Goal: Task Accomplishment & Management: Complete application form

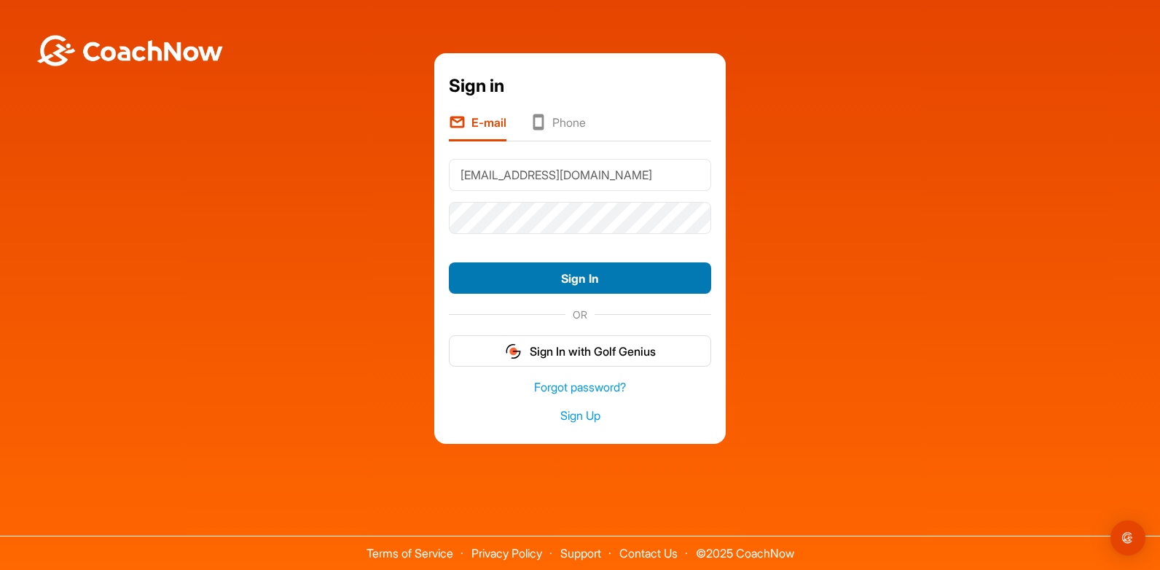
click at [619, 273] on button "Sign In" at bounding box center [580, 277] width 262 height 31
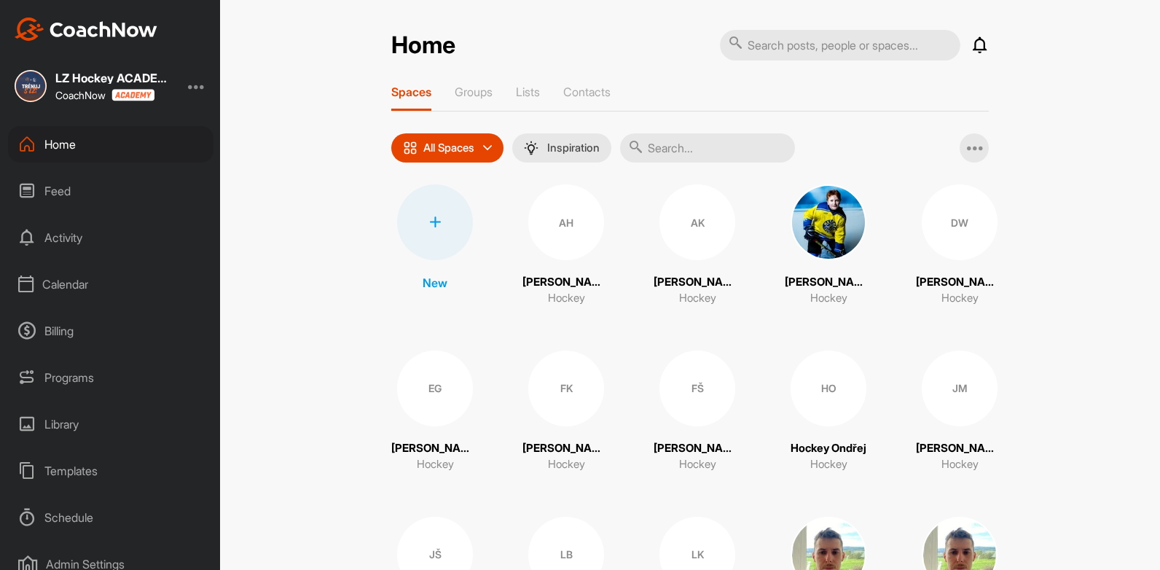
click at [474, 152] on div "All Spaces" at bounding box center [447, 147] width 112 height 29
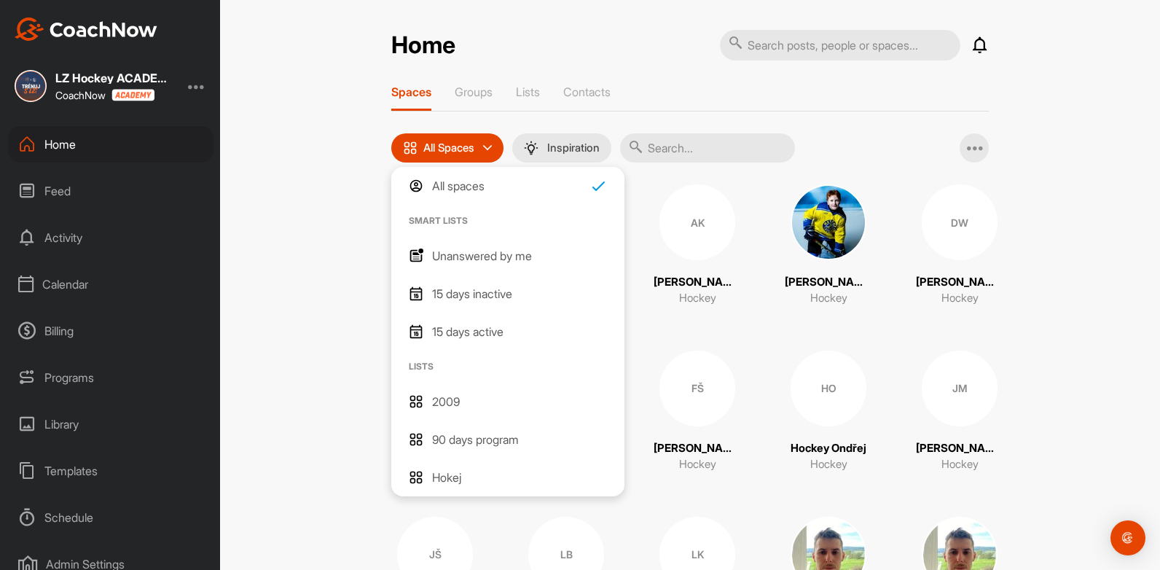
click at [453, 402] on p "2009" at bounding box center [446, 401] width 28 height 17
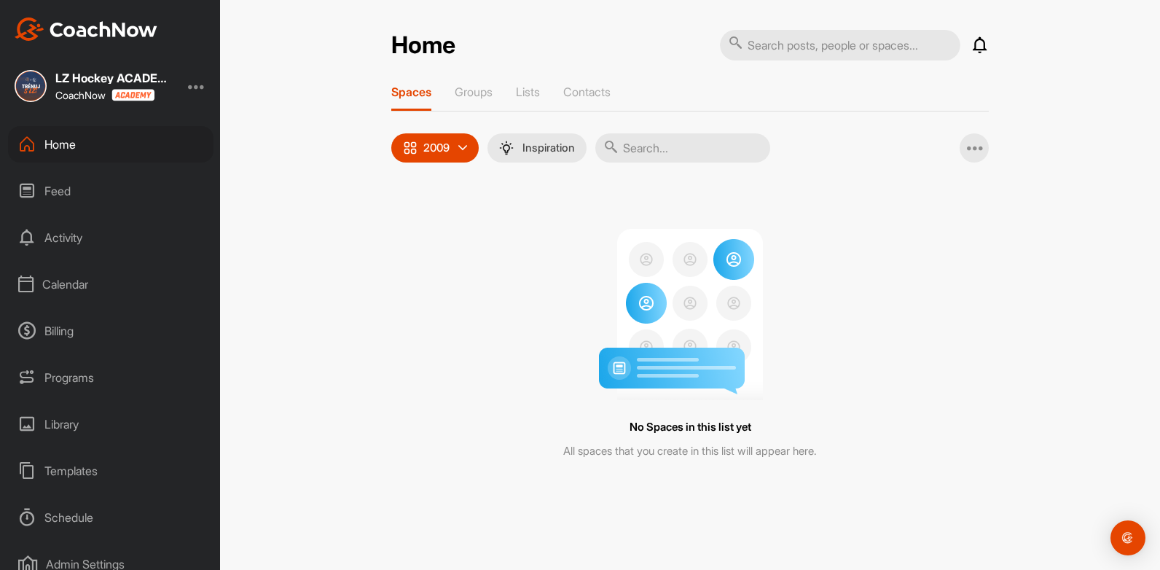
click at [447, 146] on p "2009" at bounding box center [436, 148] width 26 height 12
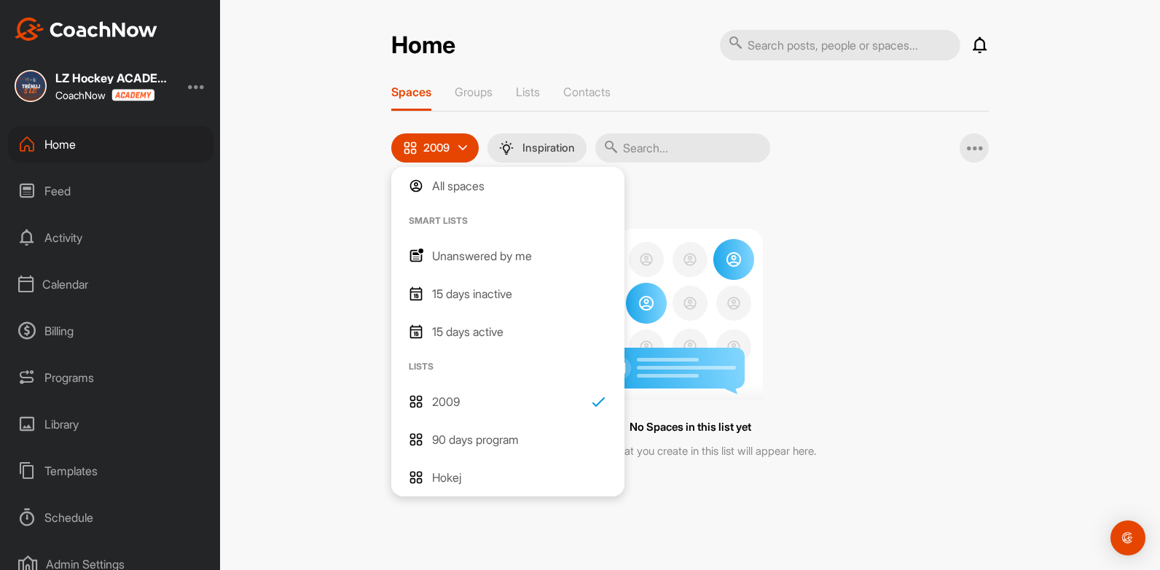
click at [431, 435] on div "90 days program" at bounding box center [464, 439] width 110 height 17
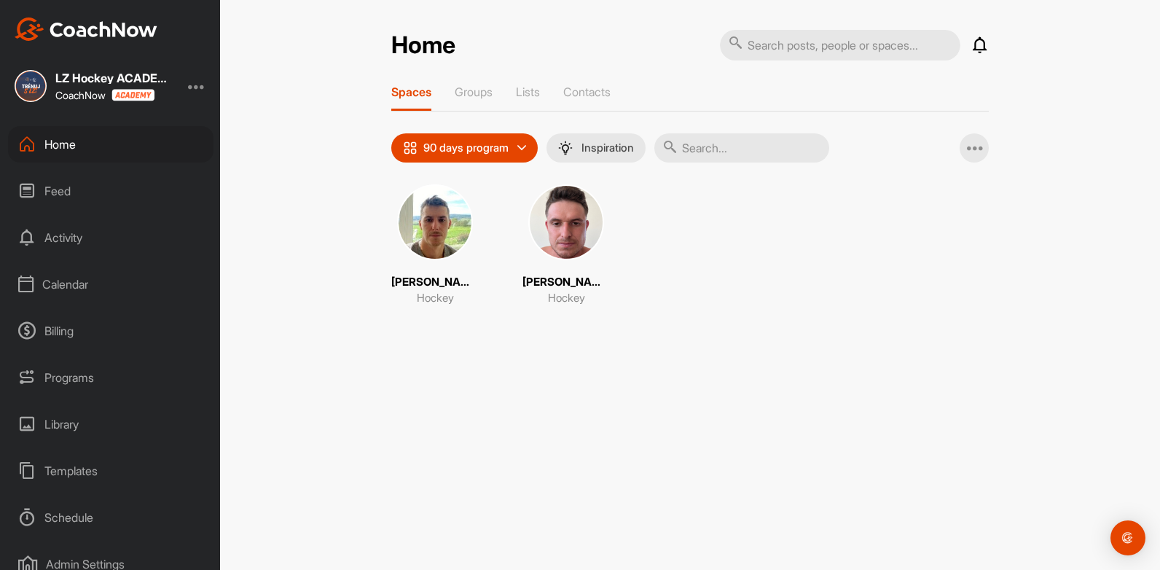
click at [504, 144] on p "90 days program" at bounding box center [465, 148] width 85 height 12
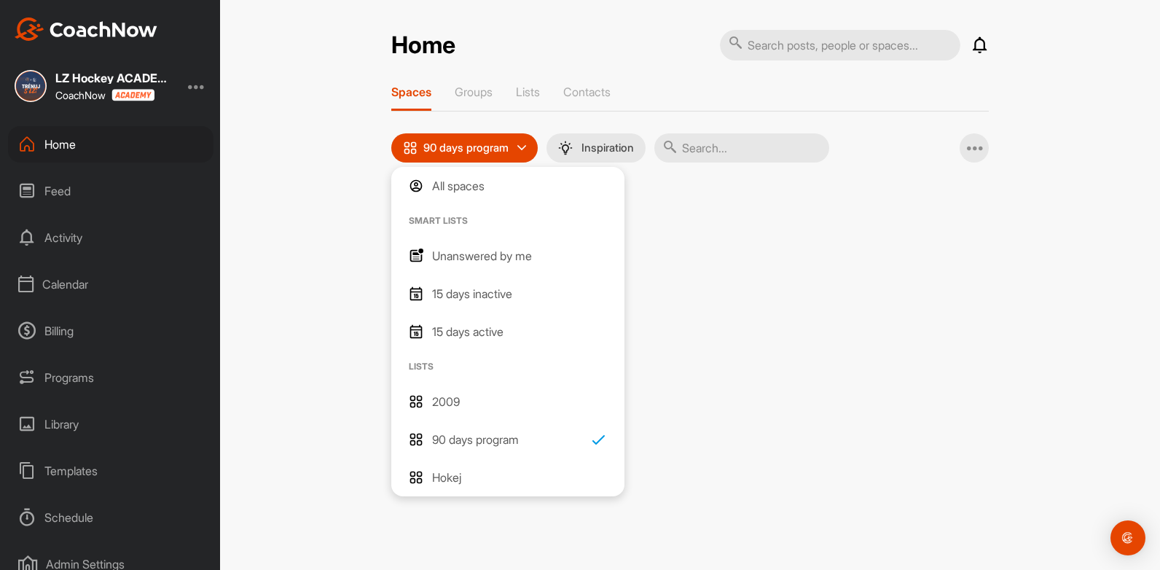
click at [573, 349] on div "15 days active" at bounding box center [507, 332] width 233 height 38
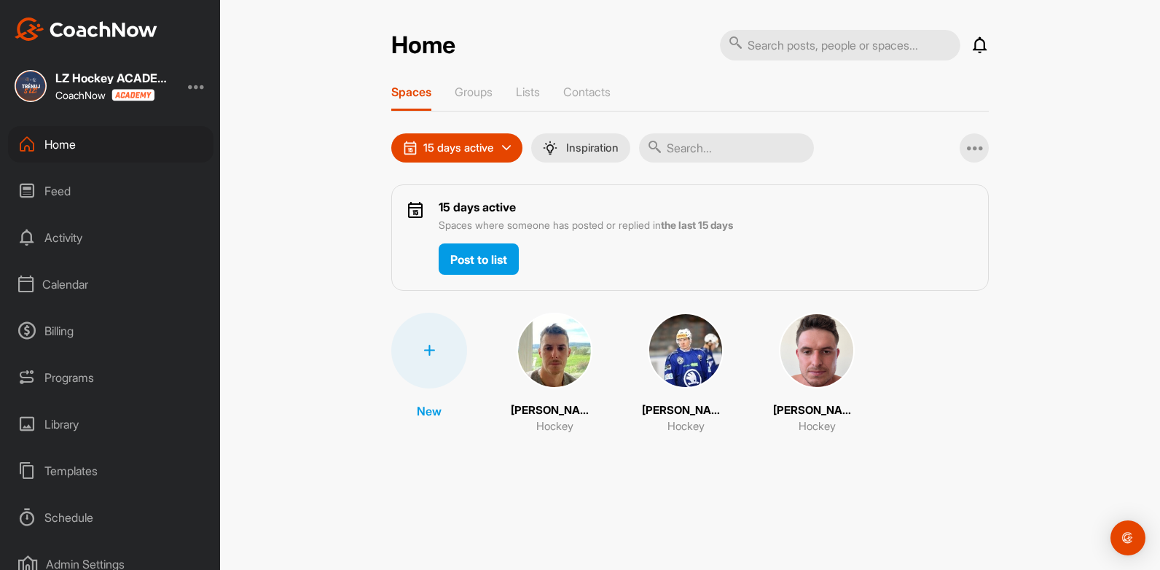
click at [500, 149] on div "15 days active" at bounding box center [456, 147] width 131 height 29
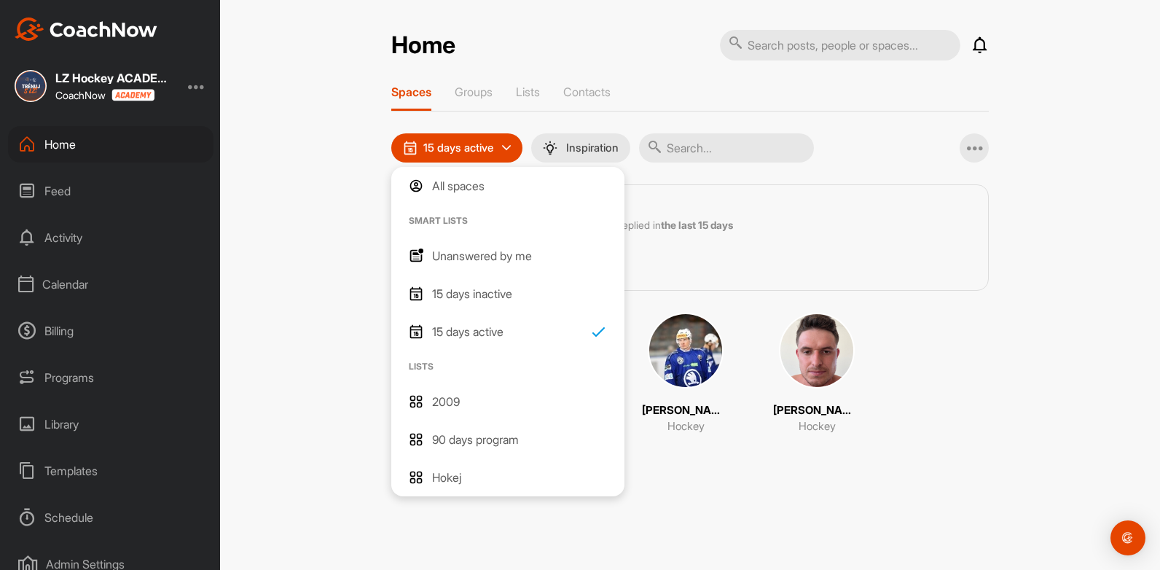
click at [446, 474] on p "Hokej" at bounding box center [446, 477] width 29 height 17
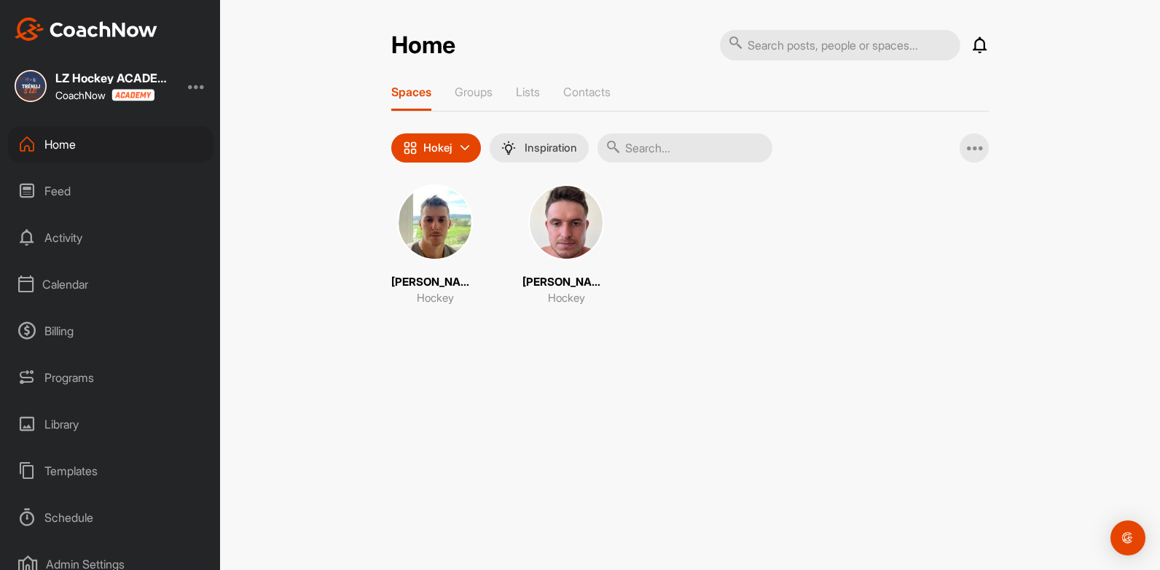
click at [454, 211] on img at bounding box center [435, 222] width 76 height 76
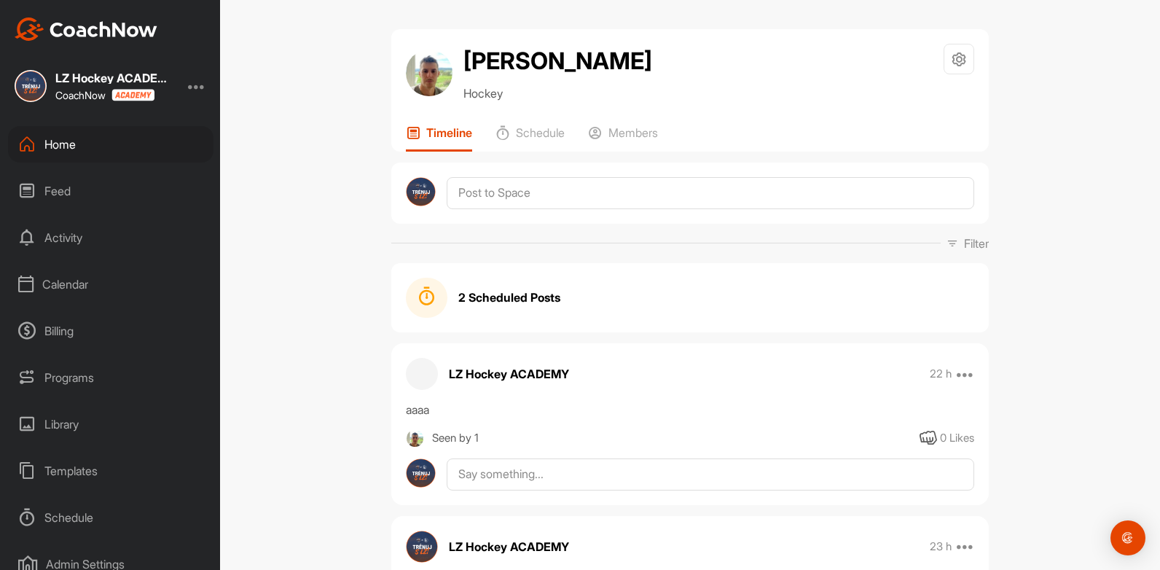
click at [420, 83] on img at bounding box center [429, 73] width 47 height 47
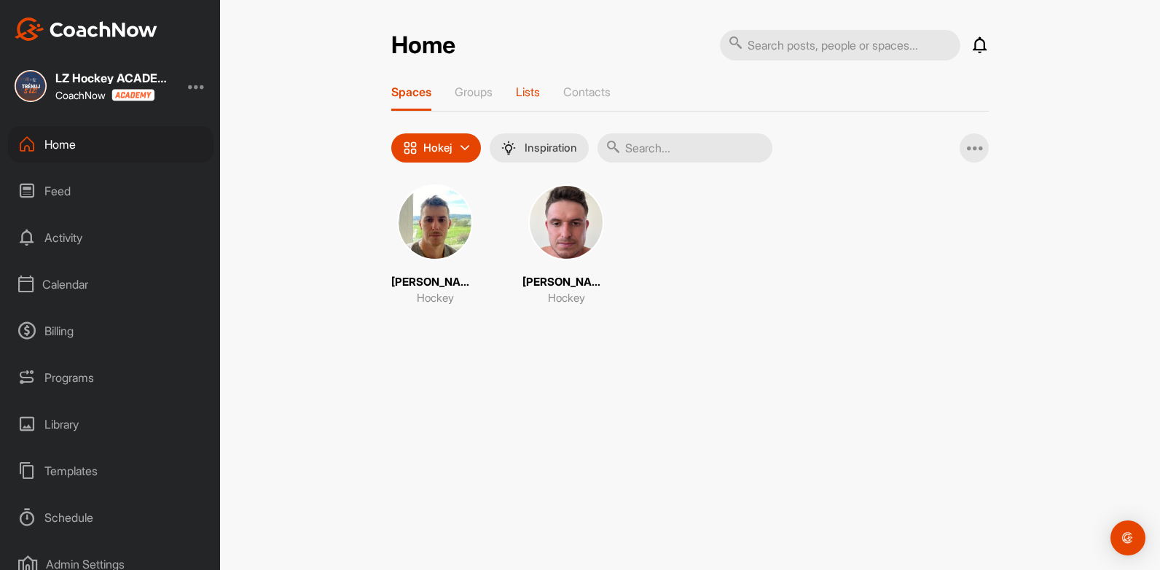
click at [531, 102] on div "Lists" at bounding box center [528, 98] width 24 height 26
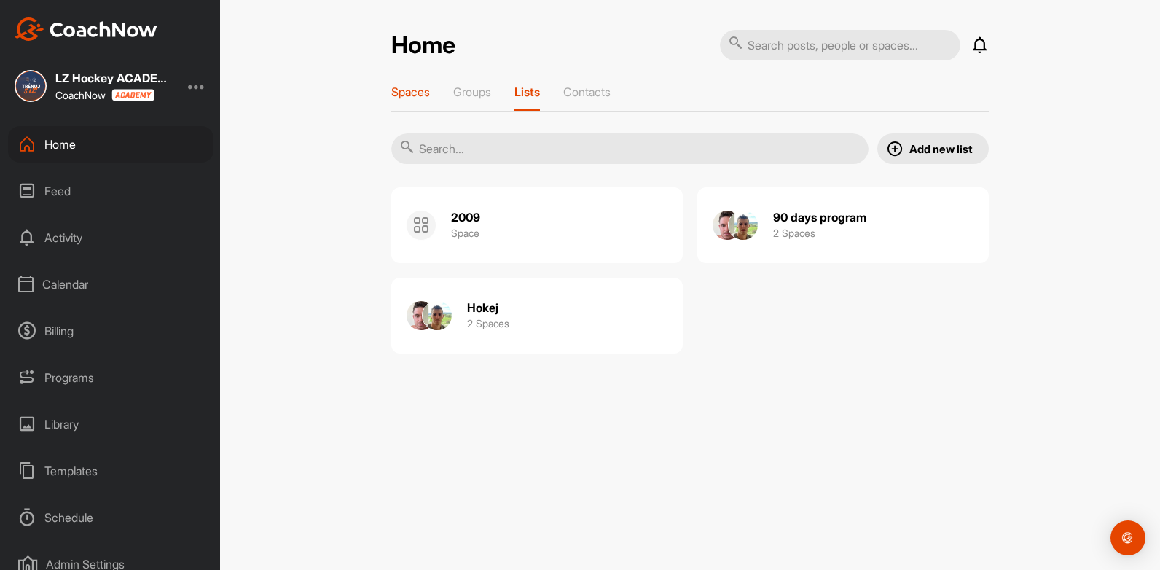
click at [423, 98] on p "Spaces" at bounding box center [410, 92] width 39 height 15
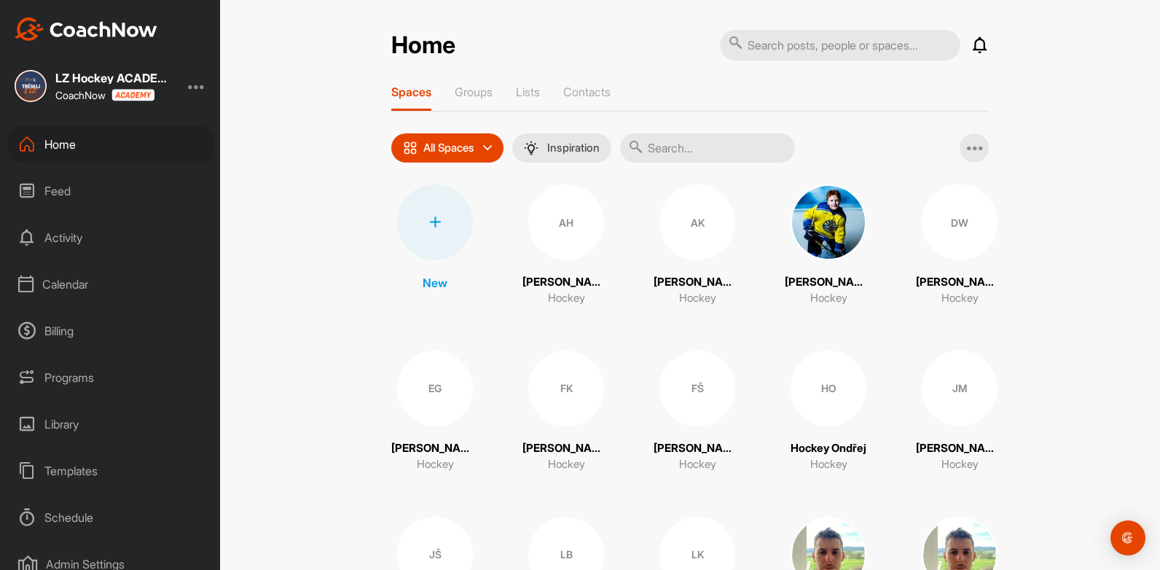
click at [482, 160] on div "All Spaces" at bounding box center [447, 147] width 112 height 29
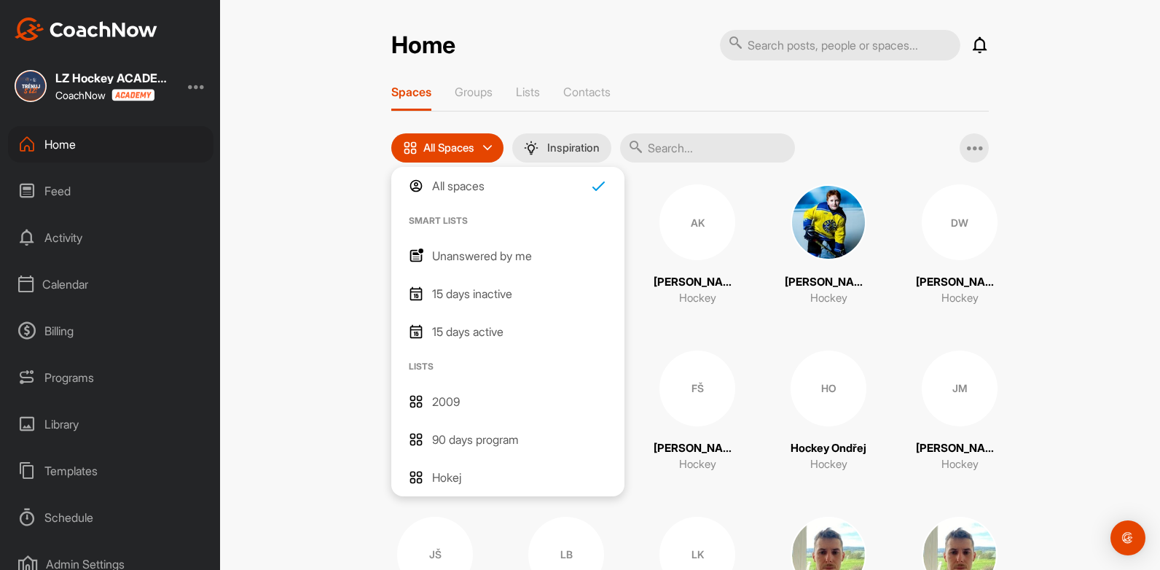
click at [272, 273] on div "Home Notifications Invitations This Month [PERSON_NAME] joined space 1 w • [PER…" at bounding box center [690, 285] width 940 height 570
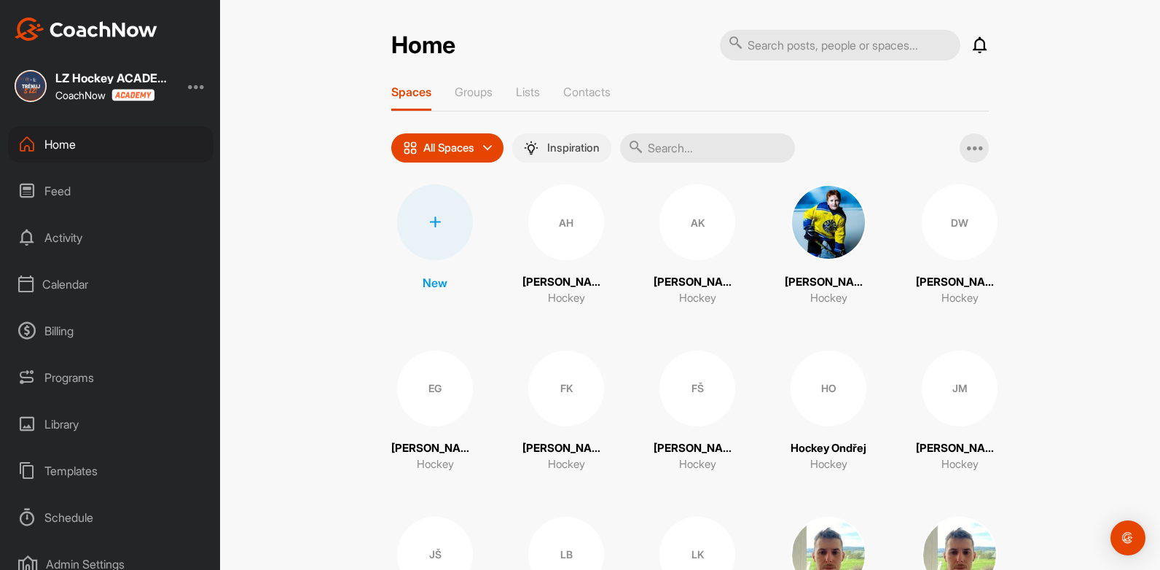
click at [571, 154] on p "Inspiration" at bounding box center [573, 148] width 52 height 12
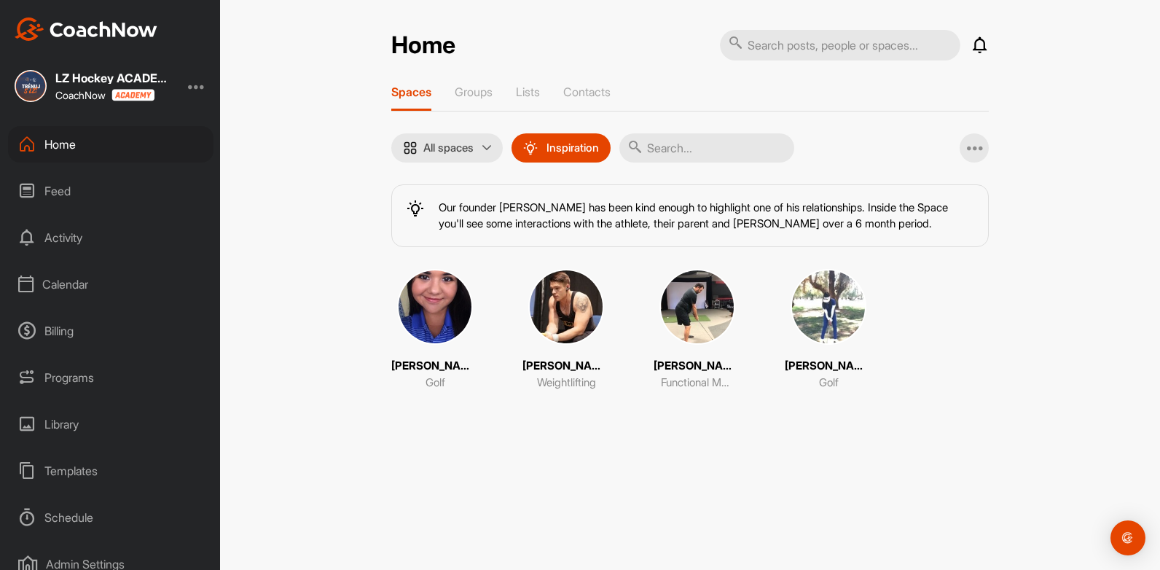
click at [412, 328] on img at bounding box center [435, 307] width 76 height 76
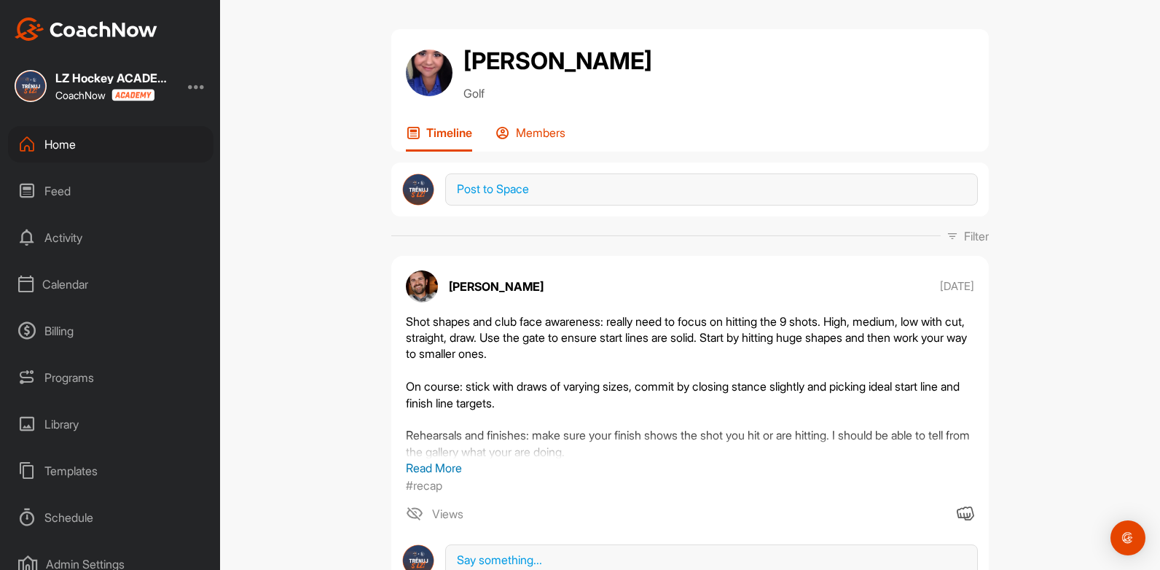
click at [539, 139] on p "Members" at bounding box center [541, 132] width 50 height 15
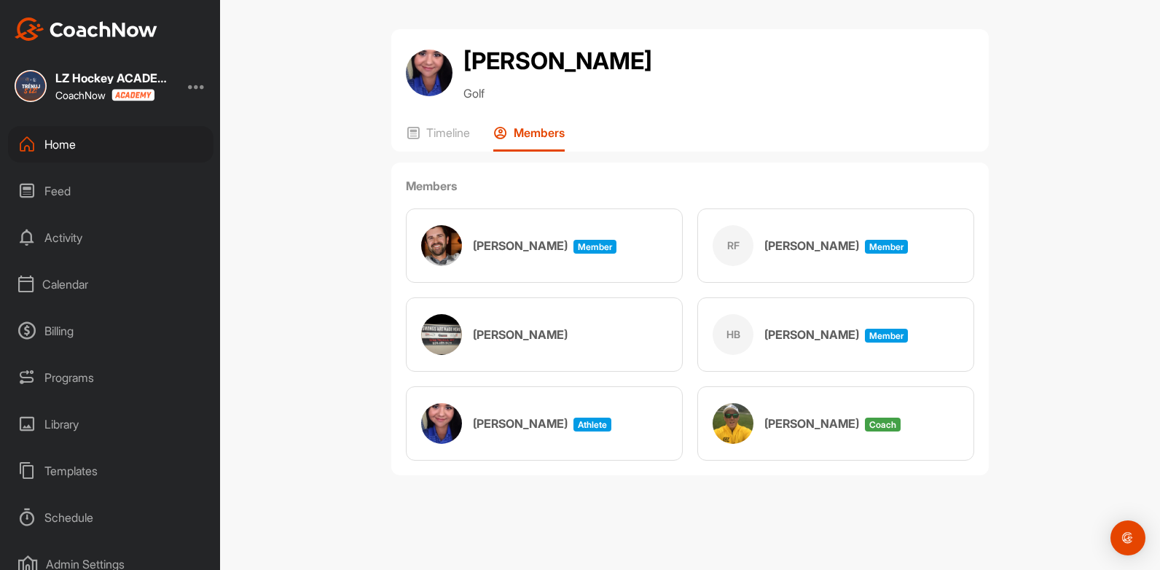
click at [808, 240] on h3 "[PERSON_NAME]" at bounding box center [811, 245] width 95 height 17
click at [781, 245] on h3 "[PERSON_NAME]" at bounding box center [811, 245] width 95 height 17
drag, startPoint x: 781, startPoint y: 245, endPoint x: 767, endPoint y: 276, distance: 34.3
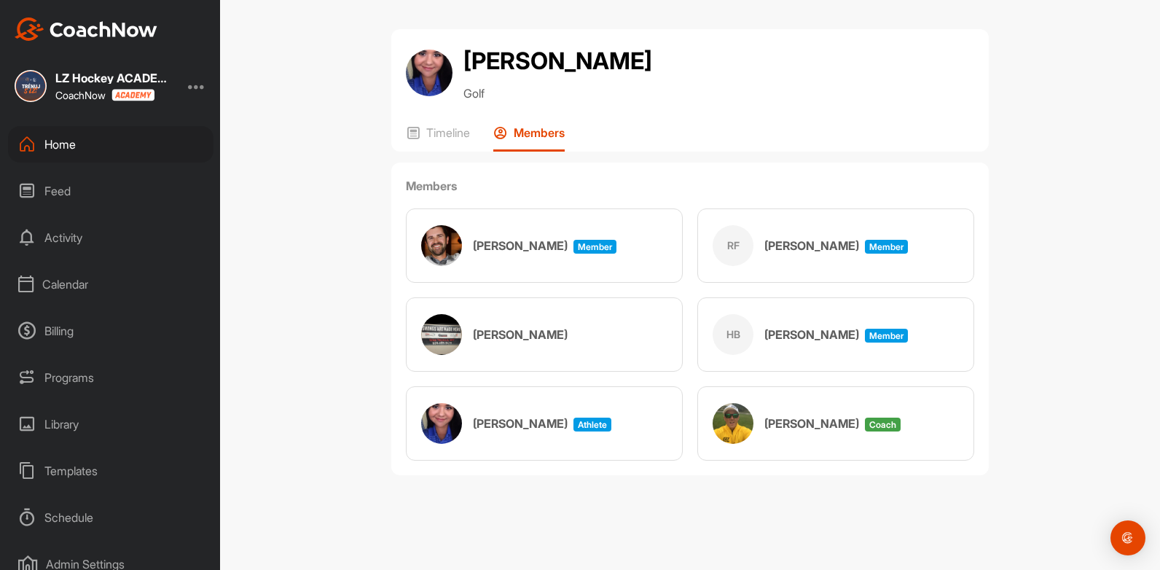
click at [767, 276] on div "RF [PERSON_NAME] Member" at bounding box center [835, 245] width 277 height 74
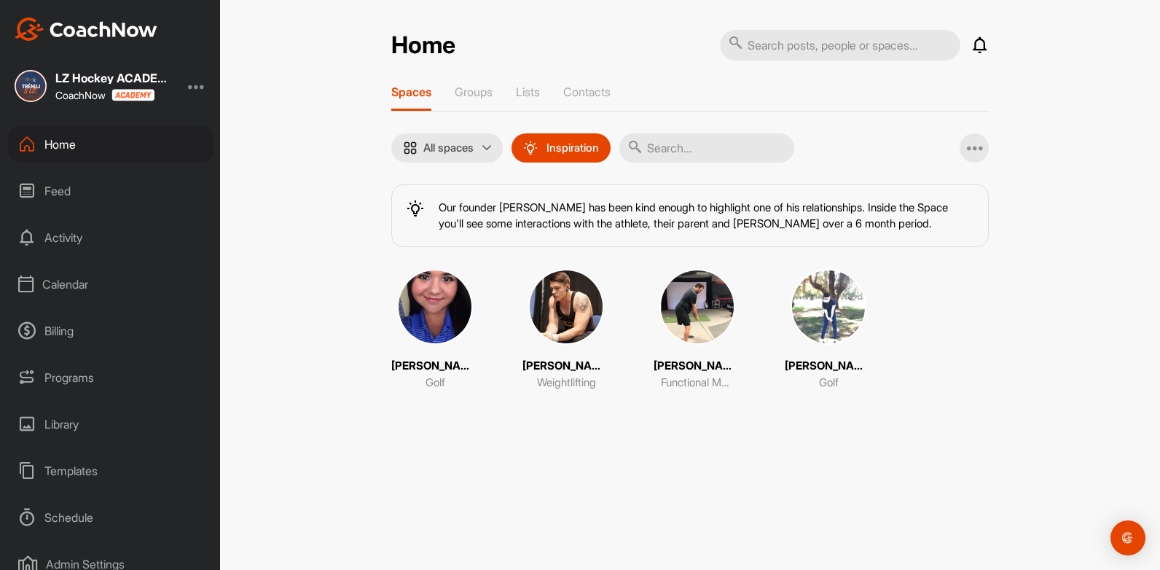
click at [549, 313] on img at bounding box center [566, 307] width 76 height 76
click at [532, 91] on p "Lists" at bounding box center [528, 92] width 24 height 15
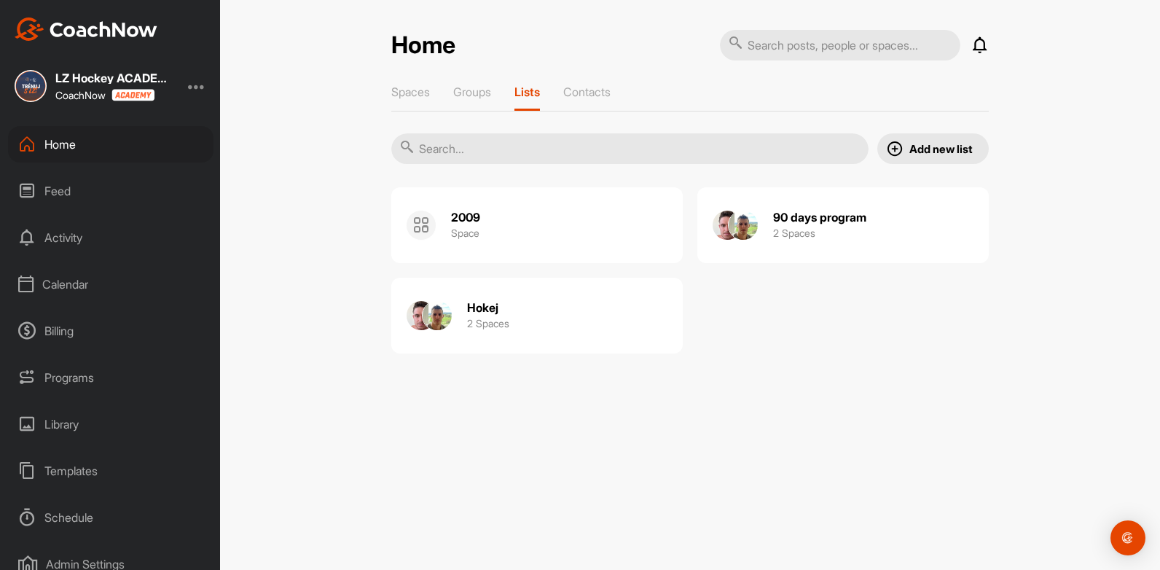
click at [775, 208] on div "90 days program 2 Spaces" at bounding box center [819, 225] width 93 height 47
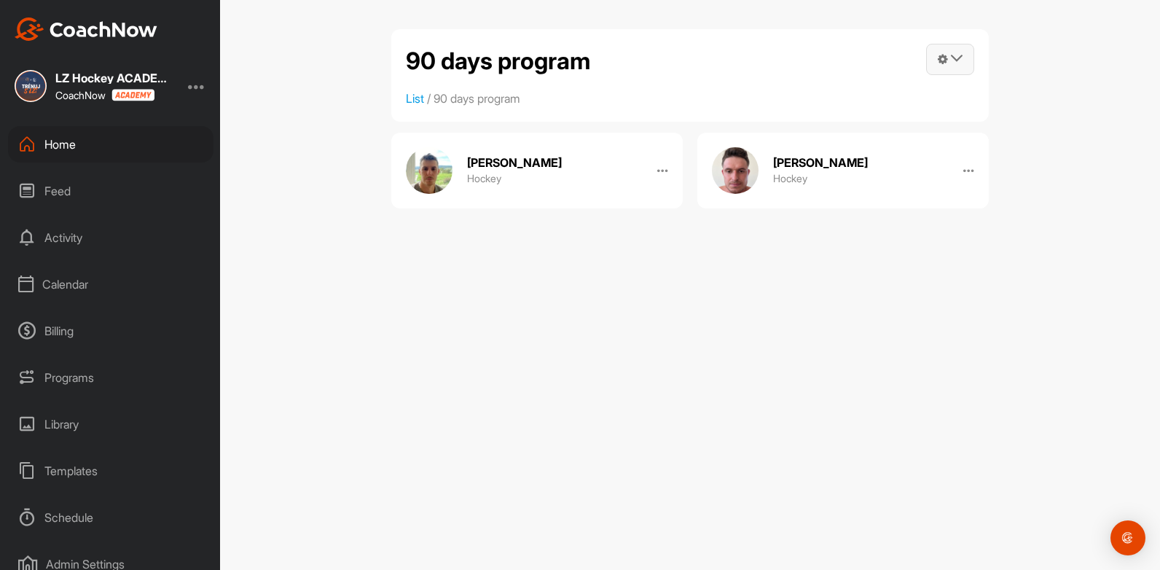
click at [956, 53] on icon at bounding box center [957, 58] width 12 height 12
click at [807, 141] on link "Post into List" at bounding box center [877, 147] width 196 height 47
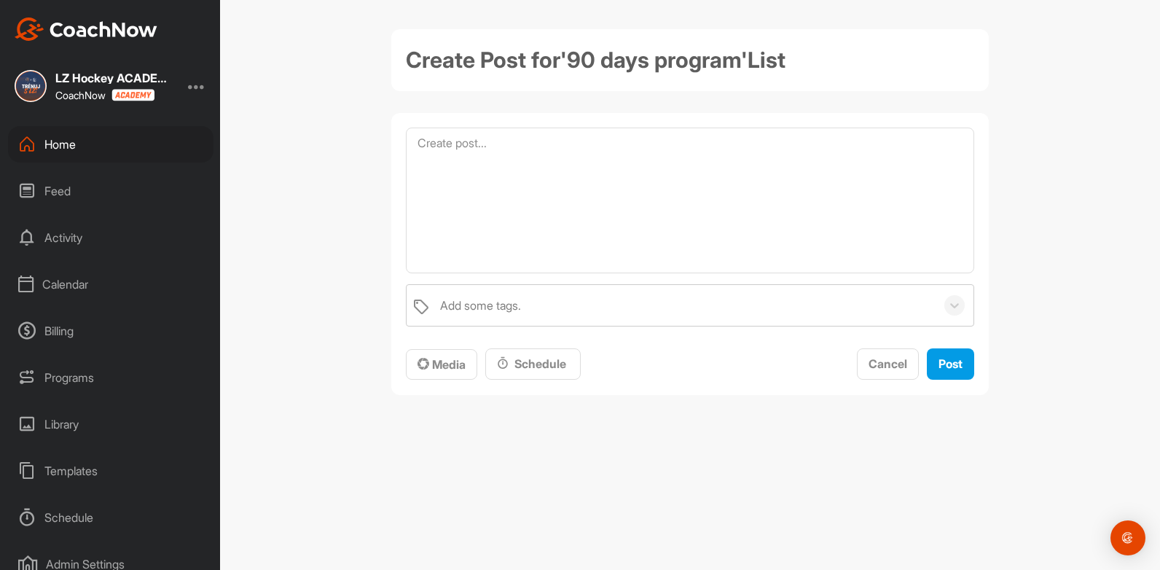
click at [310, 30] on div "Create Post for ' 90 days program ' List Add some tags. To pick up a draggable …" at bounding box center [690, 285] width 940 height 570
click at [70, 336] on div "Billing" at bounding box center [110, 331] width 205 height 36
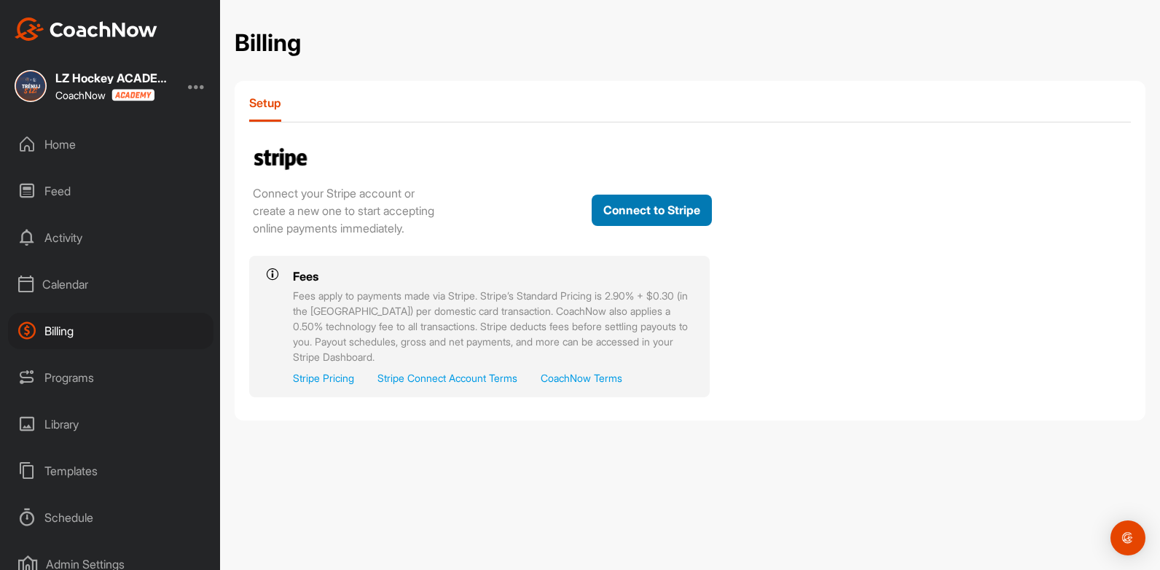
click at [694, 217] on button "Connect to Stripe" at bounding box center [652, 210] width 120 height 31
click at [68, 280] on div "Calendar" at bounding box center [110, 284] width 205 height 36
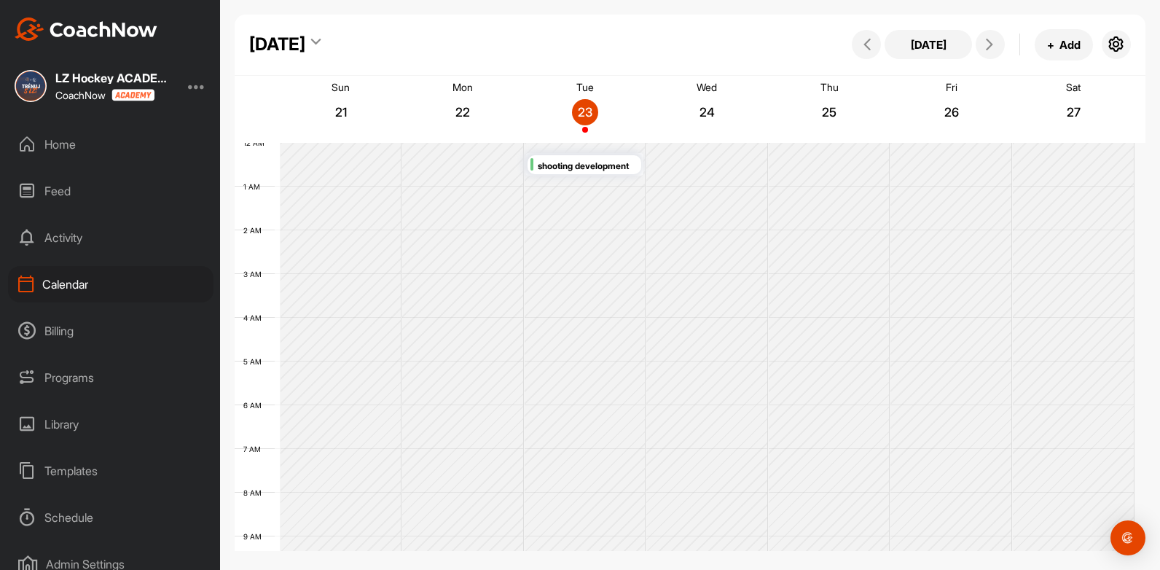
scroll to position [252, 0]
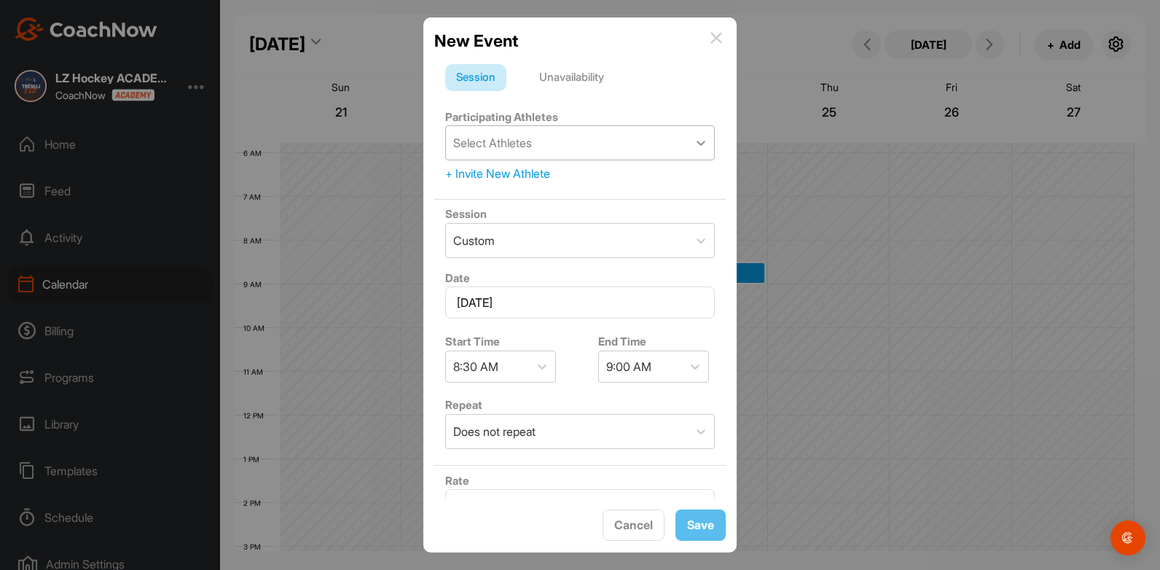
click at [688, 152] on div at bounding box center [701, 143] width 26 height 26
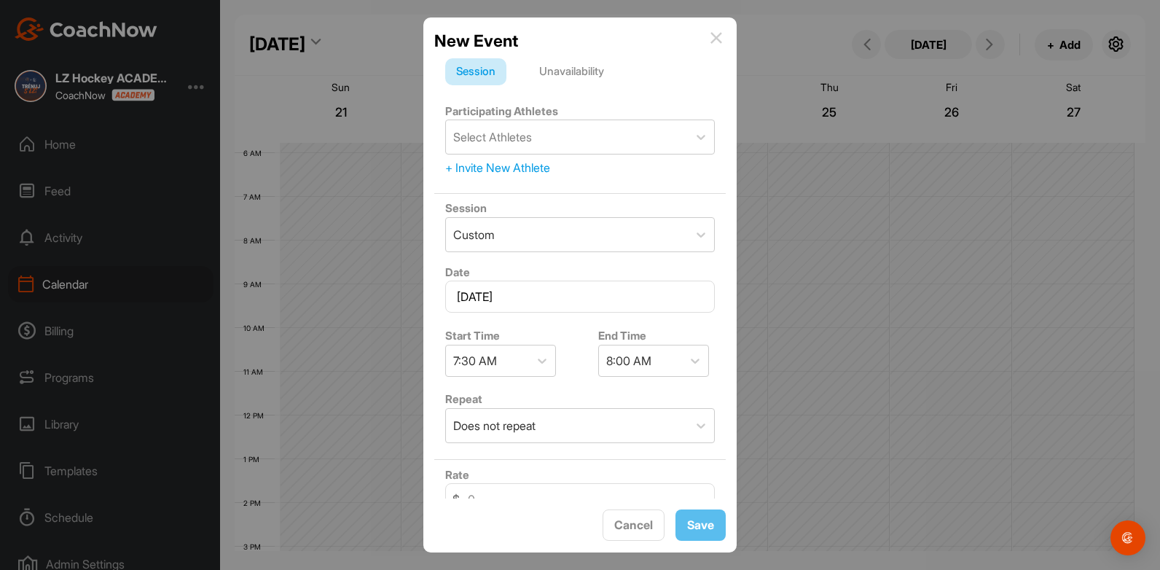
scroll to position [0, 0]
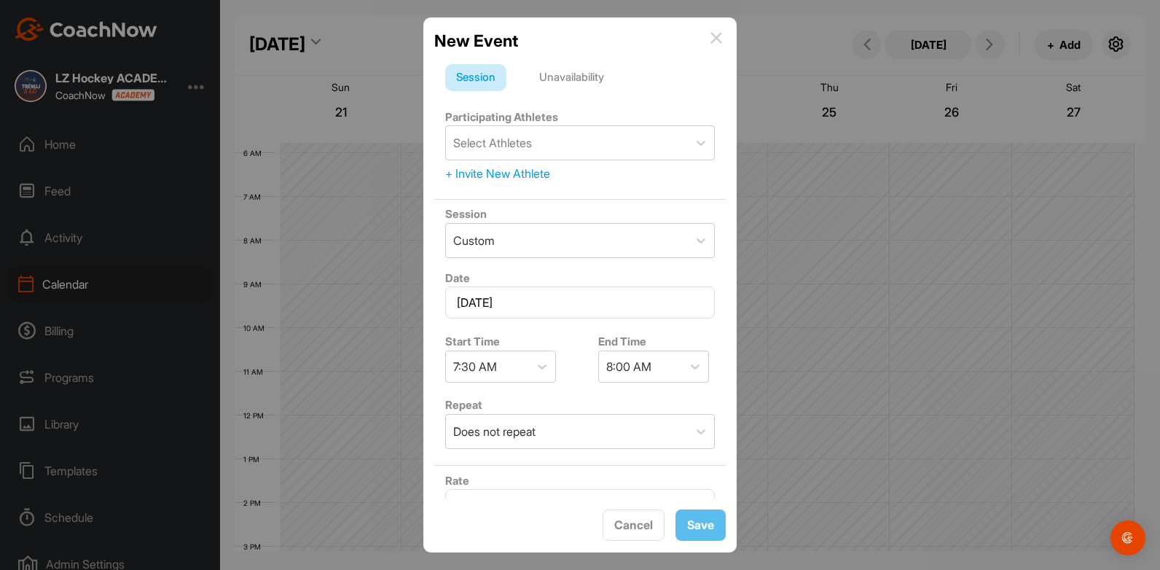
click at [607, 77] on div "Unavailability" at bounding box center [571, 78] width 87 height 28
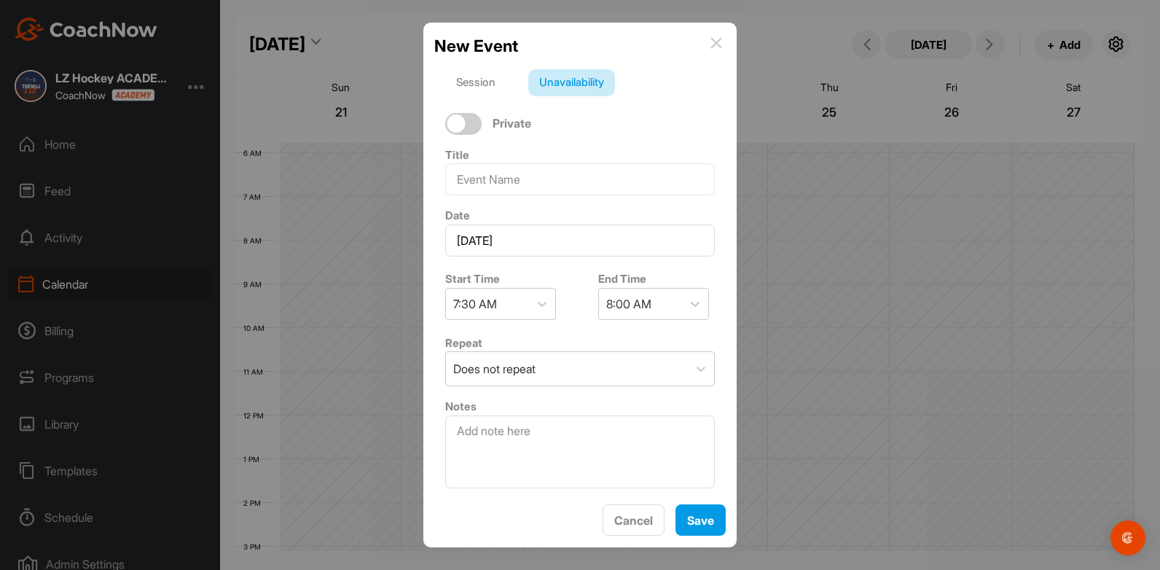
click at [482, 79] on div "Session" at bounding box center [475, 83] width 61 height 28
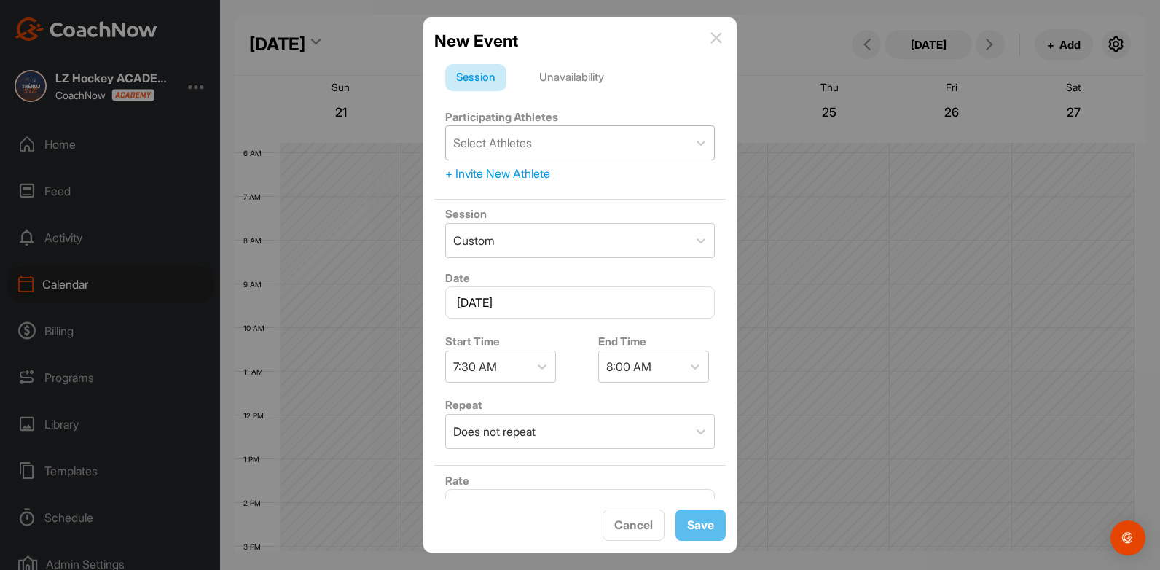
click at [670, 146] on div "Select Athletes" at bounding box center [567, 143] width 242 height 34
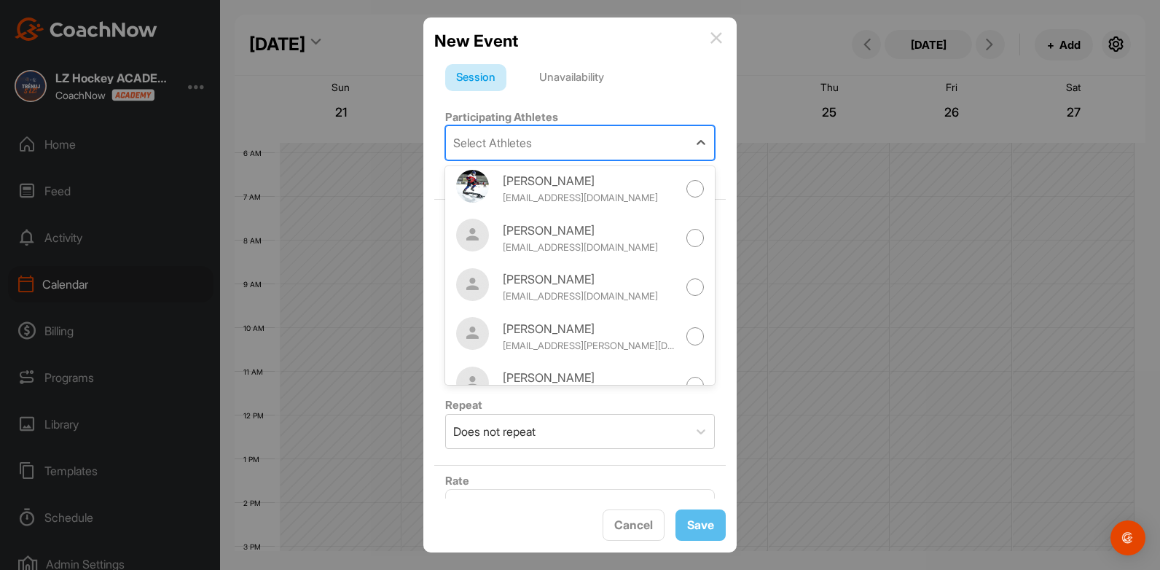
scroll to position [767, 0]
drag, startPoint x: 697, startPoint y: 197, endPoint x: 713, endPoint y: 280, distance: 83.9
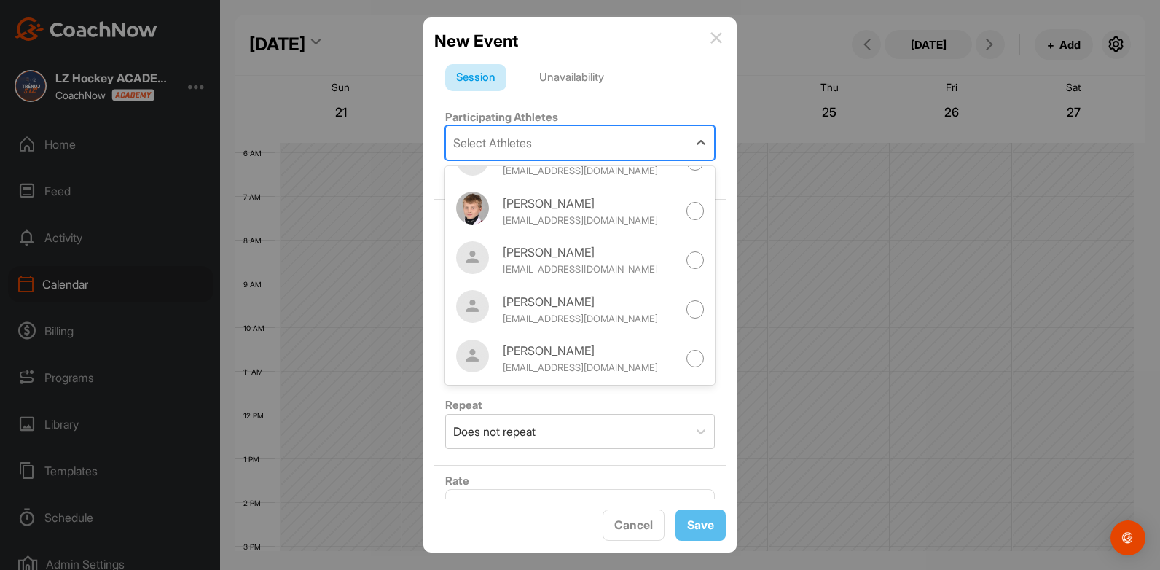
scroll to position [0, 0]
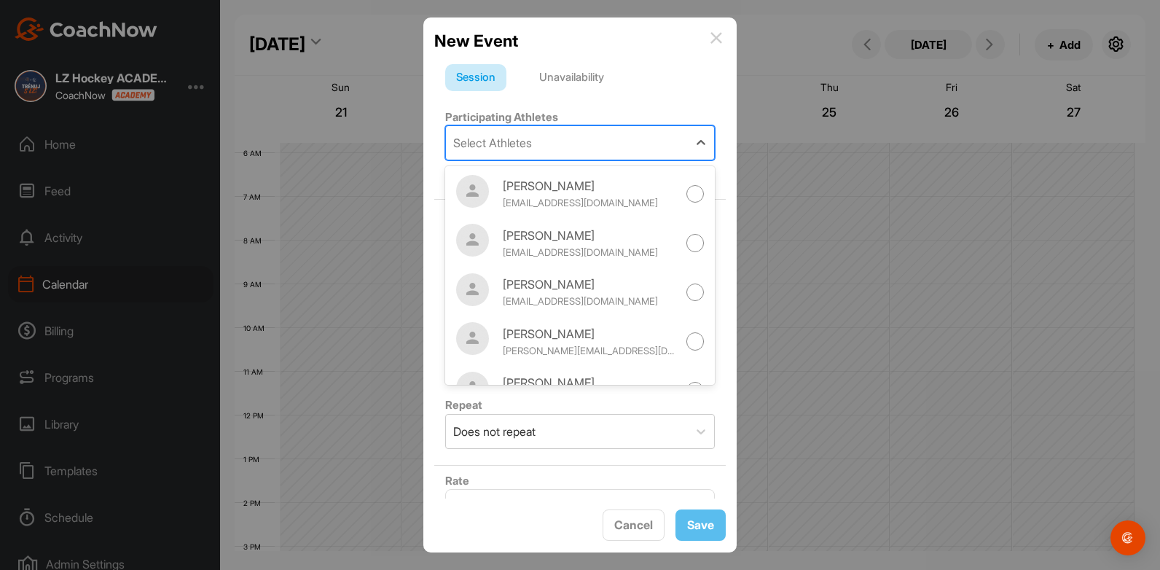
click at [697, 74] on div "Session Unavailability" at bounding box center [580, 78] width 270 height 28
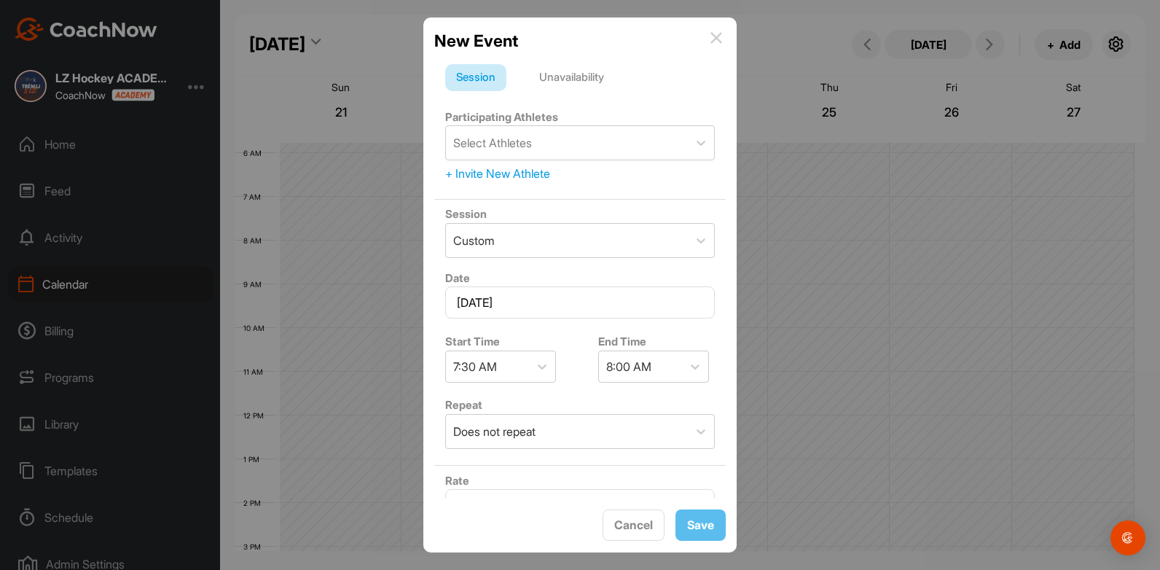
click at [541, 171] on div "+ Invite New Athlete" at bounding box center [580, 173] width 270 height 17
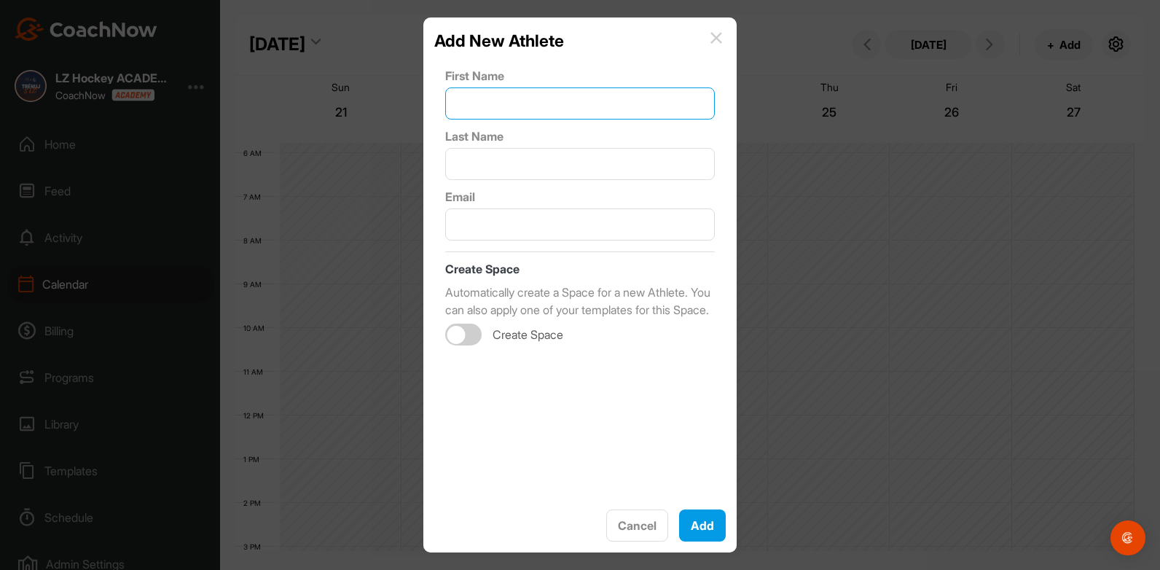
click at [513, 117] on input "text" at bounding box center [580, 103] width 270 height 32
type input "lu"
click at [715, 33] on img at bounding box center [716, 38] width 12 height 12
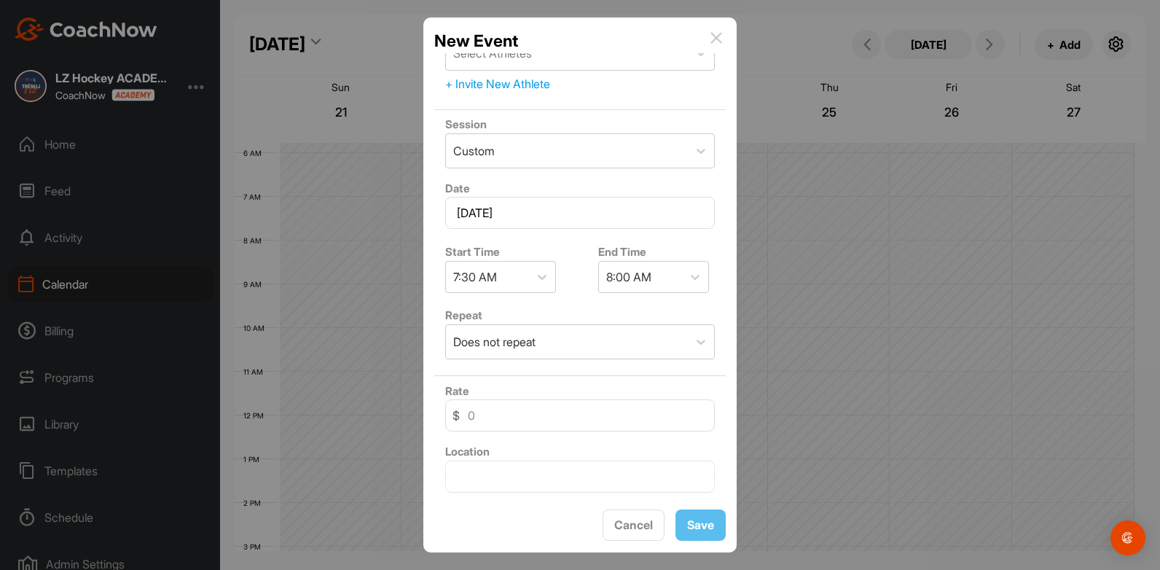
scroll to position [191, 0]
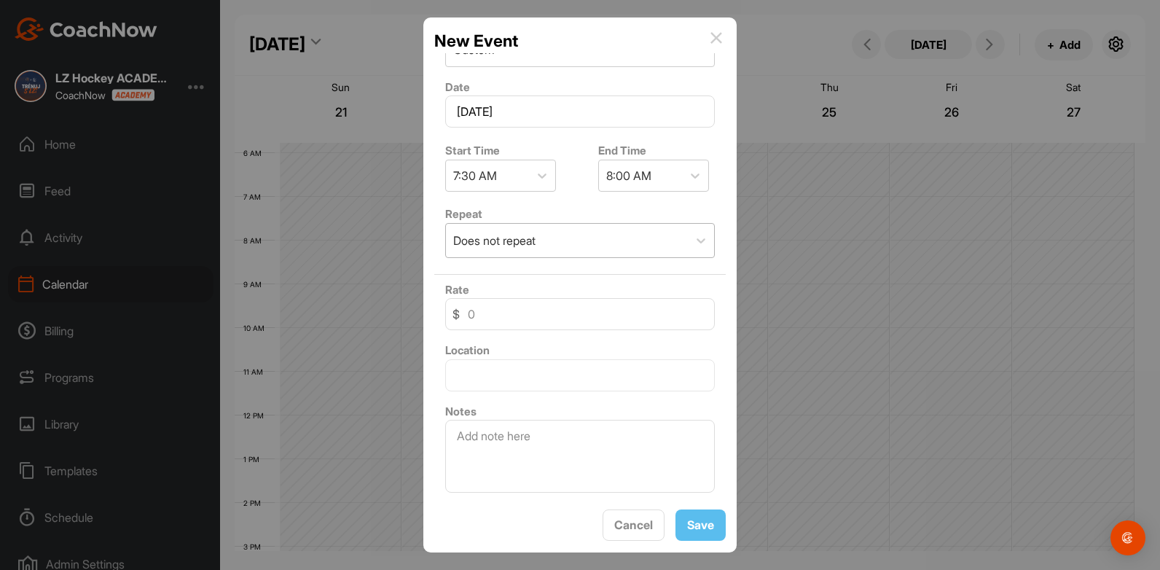
click at [661, 248] on div "Does not repeat" at bounding box center [567, 241] width 242 height 34
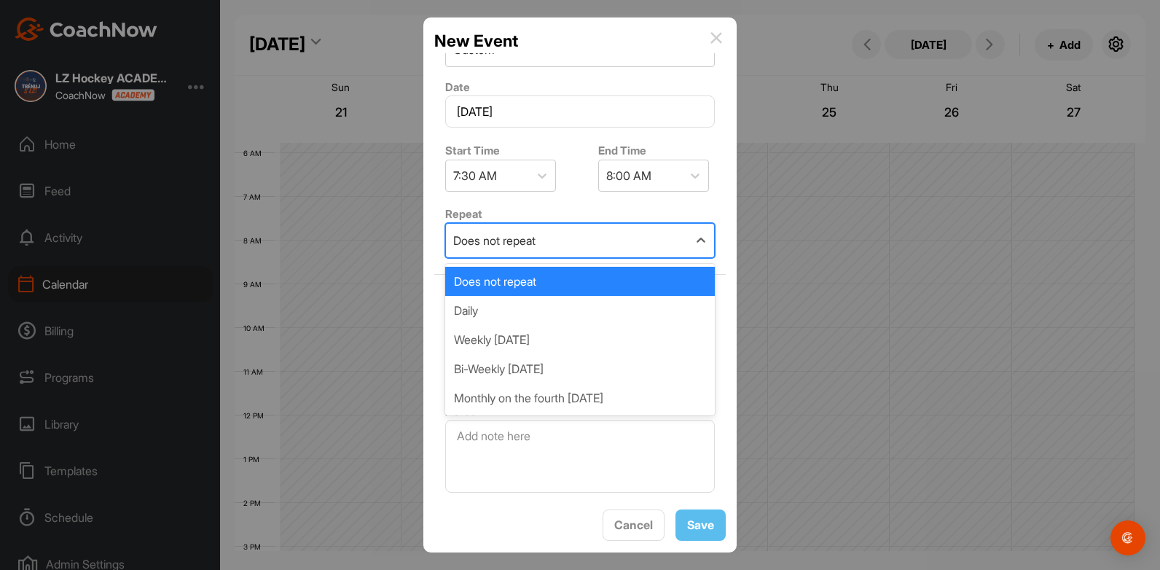
click at [661, 248] on div "Does not repeat" at bounding box center [567, 241] width 242 height 34
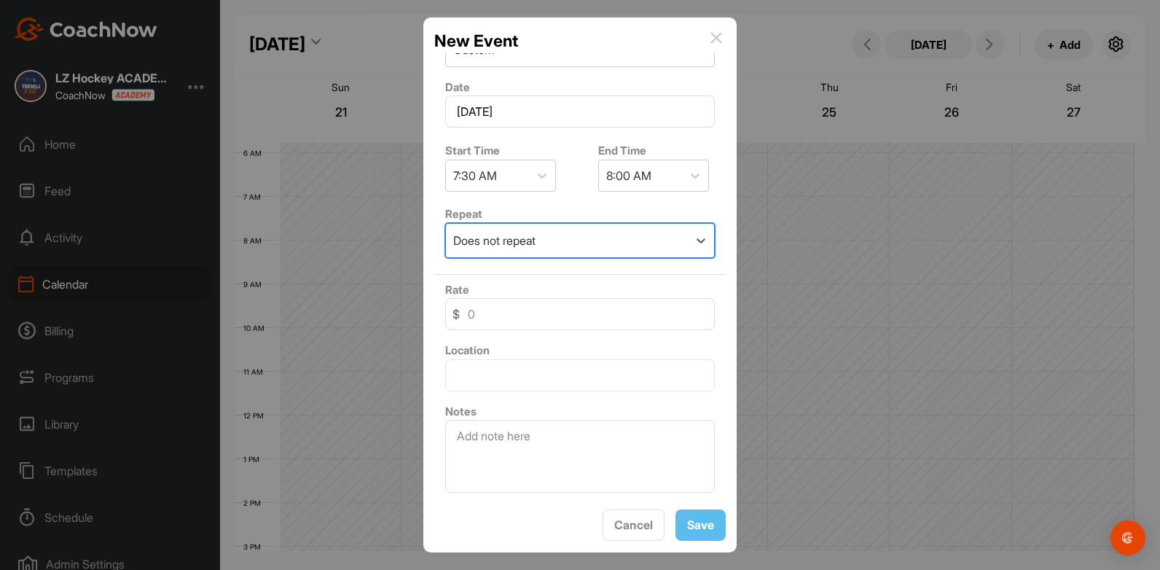
scroll to position [0, 0]
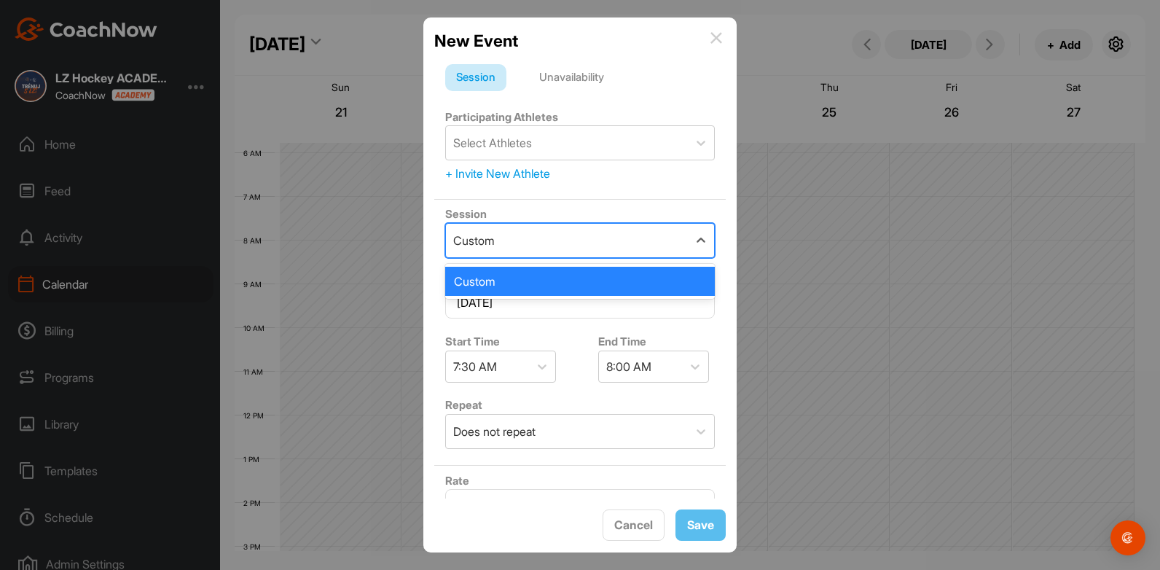
click at [639, 248] on div "Custom" at bounding box center [567, 241] width 242 height 34
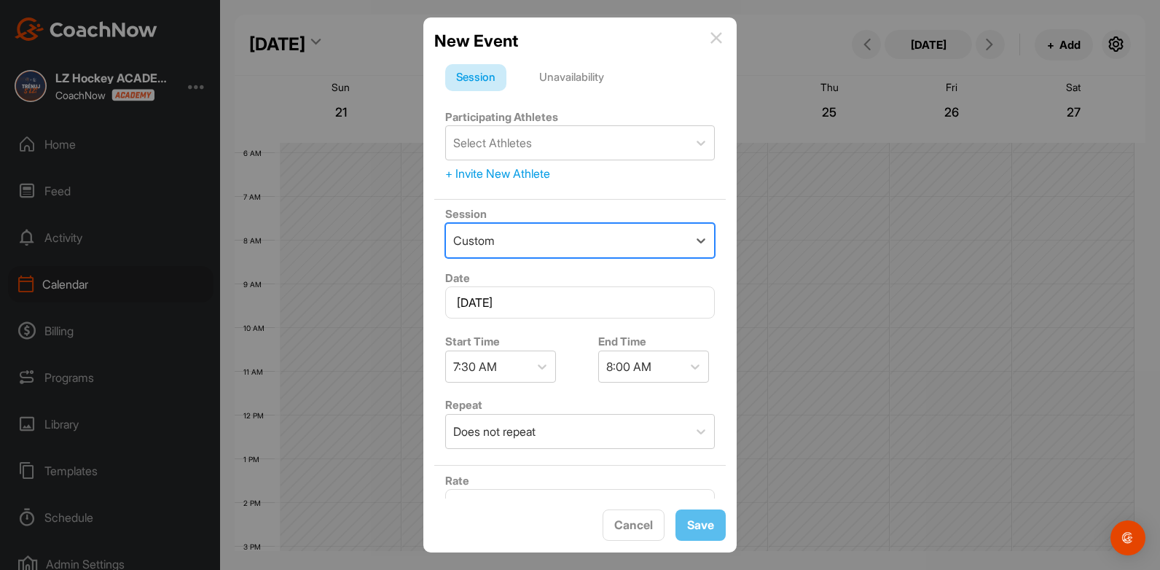
click at [639, 248] on div "Custom" at bounding box center [567, 241] width 242 height 34
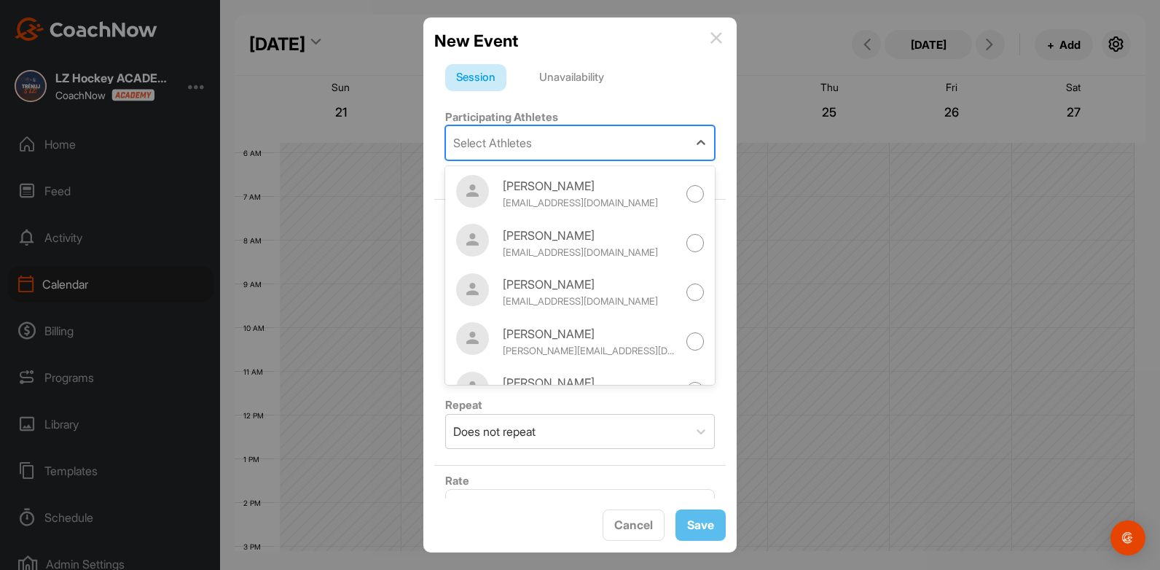
click at [630, 135] on div "Select Athletes" at bounding box center [567, 143] width 242 height 34
click at [711, 40] on img at bounding box center [716, 38] width 12 height 12
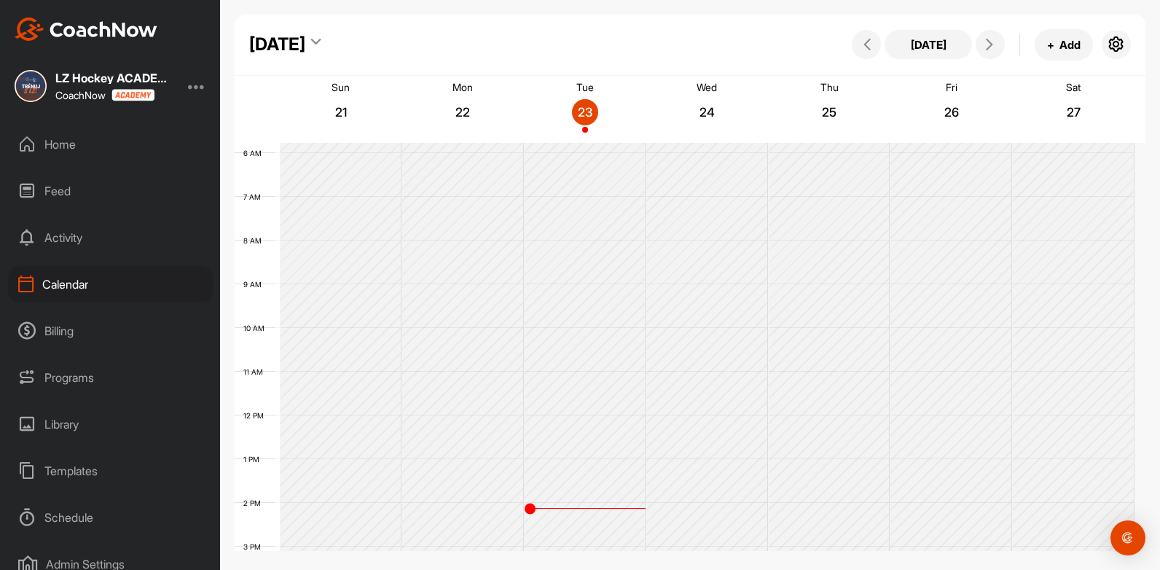
click at [62, 134] on div "Home" at bounding box center [110, 144] width 205 height 36
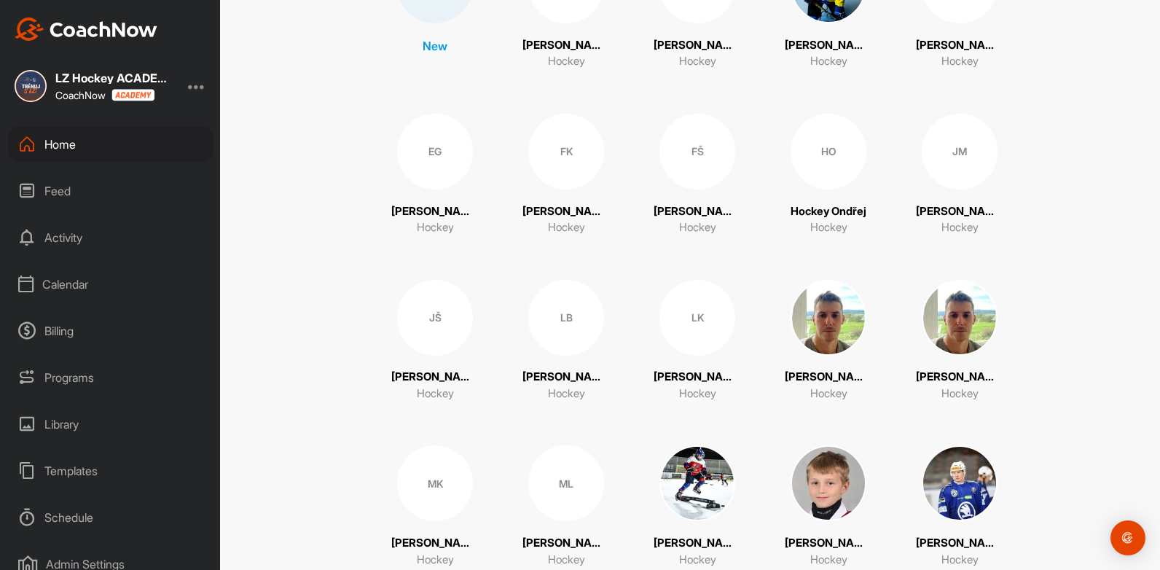
scroll to position [240, 0]
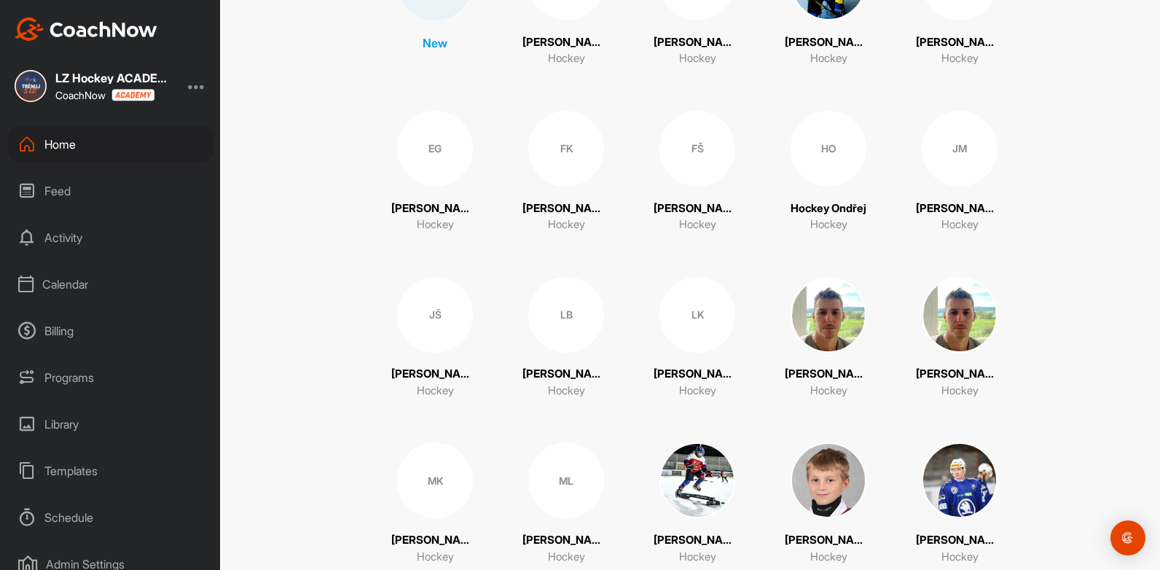
click at [807, 313] on img at bounding box center [829, 315] width 76 height 76
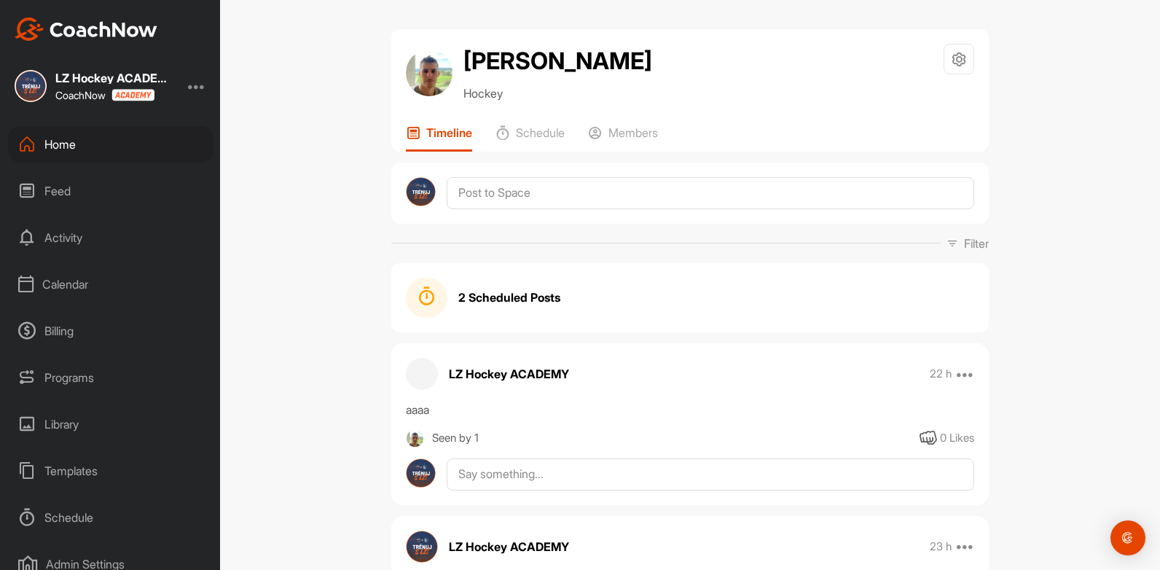
click at [67, 133] on div "Home" at bounding box center [110, 144] width 205 height 36
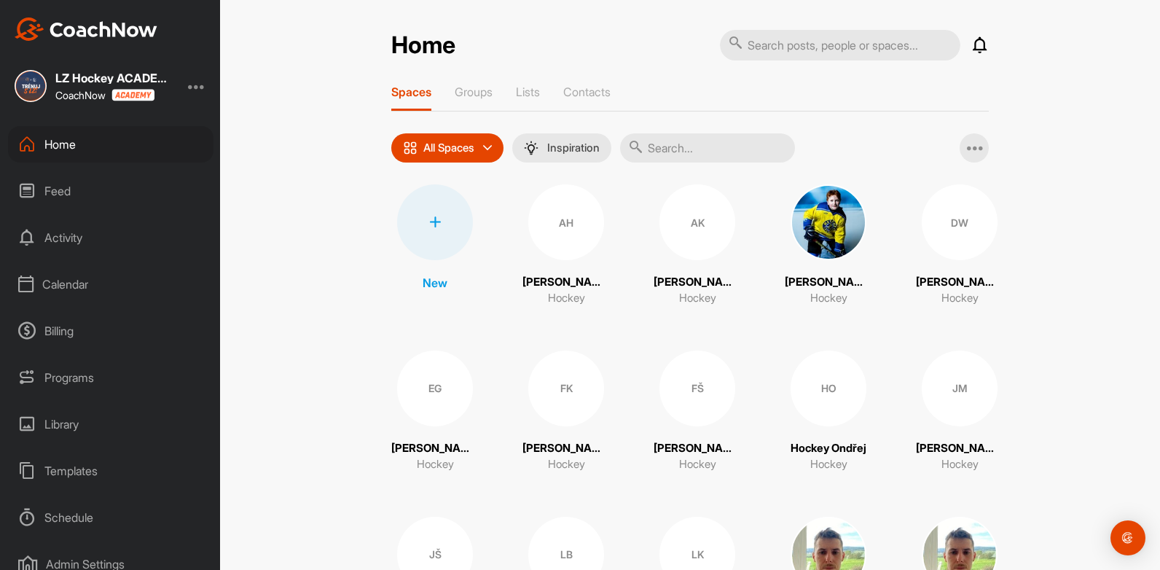
click at [403, 94] on p "Spaces" at bounding box center [411, 92] width 40 height 15
click at [67, 281] on div "Calendar" at bounding box center [110, 284] width 205 height 36
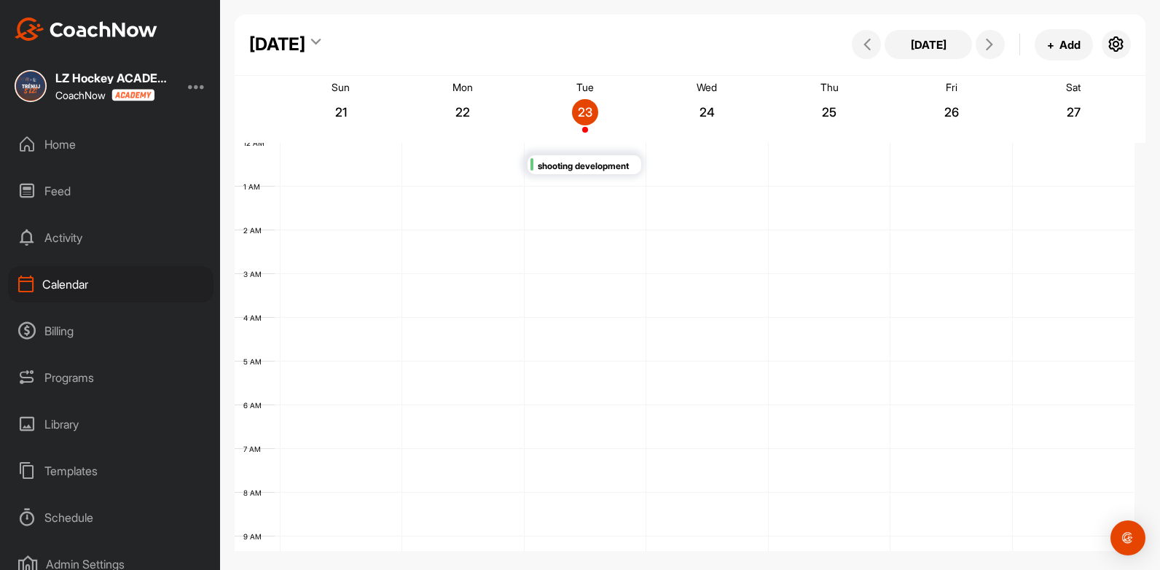
scroll to position [252, 0]
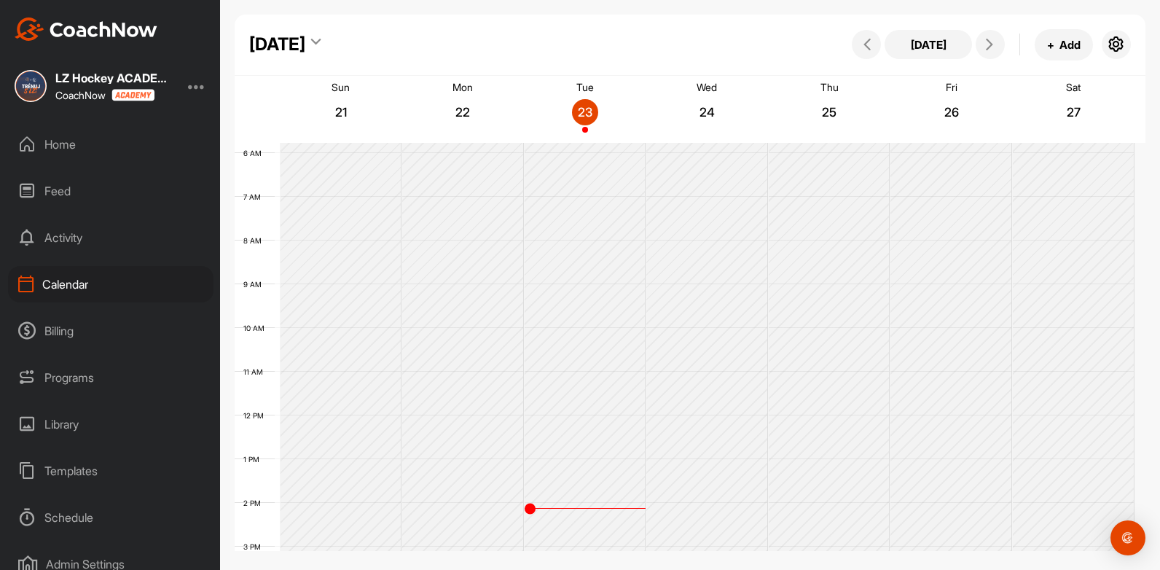
click at [74, 372] on div "Programs" at bounding box center [110, 377] width 205 height 36
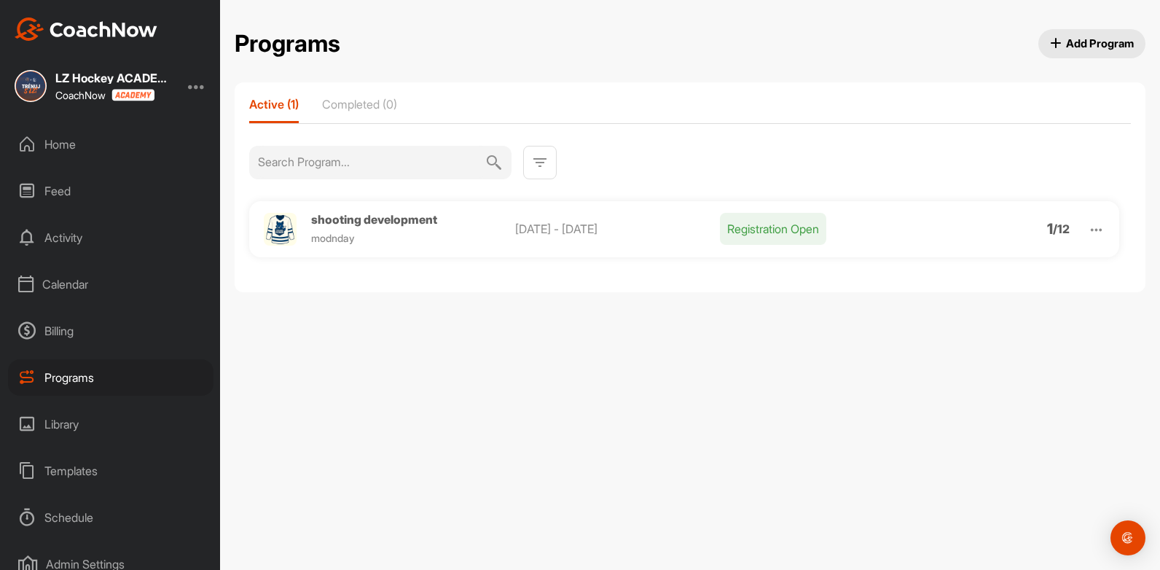
click at [416, 221] on span "shooting development" at bounding box center [374, 219] width 126 height 15
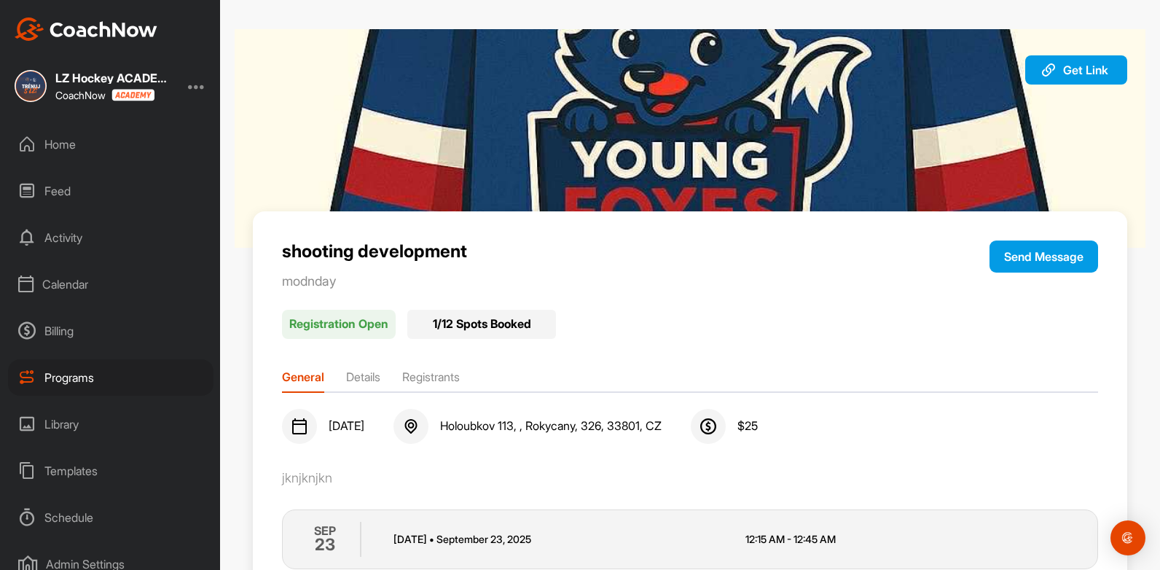
click at [65, 330] on div "Billing" at bounding box center [110, 331] width 205 height 36
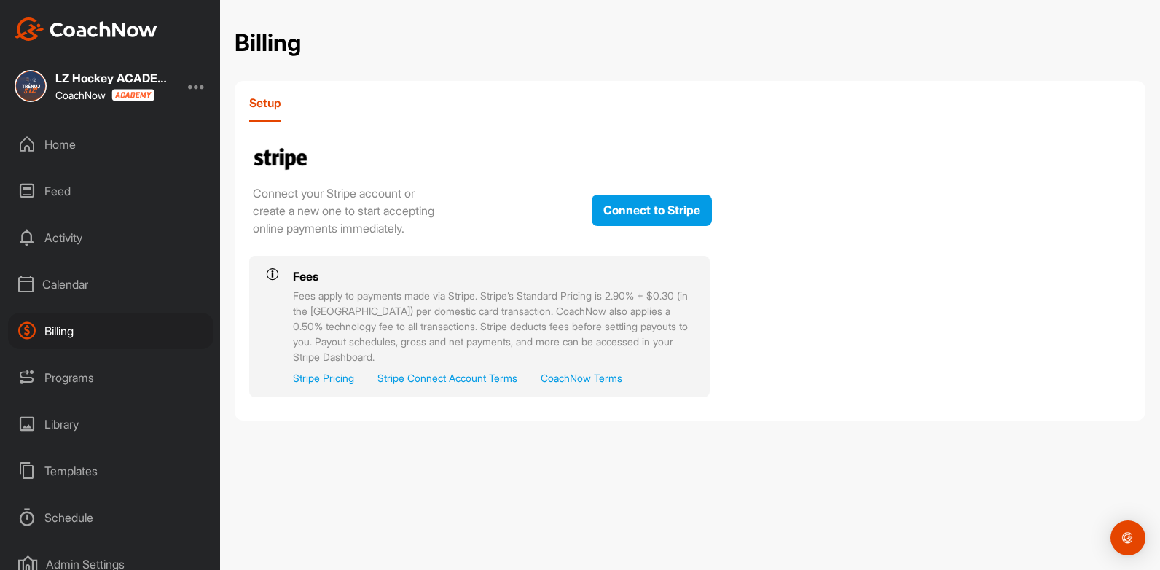
click at [63, 284] on div "Calendar" at bounding box center [110, 284] width 205 height 36
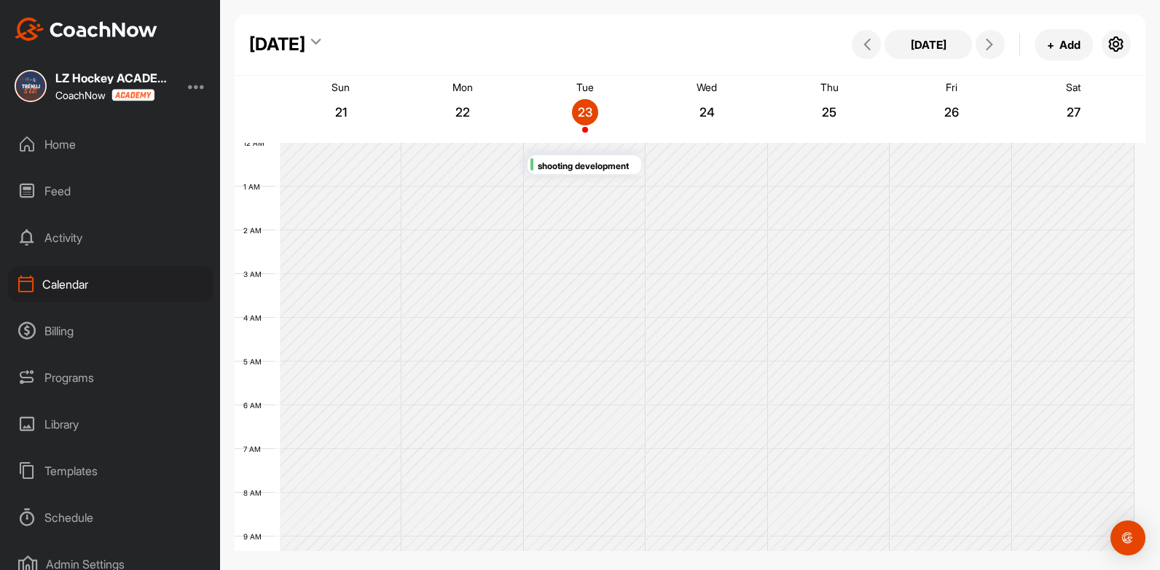
scroll to position [252, 0]
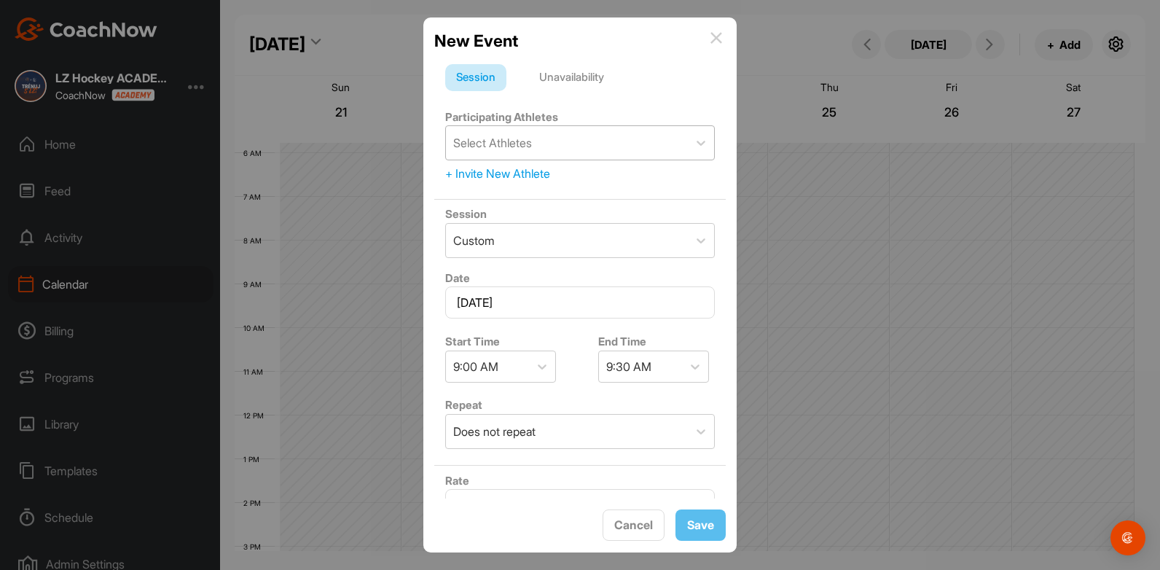
click at [529, 139] on div "Select Athletes" at bounding box center [492, 142] width 79 height 17
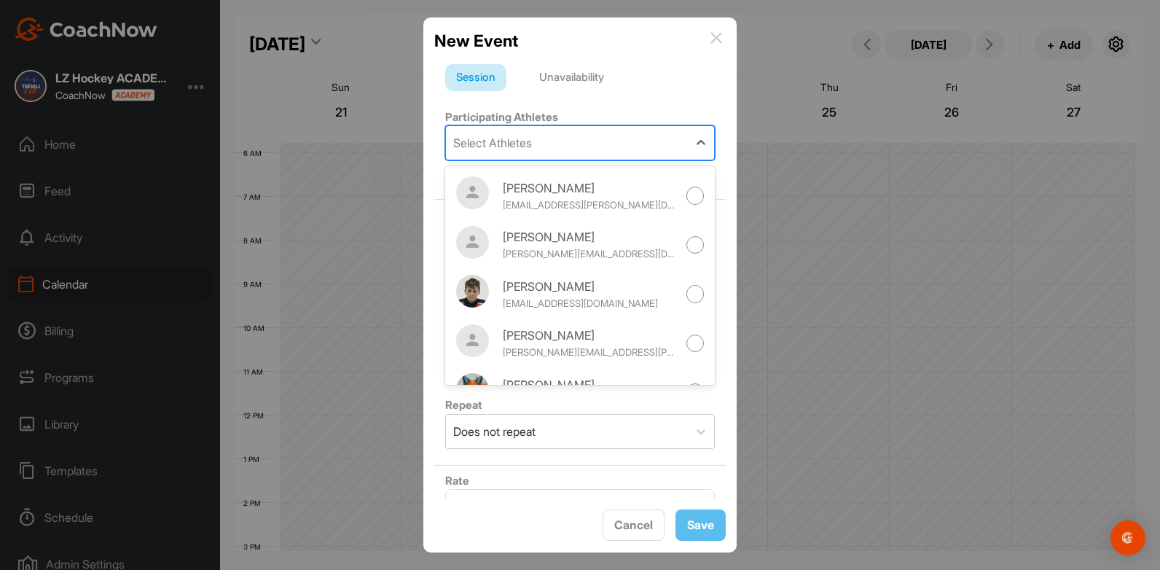
scroll to position [821, 0]
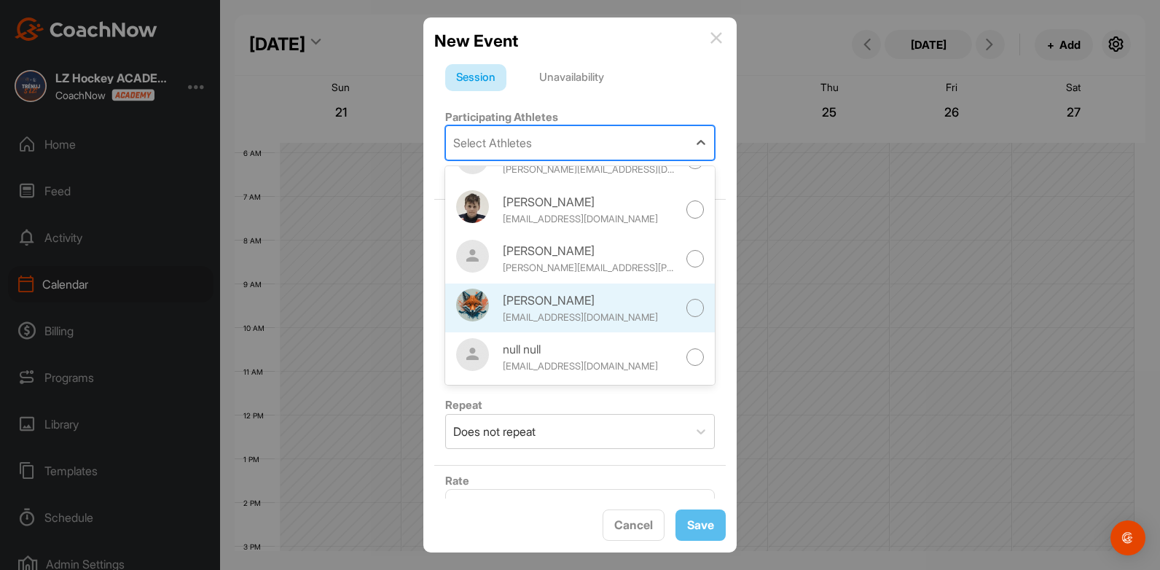
click at [686, 313] on div at bounding box center [695, 308] width 18 height 18
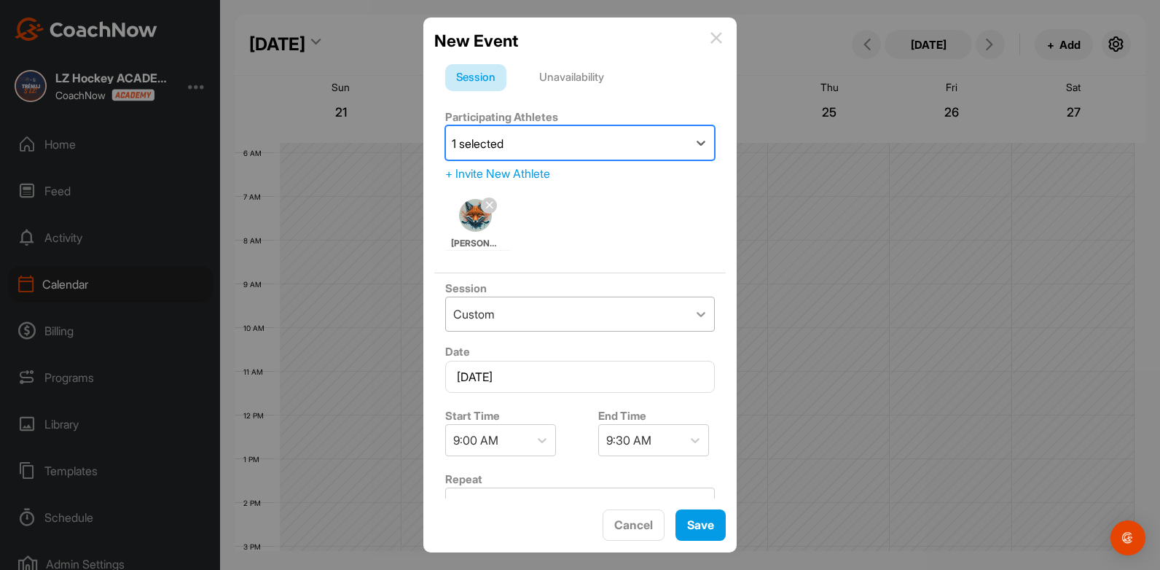
click at [688, 319] on div at bounding box center [701, 314] width 26 height 26
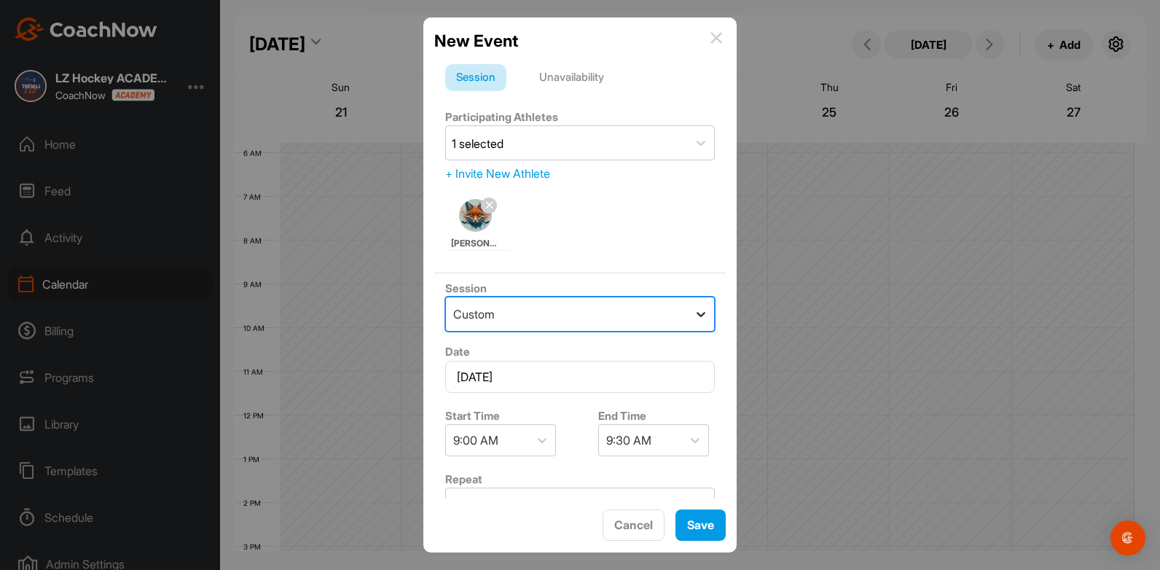
click at [688, 319] on div at bounding box center [701, 314] width 26 height 26
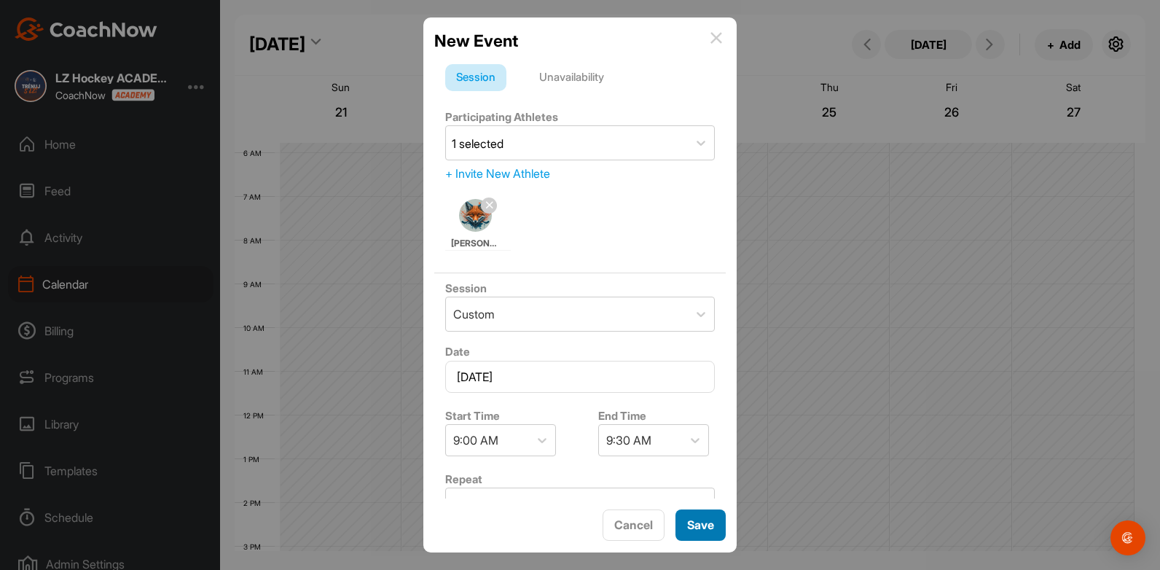
click at [688, 533] on div "Save" at bounding box center [700, 524] width 27 height 17
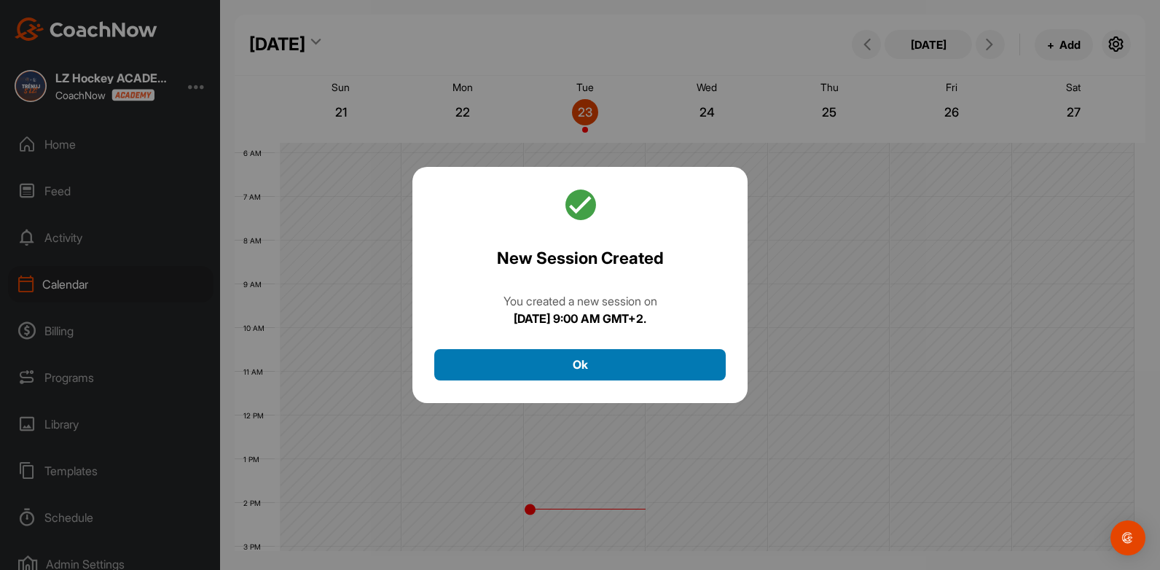
click at [600, 355] on button "Ok" at bounding box center [579, 364] width 291 height 31
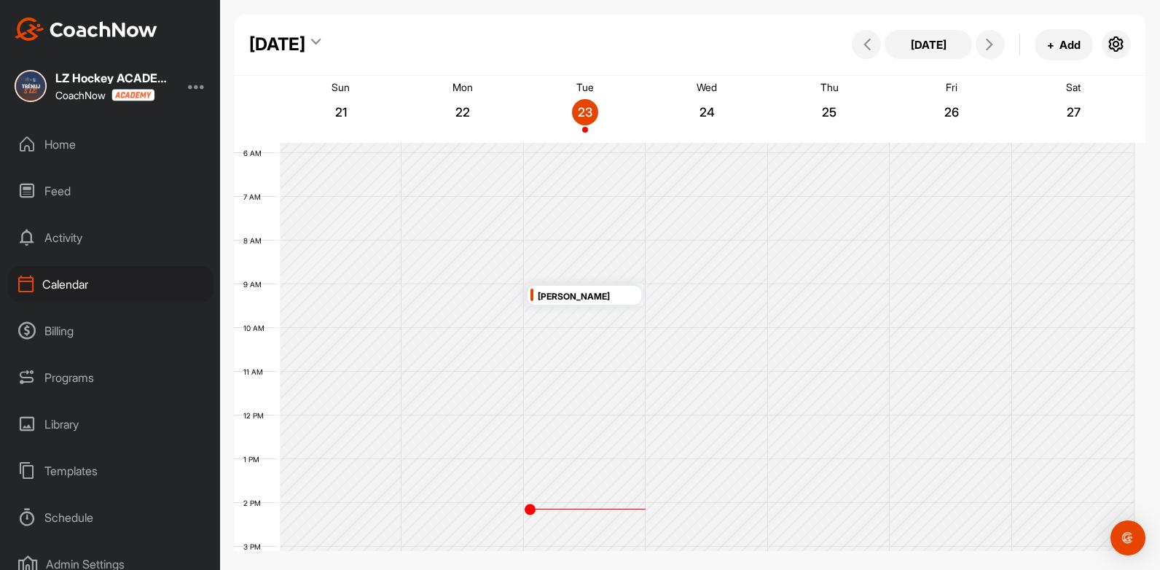
click at [565, 294] on div "[PERSON_NAME]" at bounding box center [588, 297] width 101 height 17
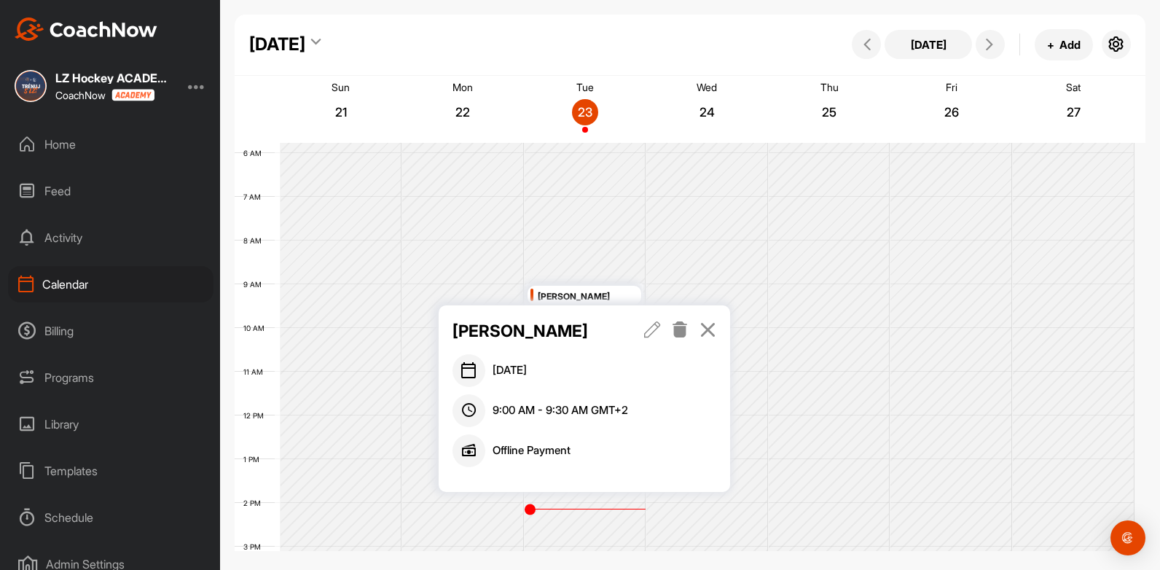
click at [654, 328] on icon at bounding box center [652, 329] width 17 height 16
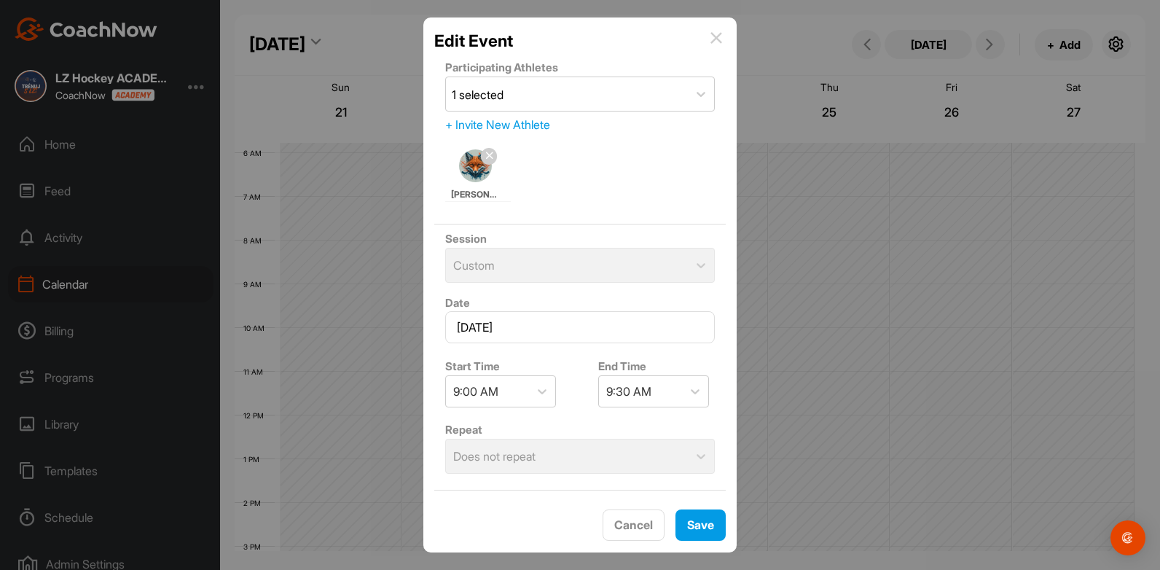
click at [720, 35] on img at bounding box center [716, 38] width 12 height 12
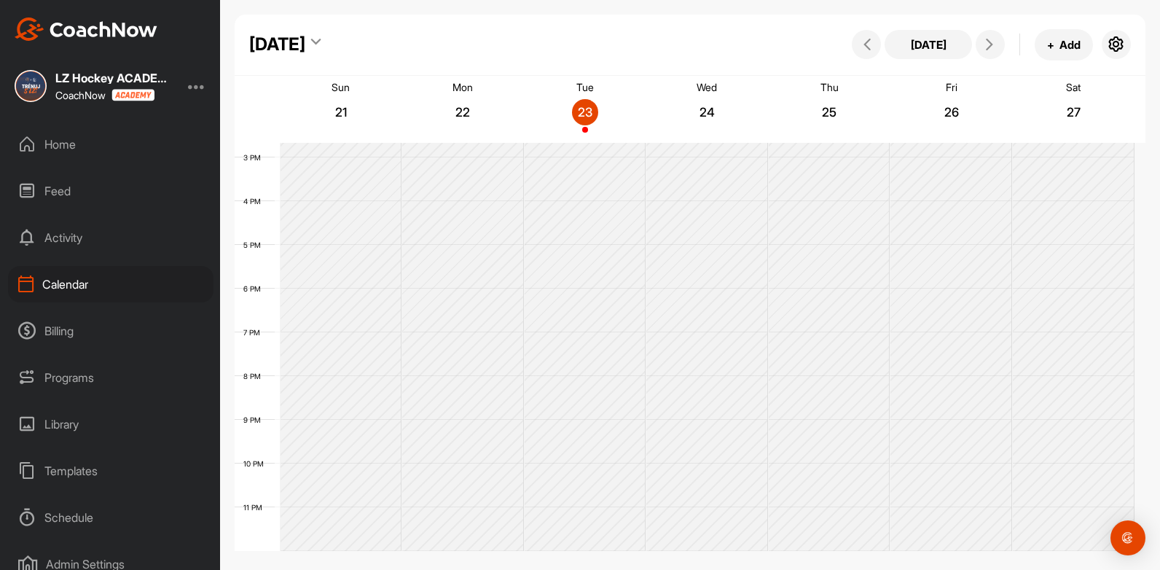
scroll to position [0, 0]
click at [584, 166] on div "shooting development" at bounding box center [588, 166] width 101 height 17
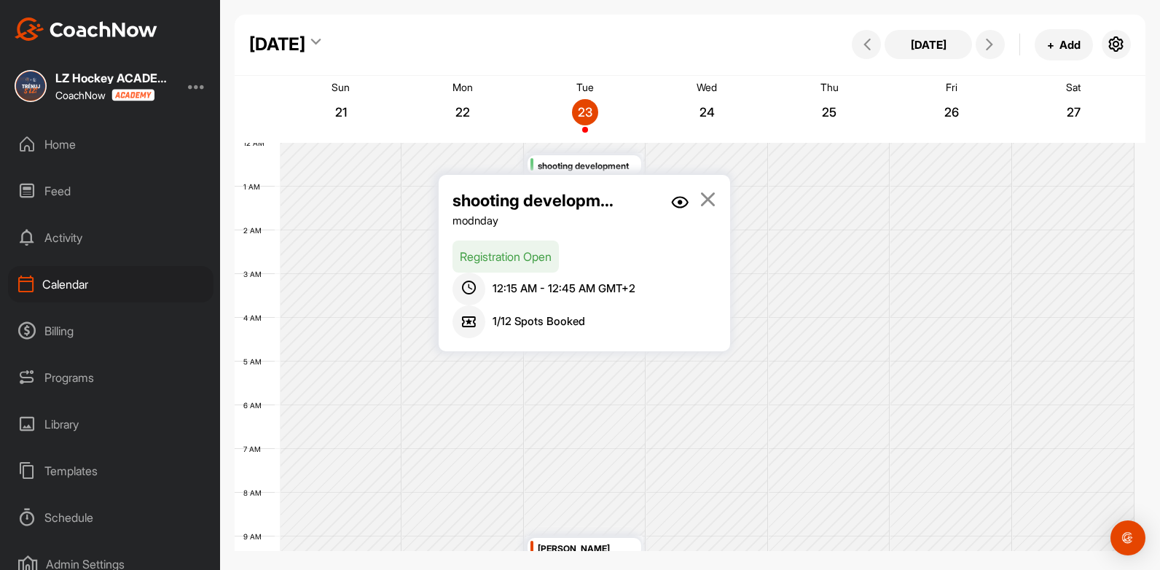
click at [711, 199] on icon at bounding box center [708, 199] width 17 height 16
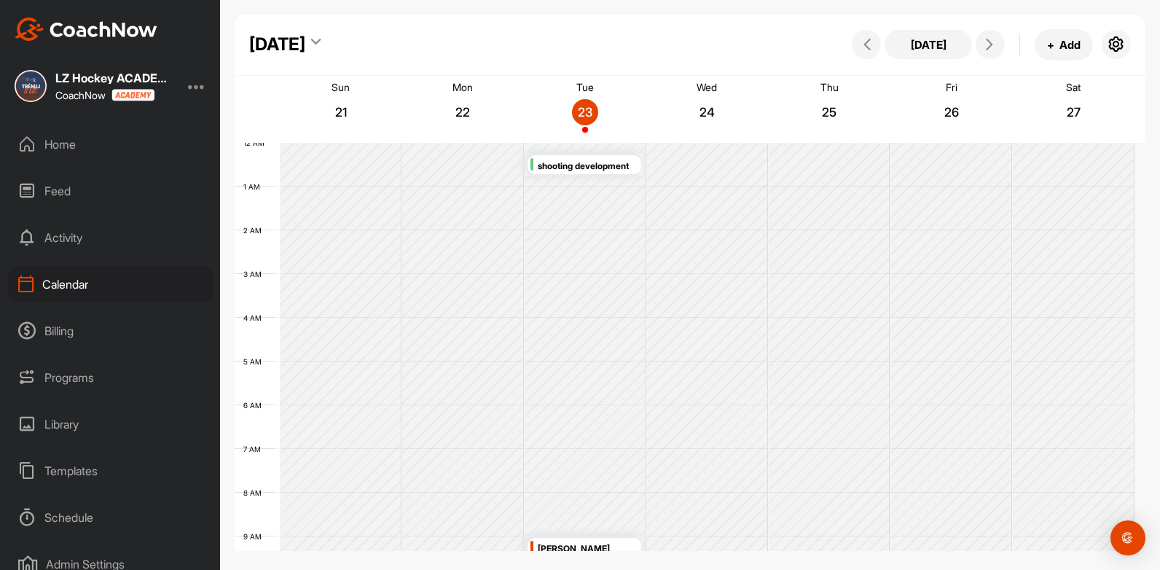
click at [611, 172] on div "shooting development" at bounding box center [588, 166] width 101 height 17
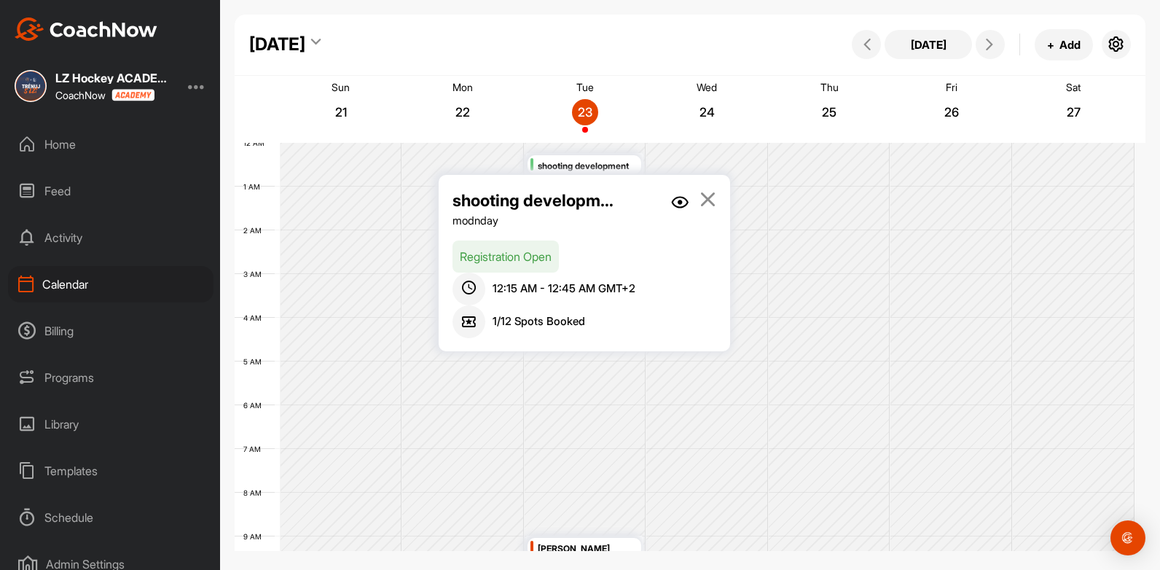
click at [532, 257] on p "Registration Open" at bounding box center [506, 256] width 106 height 32
click at [681, 213] on link at bounding box center [679, 208] width 17 height 41
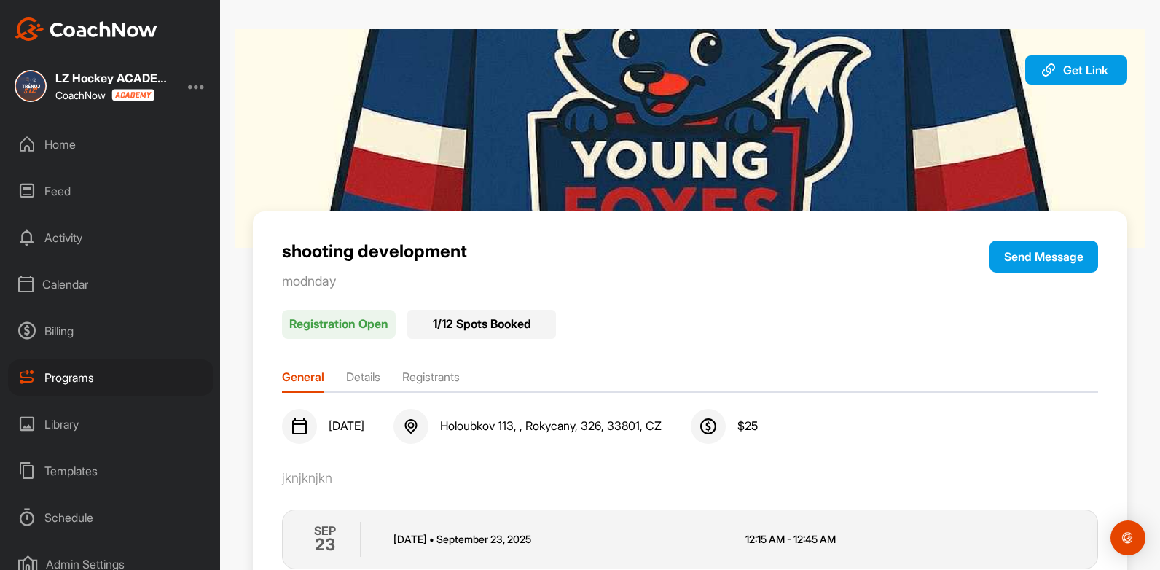
click at [221, 148] on div "Get Link Copy URL shooting development modnday Send Message Registration Open 1…" at bounding box center [690, 462] width 940 height 866
click at [42, 148] on div "Home" at bounding box center [110, 144] width 205 height 36
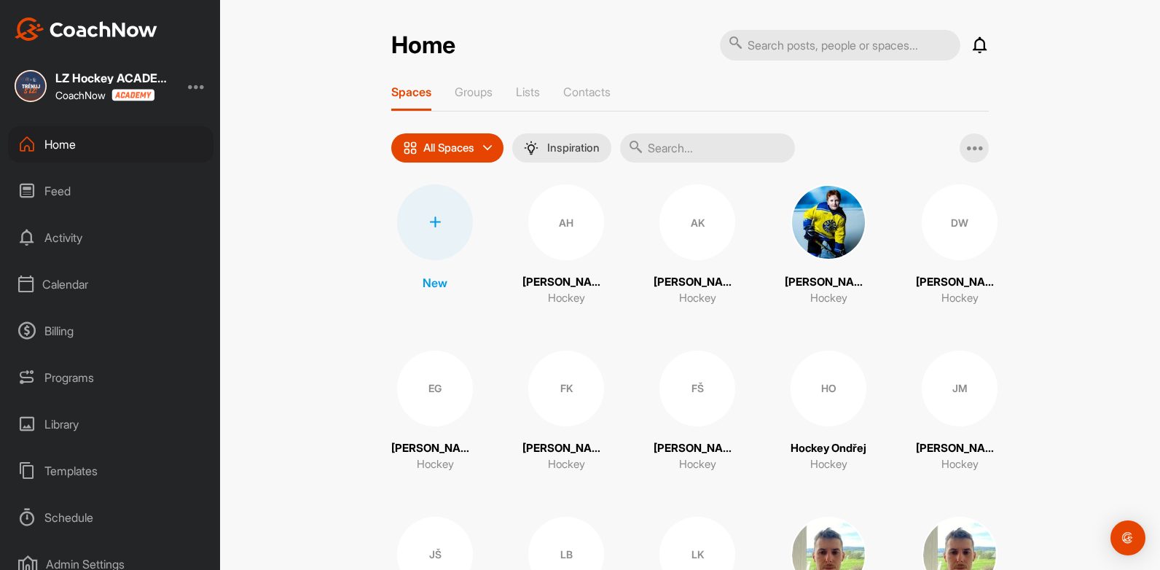
click at [55, 279] on div "Calendar" at bounding box center [110, 284] width 205 height 36
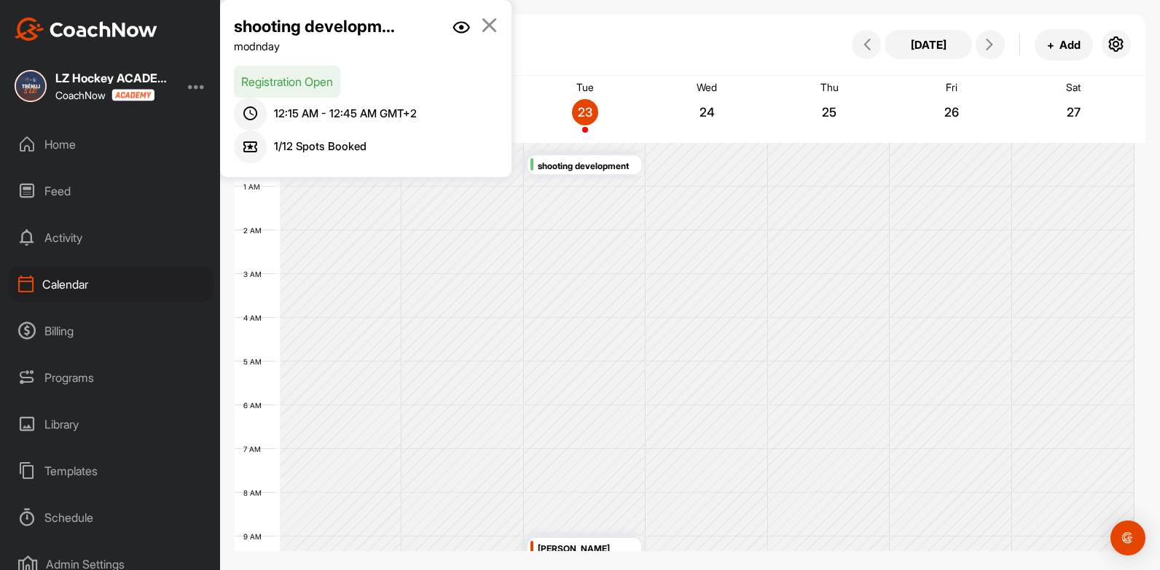
click at [495, 20] on icon at bounding box center [489, 25] width 17 height 16
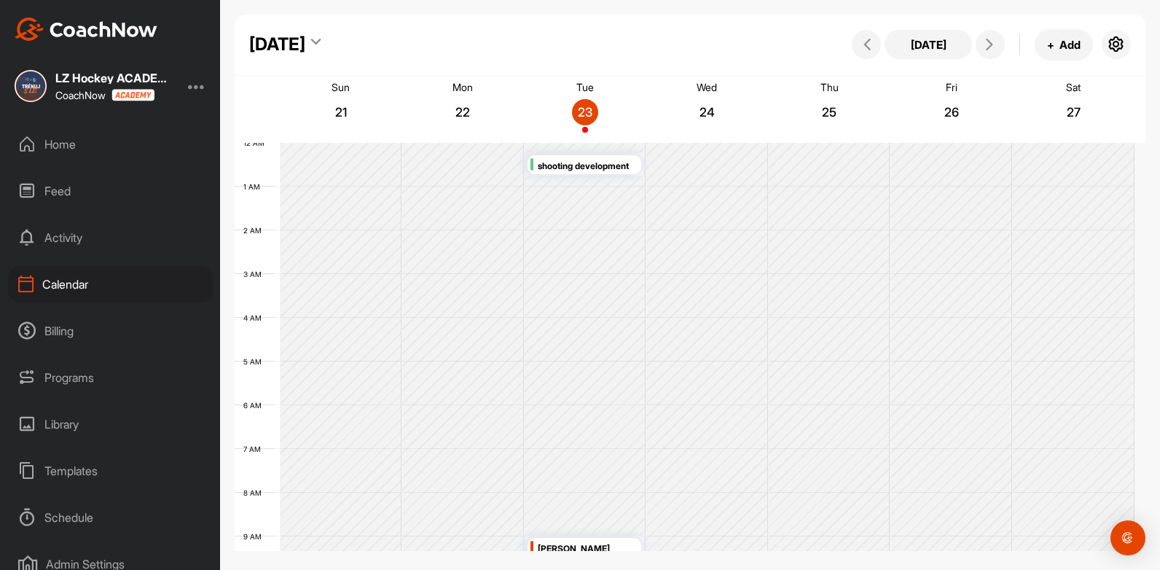
click at [705, 89] on p "Wed" at bounding box center [707, 87] width 20 height 12
click at [984, 52] on button at bounding box center [990, 44] width 29 height 29
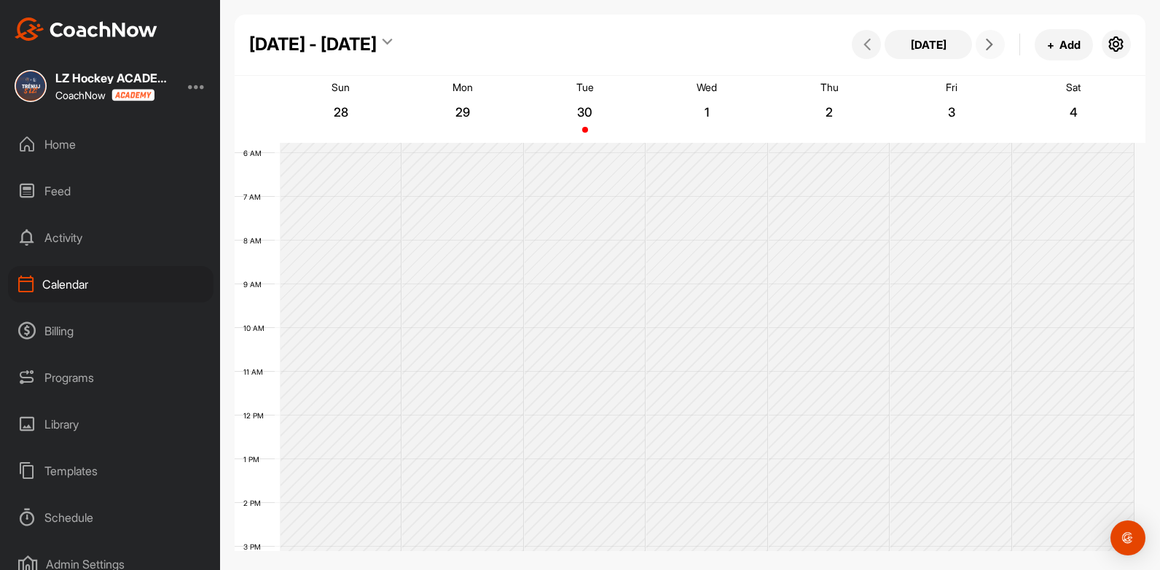
click at [984, 52] on button at bounding box center [990, 44] width 29 height 29
click at [871, 44] on icon at bounding box center [867, 45] width 12 height 12
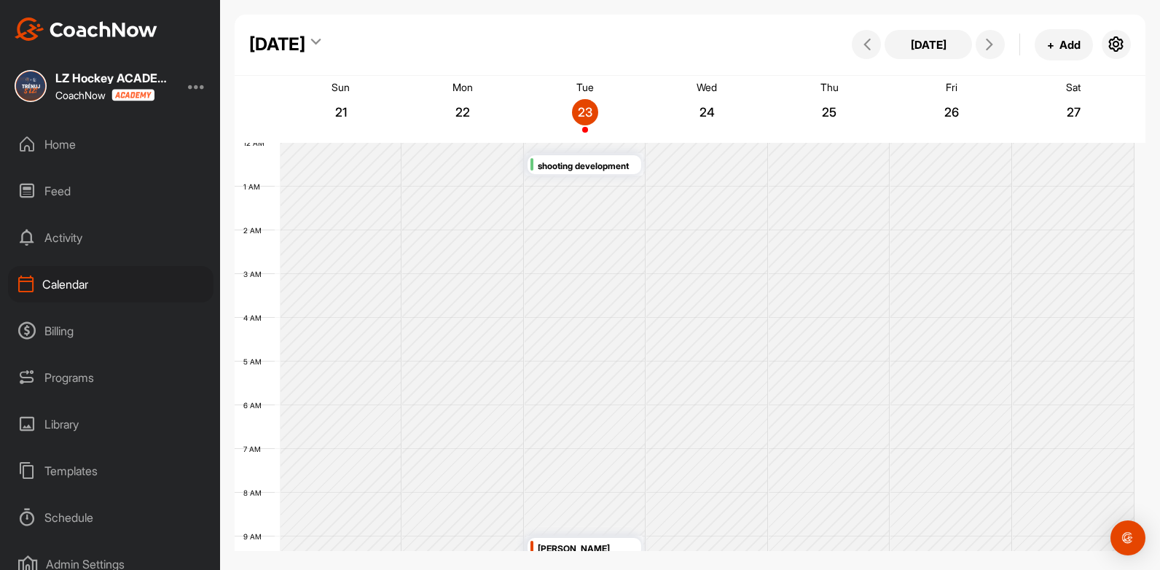
click at [55, 382] on div "Programs" at bounding box center [110, 377] width 205 height 36
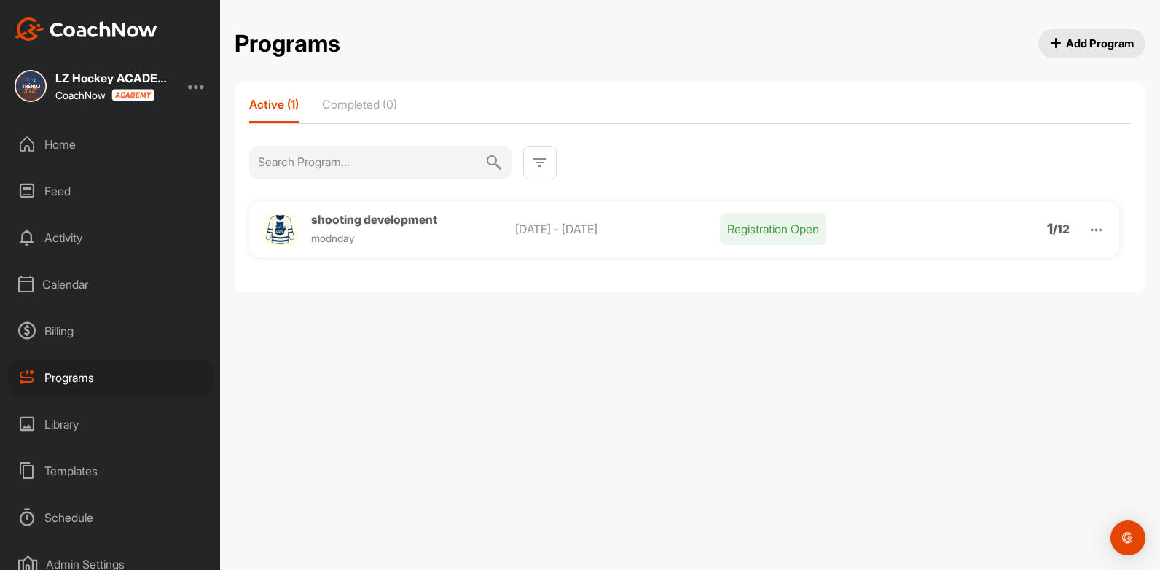
click at [1117, 39] on span "Add Program" at bounding box center [1092, 43] width 85 height 15
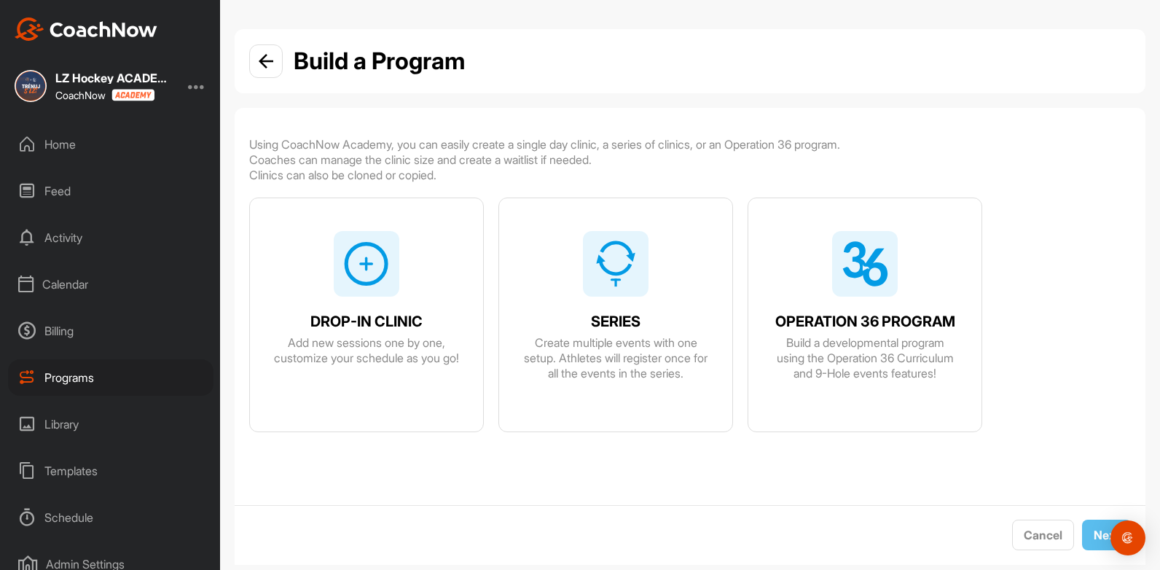
click at [367, 281] on img at bounding box center [366, 263] width 47 height 47
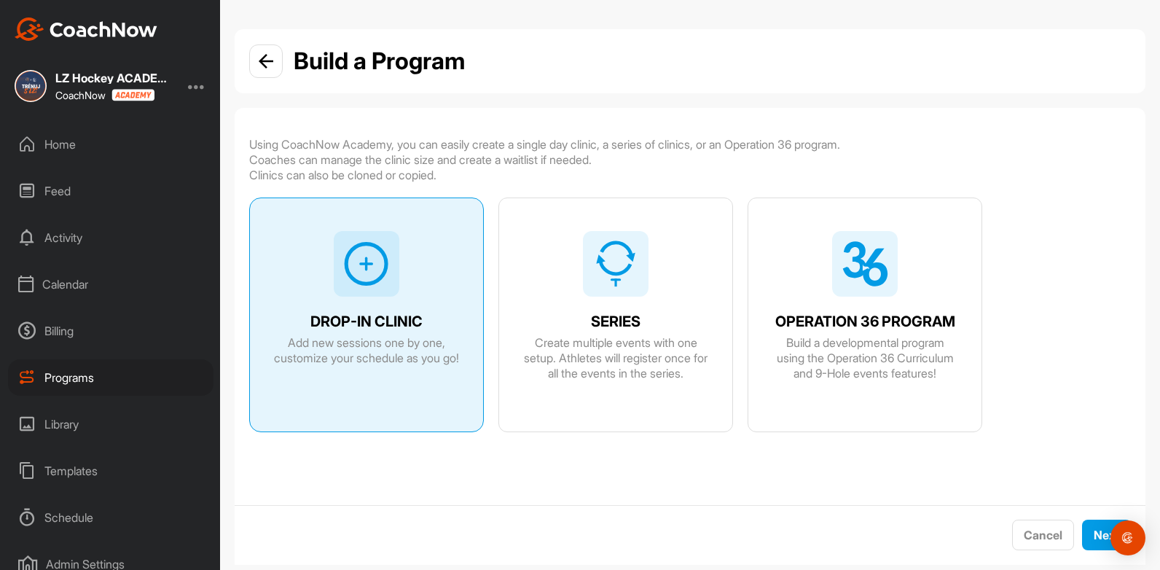
click at [378, 278] on img at bounding box center [366, 263] width 47 height 47
click at [1094, 533] on span "Next" at bounding box center [1107, 535] width 26 height 15
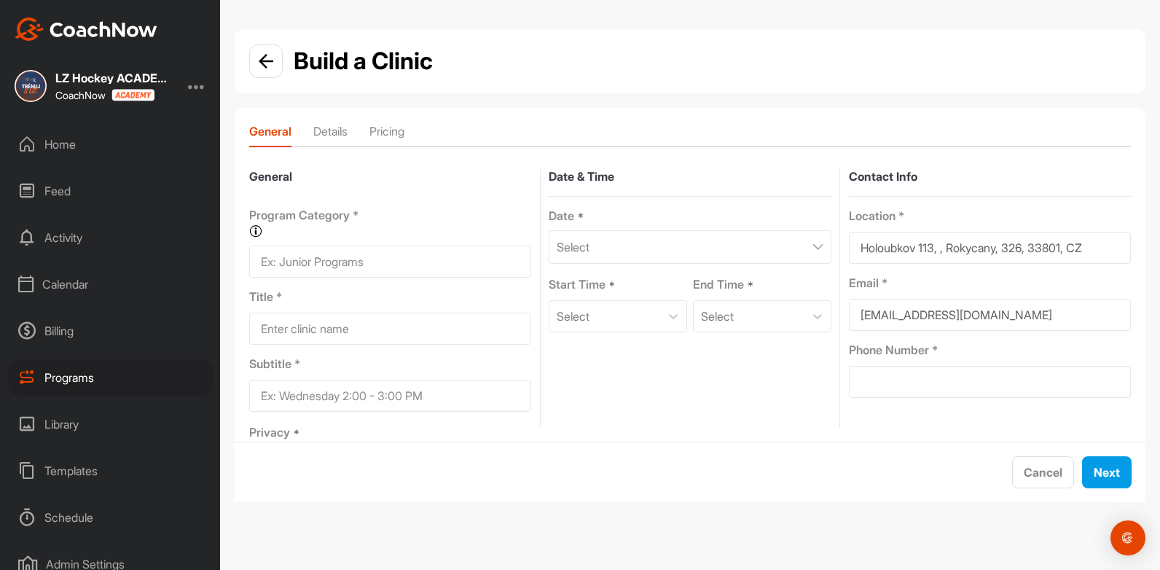
click at [344, 260] on input at bounding box center [390, 262] width 282 height 32
type input "online meeting"
click at [344, 342] on input at bounding box center [390, 329] width 282 height 32
click at [347, 269] on input "online meeting" at bounding box center [390, 262] width 282 height 32
drag, startPoint x: 347, startPoint y: 267, endPoint x: 154, endPoint y: 279, distance: 192.7
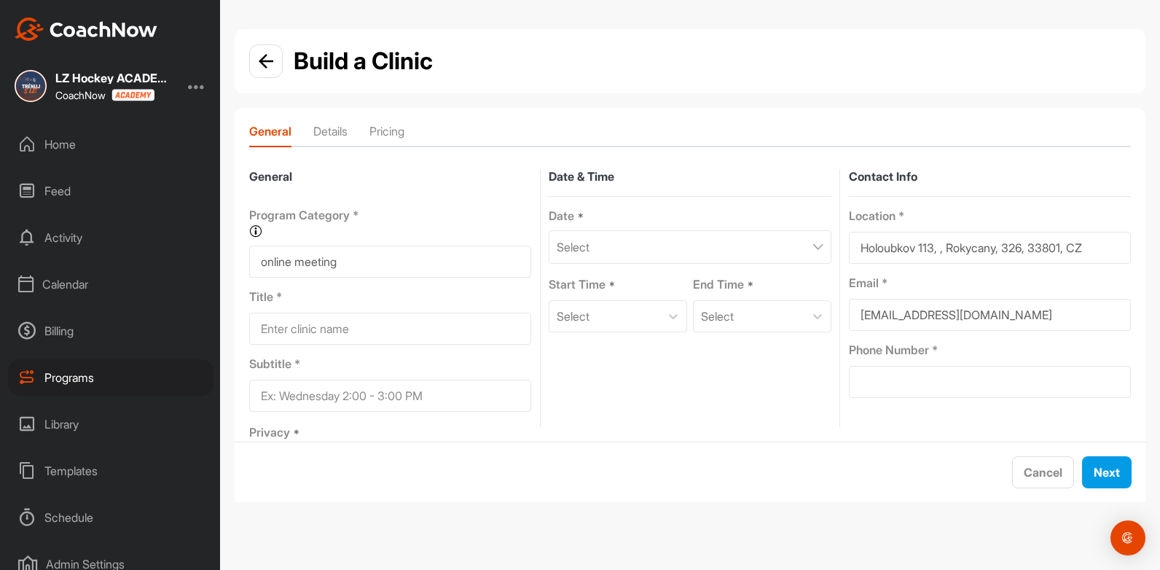
click at [154, 279] on div "LZ Hockey ACADEMY CoachNow Home Feed Activity Calendar Billing Programs Library…" at bounding box center [580, 285] width 1160 height 570
click at [318, 271] on input at bounding box center [390, 262] width 282 height 32
type input "defenders program"
click at [353, 321] on input at bounding box center [390, 329] width 282 height 32
drag, startPoint x: 377, startPoint y: 322, endPoint x: 312, endPoint y: 332, distance: 65.7
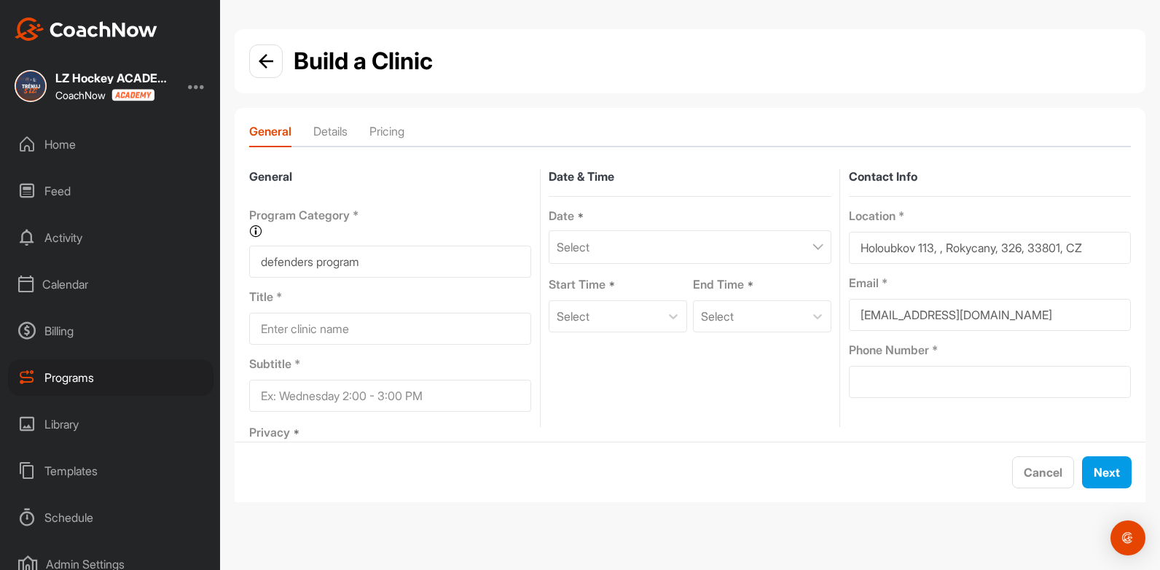
click at [312, 332] on input at bounding box center [390, 329] width 282 height 32
type input "LZ Hockey"
click at [683, 252] on div "Select" at bounding box center [690, 247] width 282 height 34
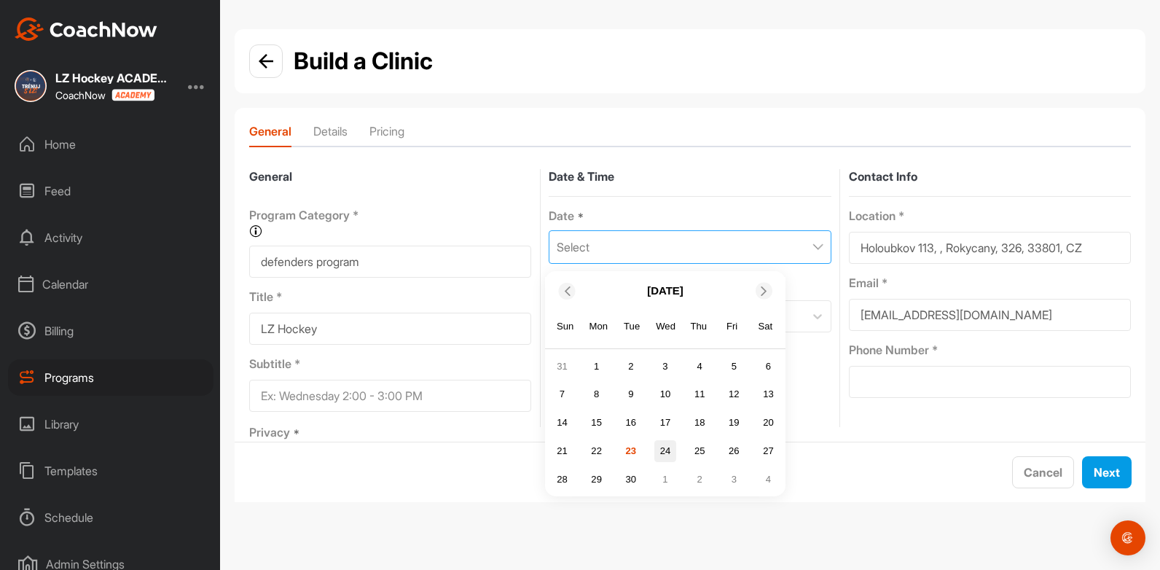
click at [667, 452] on div "24" at bounding box center [665, 451] width 22 height 22
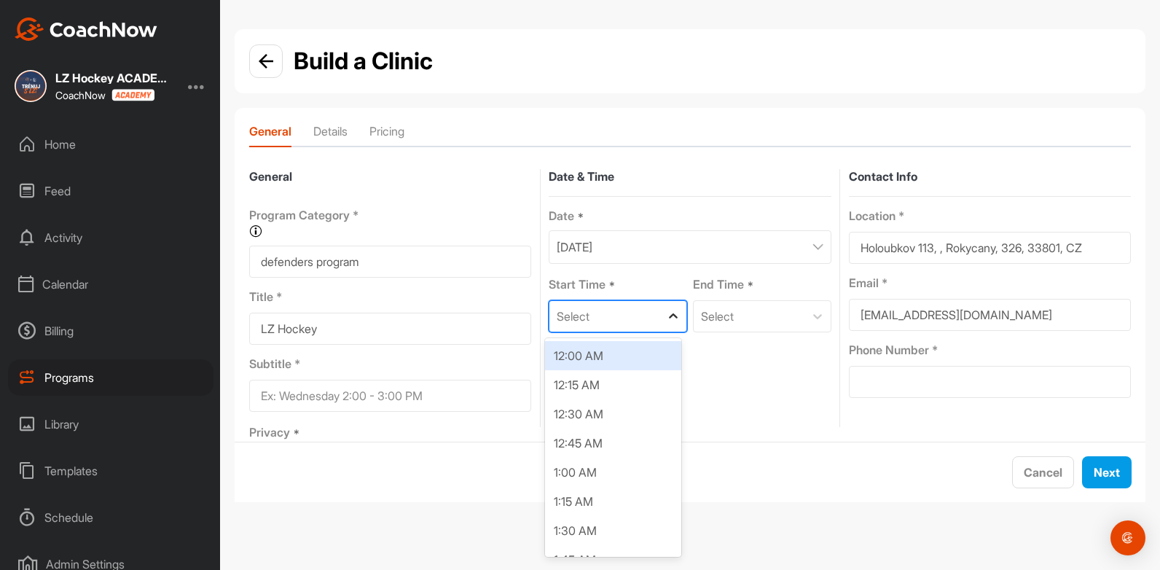
click at [666, 309] on icon at bounding box center [673, 316] width 15 height 15
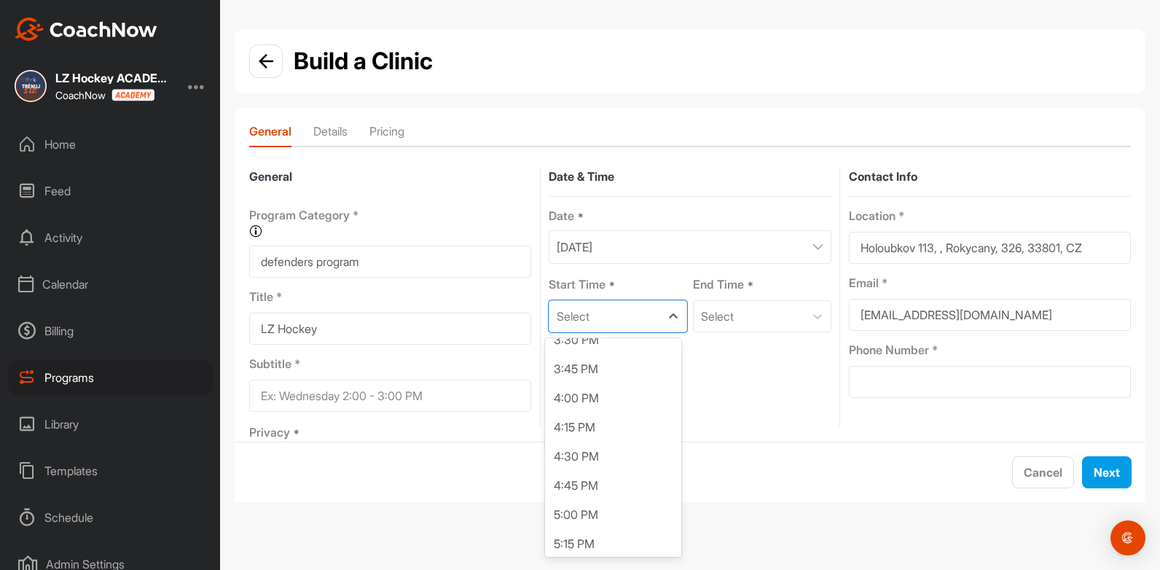
scroll to position [1801, 0]
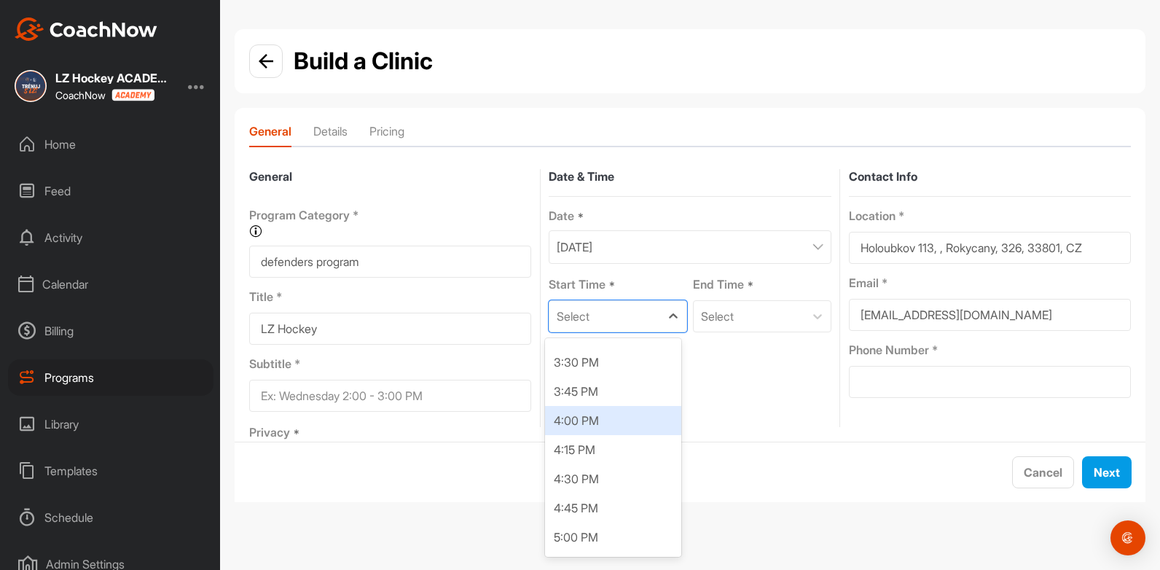
click at [608, 426] on div "4:00 PM" at bounding box center [613, 420] width 136 height 29
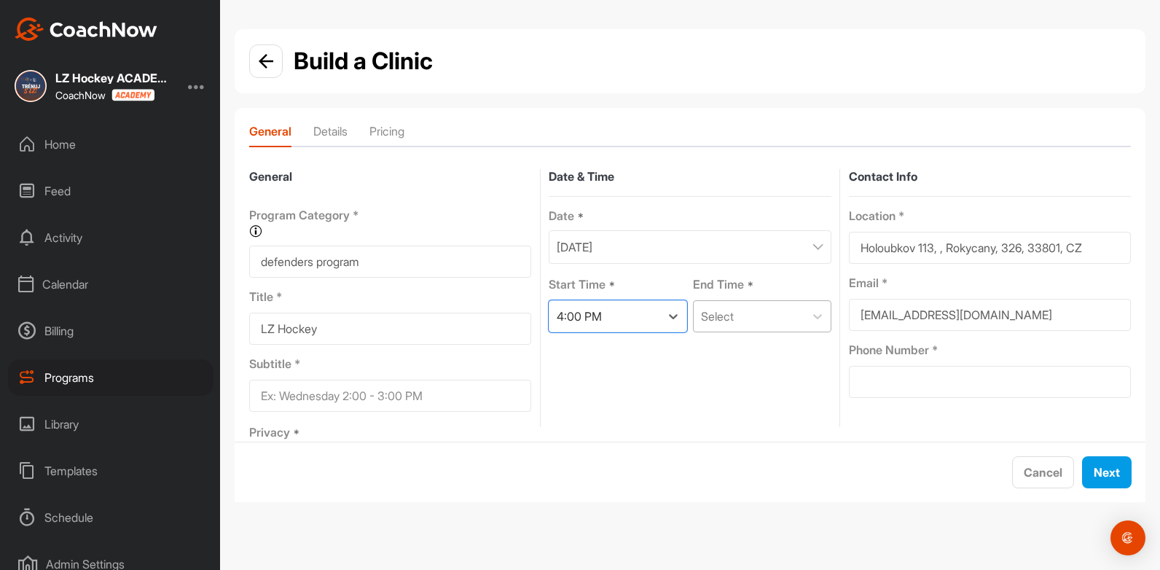
click at [768, 317] on div "Select" at bounding box center [749, 316] width 111 height 31
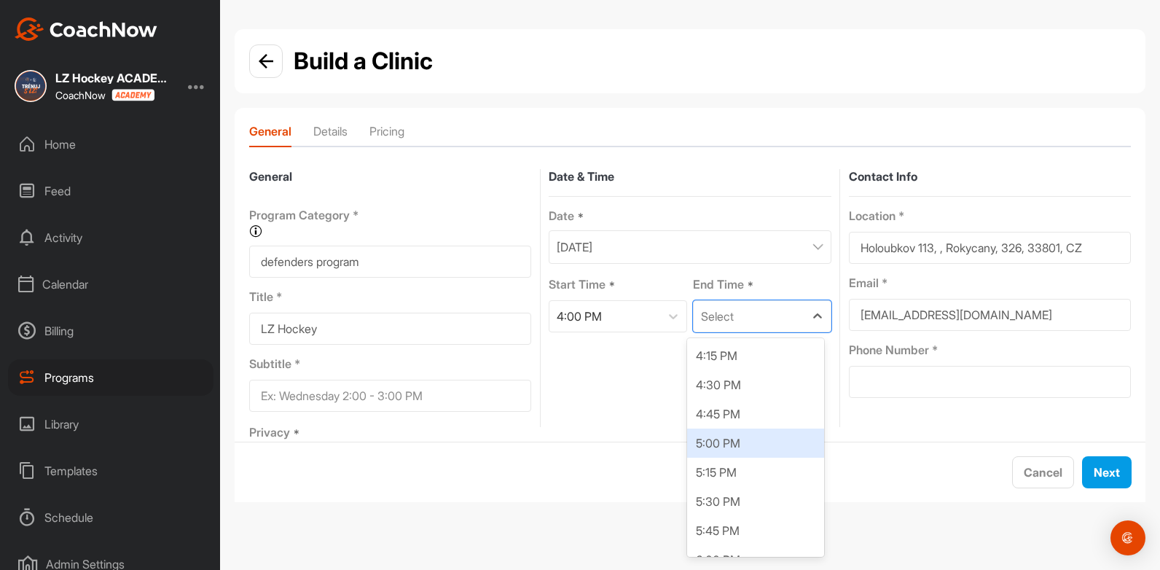
click at [721, 439] on div "5:00 PM" at bounding box center [755, 442] width 136 height 29
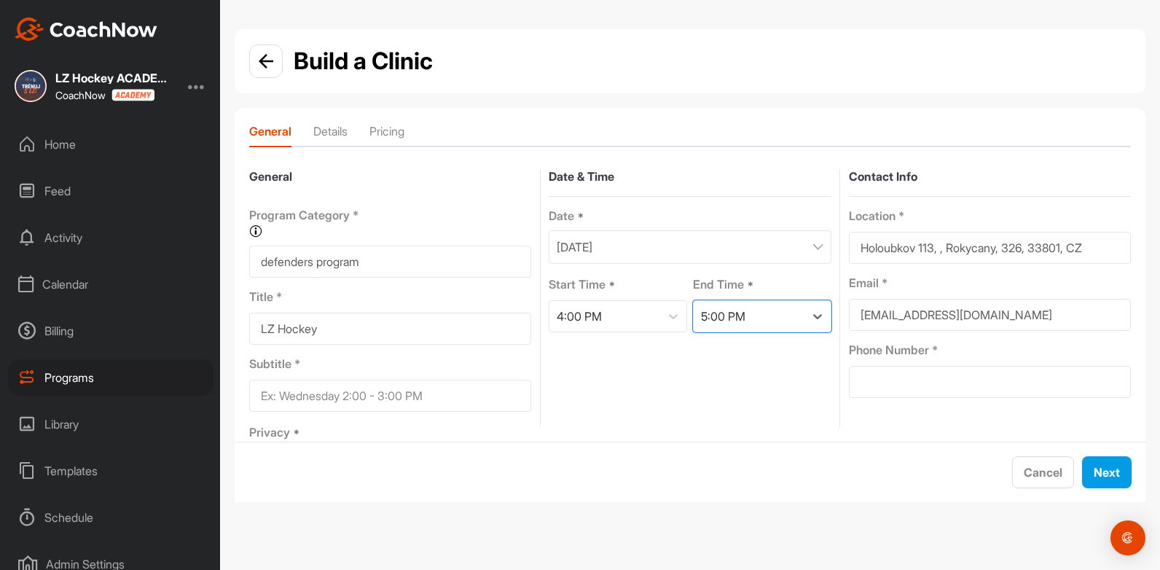
click at [933, 385] on input at bounding box center [990, 382] width 282 height 32
type input "+420 723 926 707"
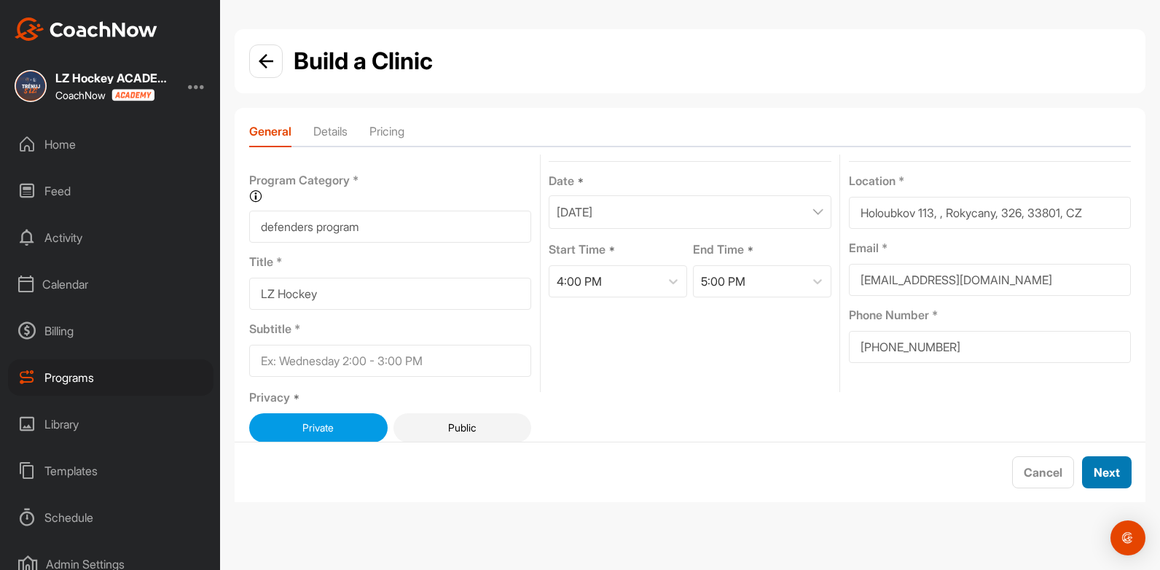
click at [1100, 466] on span "Next" at bounding box center [1107, 472] width 26 height 15
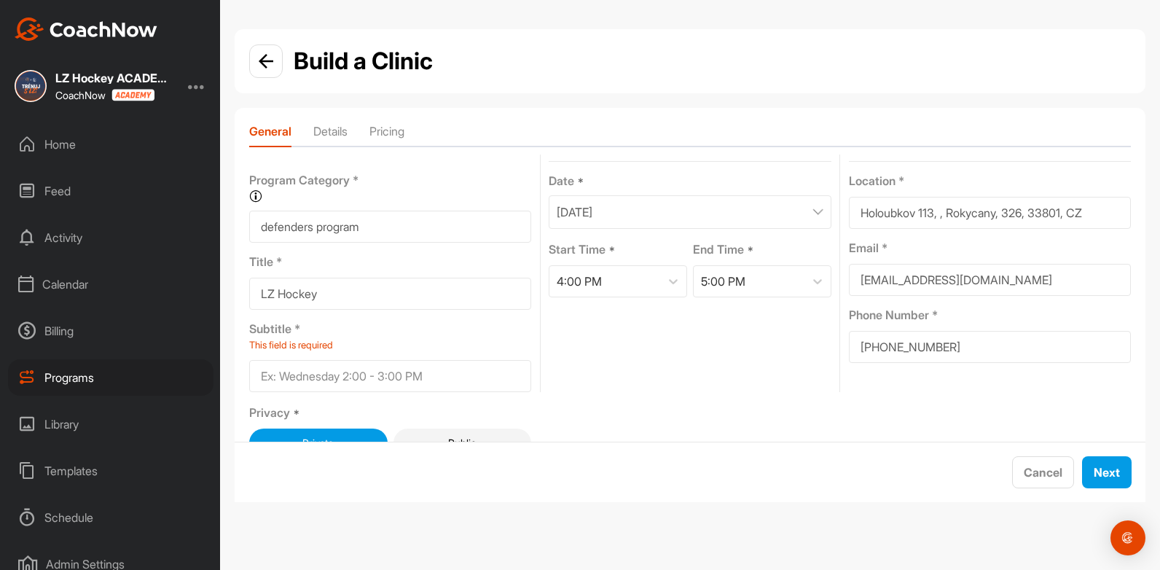
click at [408, 372] on input at bounding box center [390, 376] width 282 height 32
click at [270, 348] on span "This field is required" at bounding box center [390, 345] width 282 height 15
click at [388, 377] on input at bounding box center [390, 376] width 282 height 32
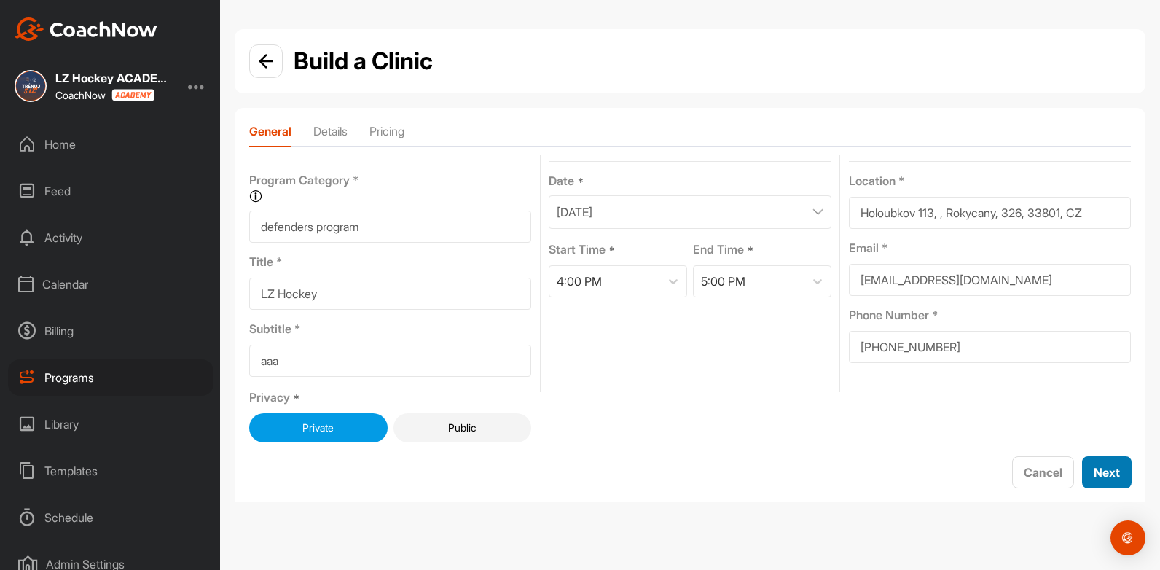
type input "aaa"
click at [1119, 463] on div "Next" at bounding box center [1107, 471] width 26 height 17
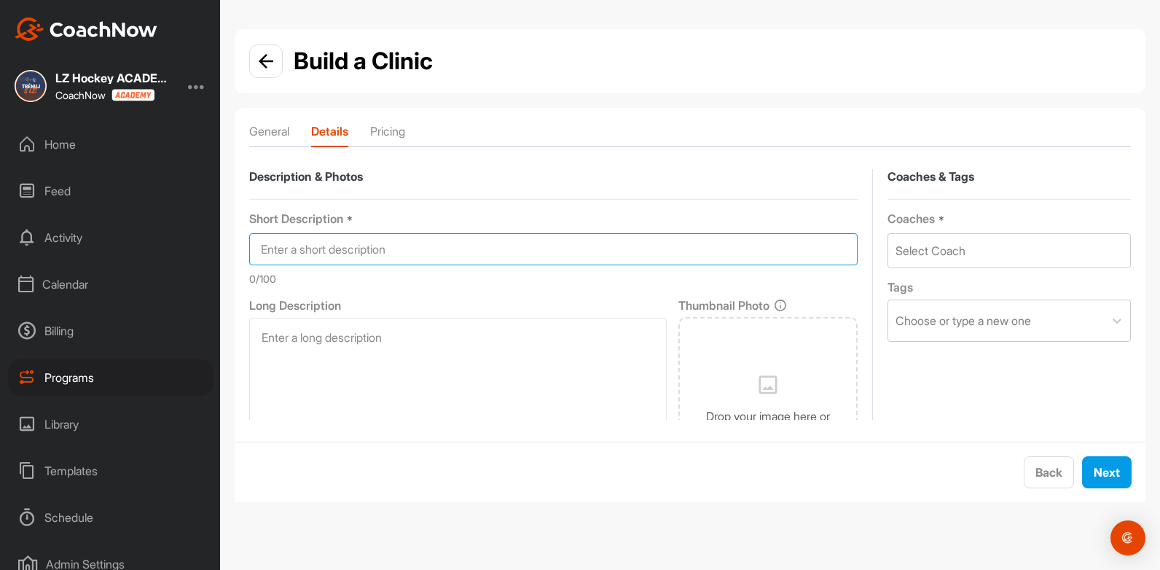
click at [426, 253] on input at bounding box center [553, 249] width 608 height 32
type input "aaa"
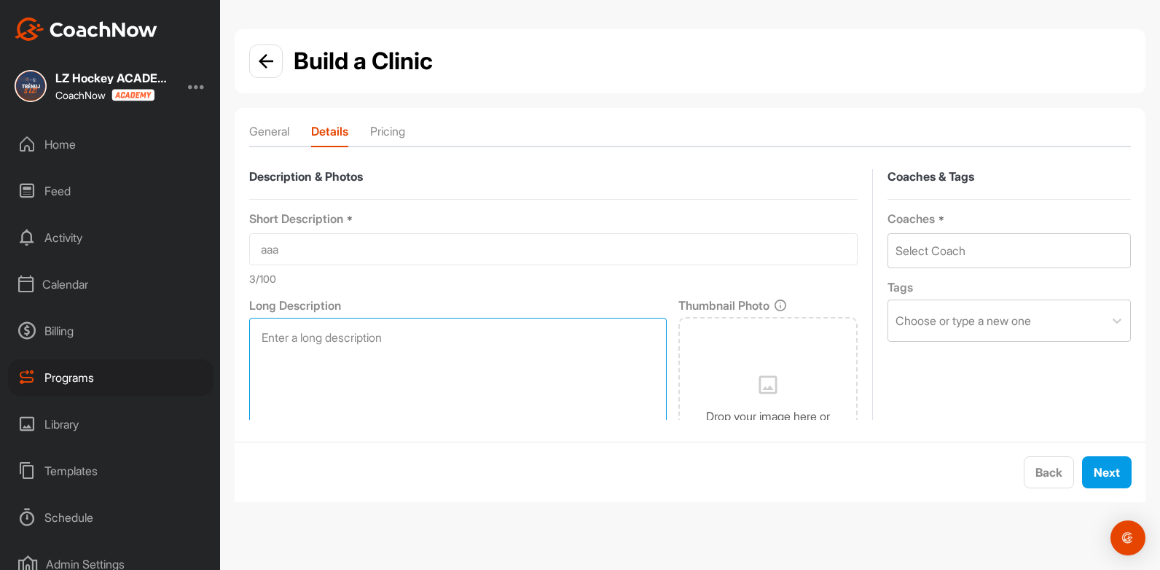
click at [397, 337] on textarea at bounding box center [458, 420] width 418 height 204
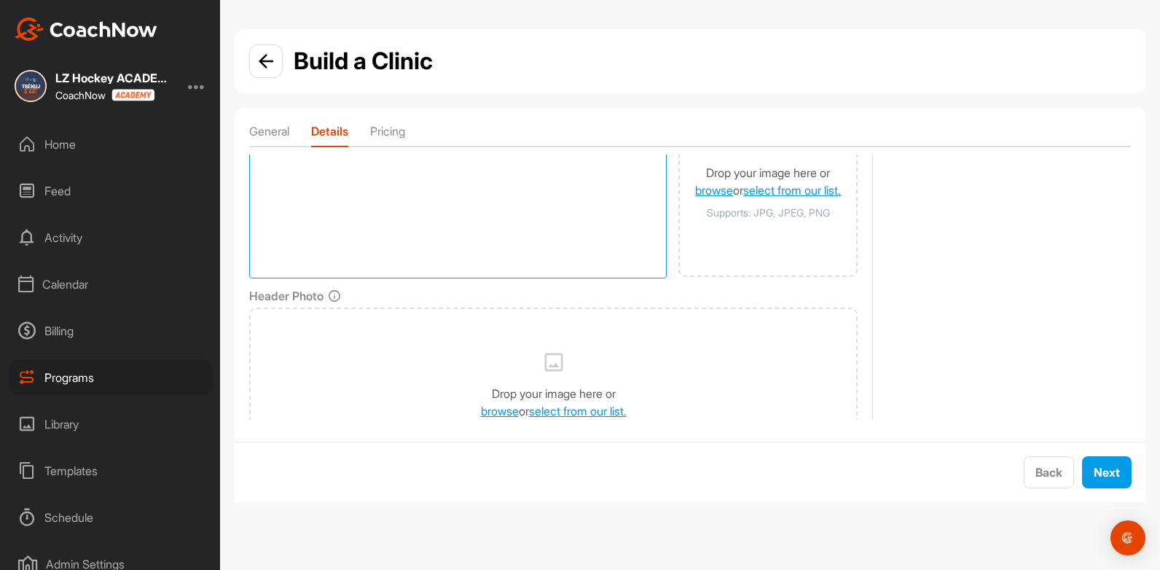
scroll to position [266, 0]
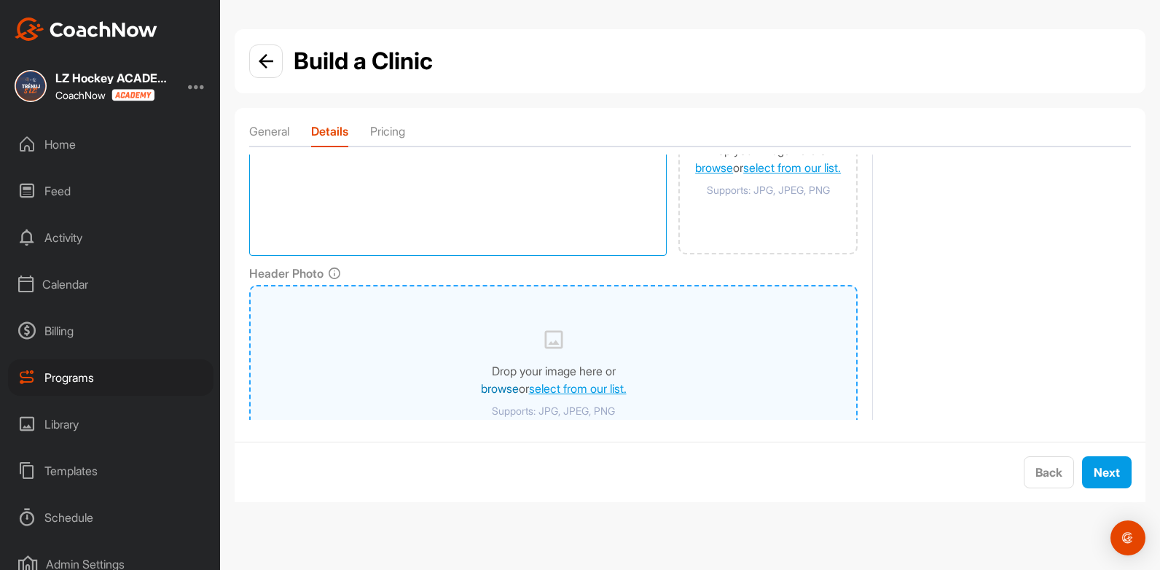
type textarea "vvvvv"
click at [498, 388] on link "browse" at bounding box center [500, 388] width 38 height 15
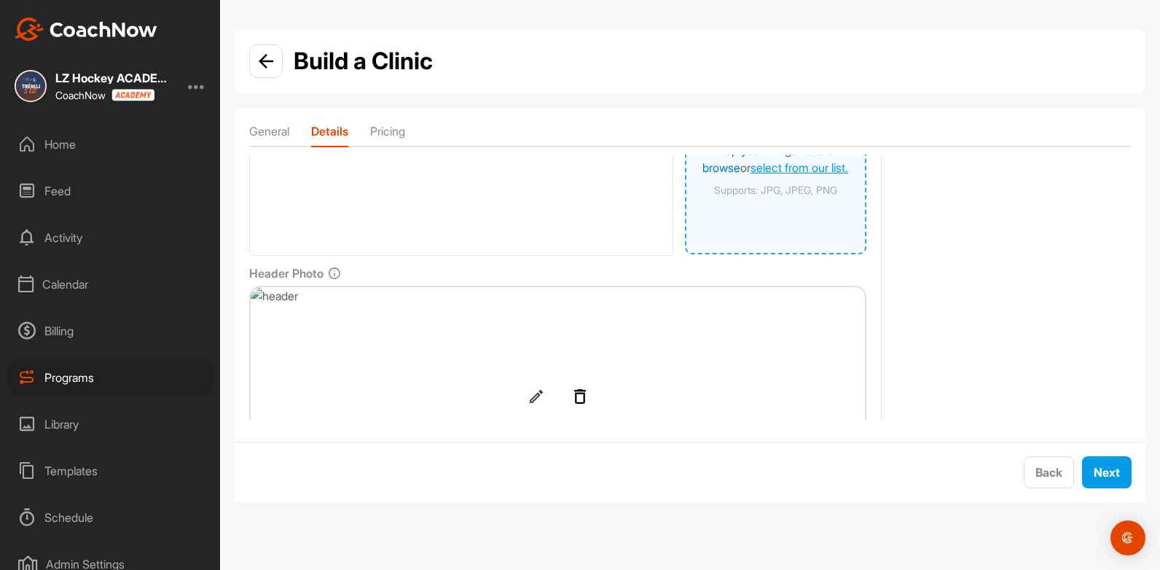
click at [702, 171] on link "browse" at bounding box center [721, 167] width 38 height 15
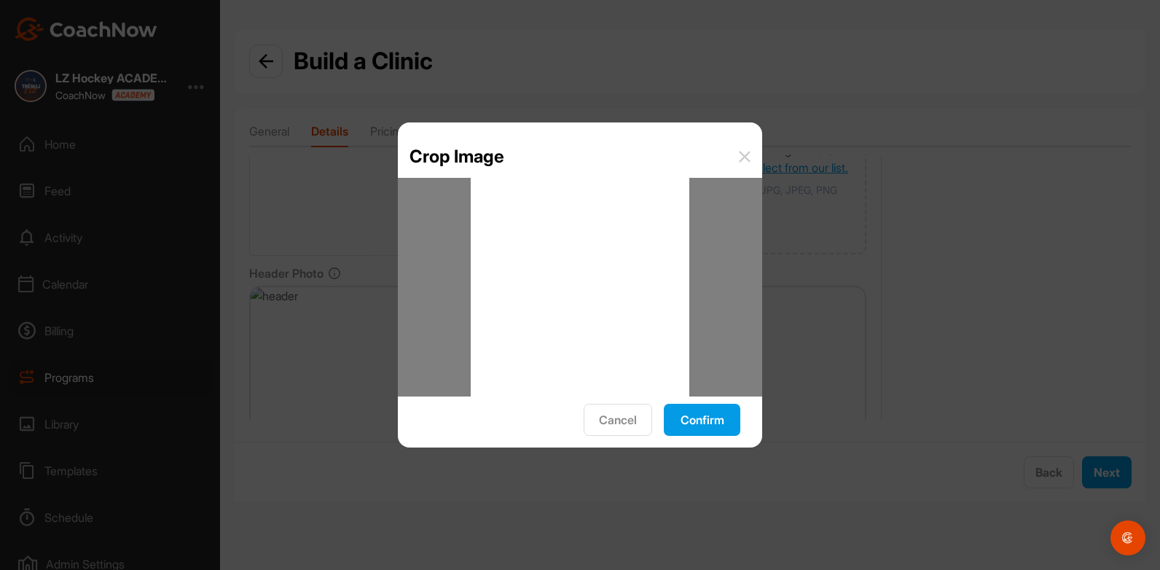
drag, startPoint x: 624, startPoint y: 353, endPoint x: 580, endPoint y: 380, distance: 51.4
click at [558, 377] on div at bounding box center [580, 287] width 219 height 219
click at [710, 423] on button "Confirm" at bounding box center [702, 420] width 77 height 32
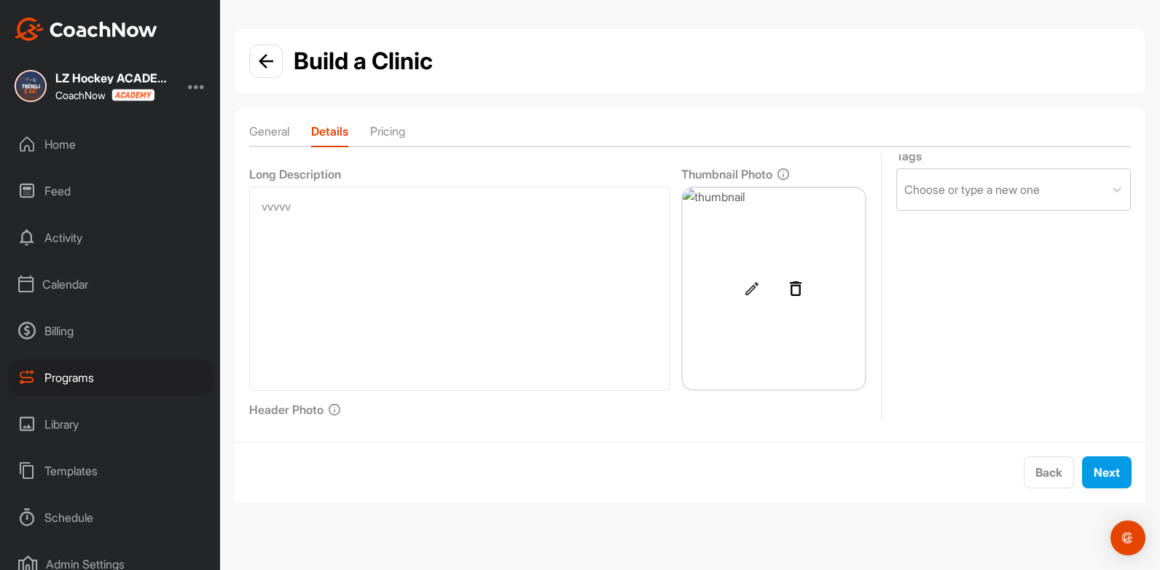
scroll to position [0, 0]
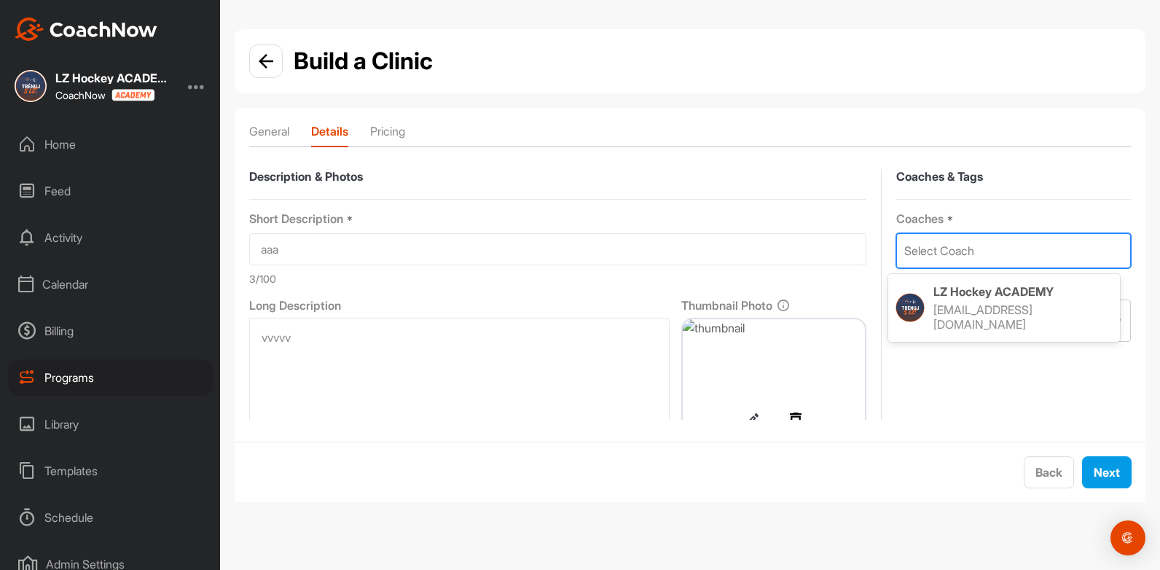
click at [1073, 266] on div "Select Coach" at bounding box center [1013, 251] width 233 height 34
click at [1012, 311] on p "[EMAIL_ADDRESS][DOMAIN_NAME]" at bounding box center [1008, 316] width 150 height 29
click at [1104, 366] on div at bounding box center [1117, 369] width 26 height 26
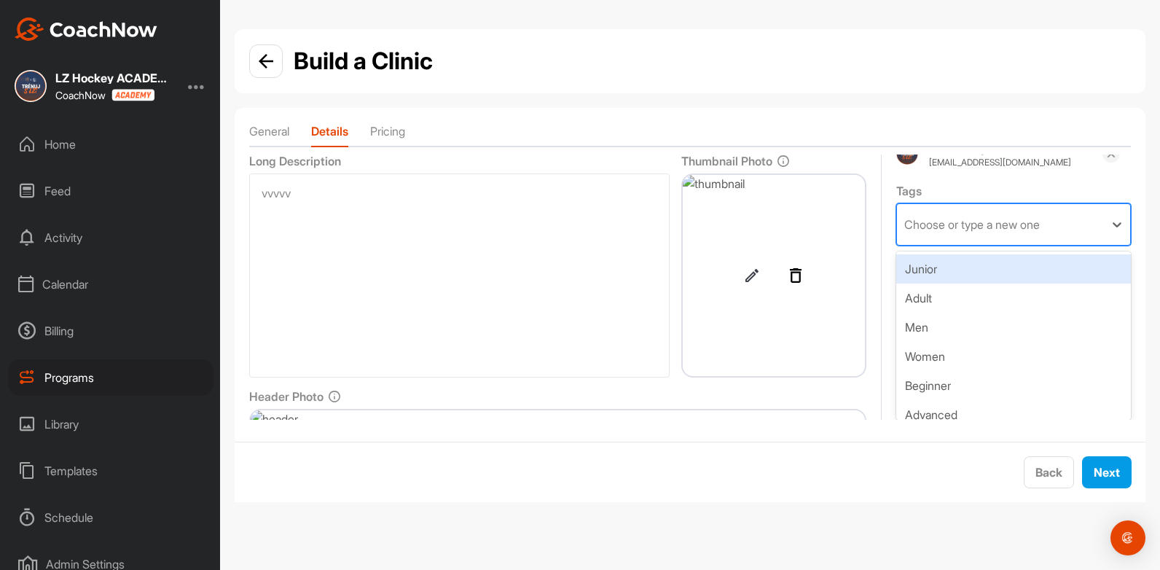
scroll to position [146, 0]
click at [928, 270] on div "Junior" at bounding box center [1013, 267] width 235 height 29
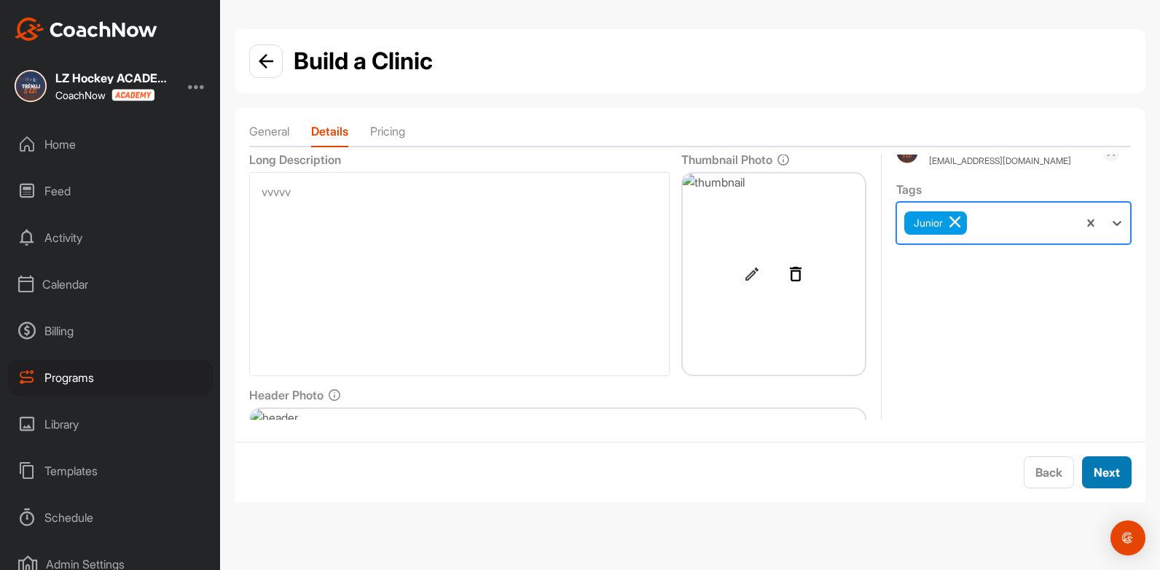
click at [1103, 468] on span "Next" at bounding box center [1107, 472] width 26 height 15
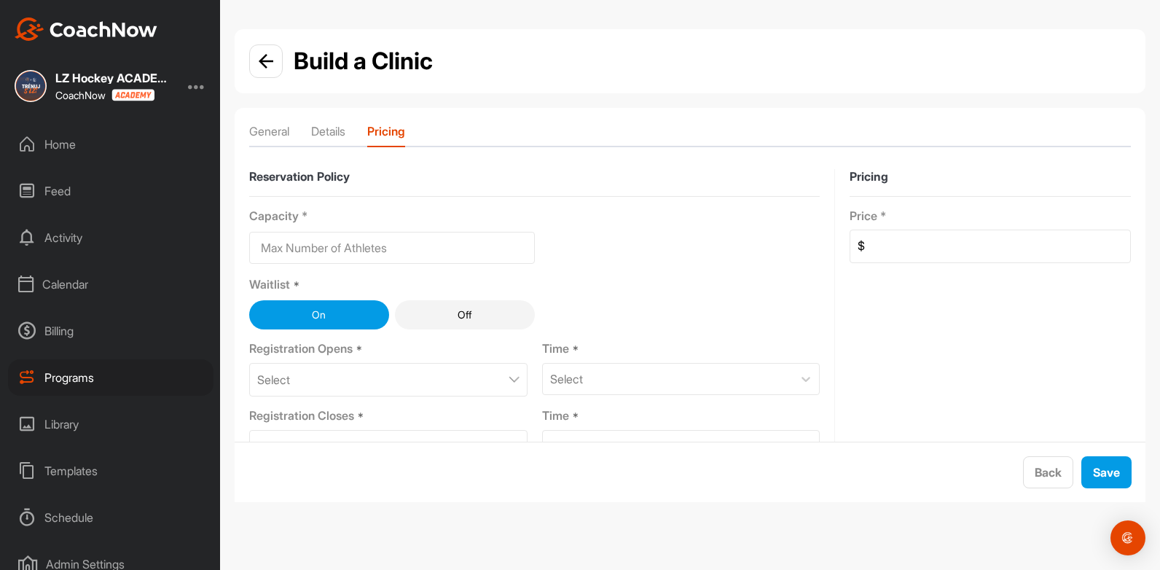
click at [446, 248] on input at bounding box center [392, 248] width 286 height 32
click at [369, 254] on input at bounding box center [392, 248] width 286 height 32
type input "100"
click at [630, 239] on div "Capacity * 100 Waitlist * On Off Registration Opens * Select Time * Select Regi…" at bounding box center [534, 364] width 571 height 334
click at [893, 244] on input at bounding box center [997, 246] width 265 height 32
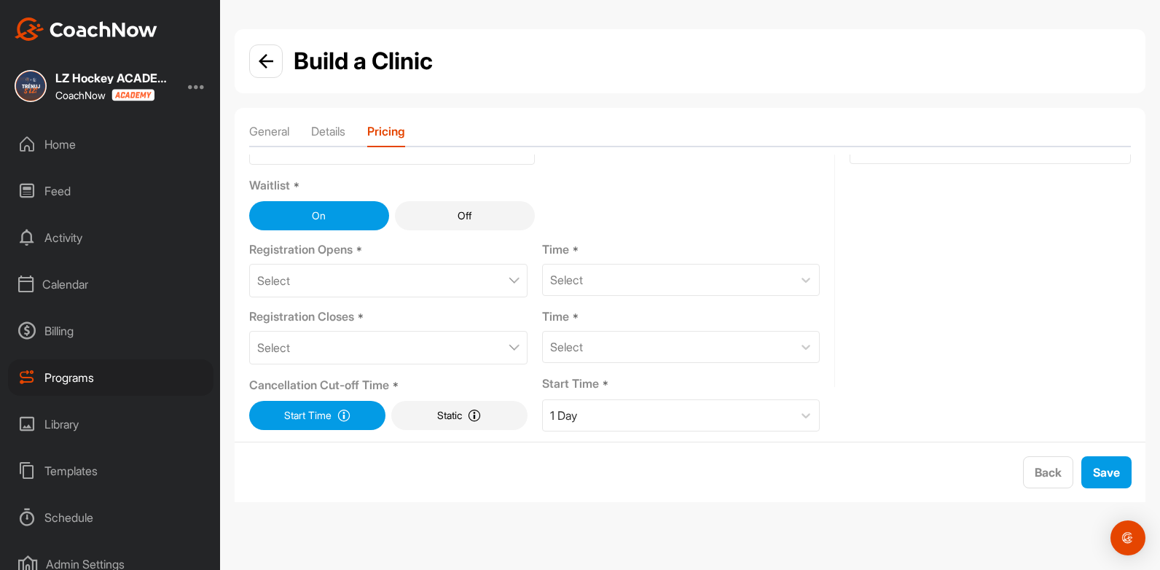
scroll to position [103, 0]
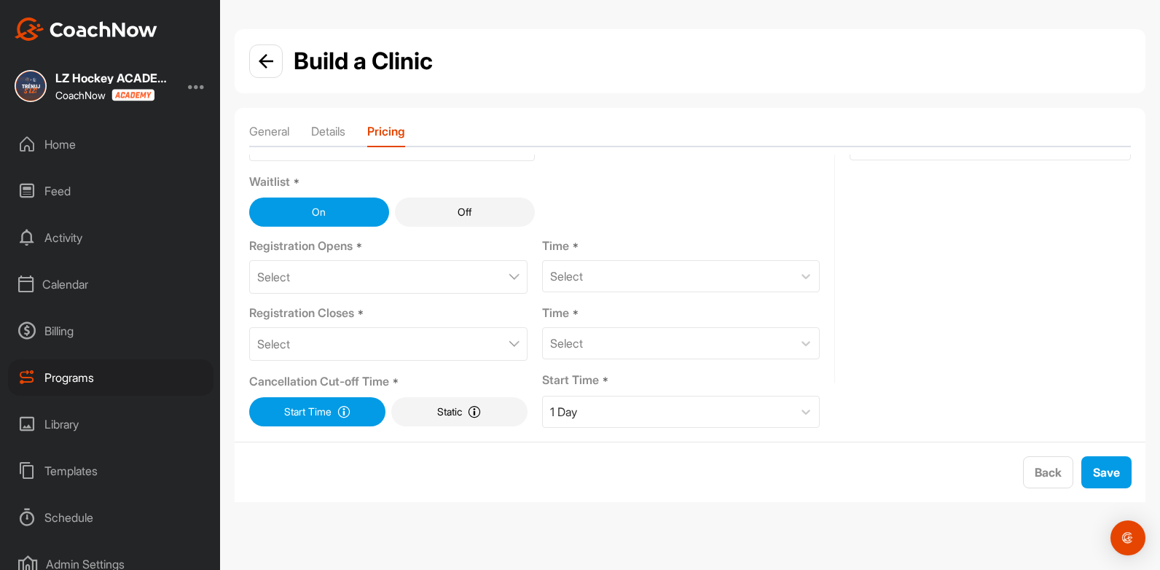
type input "10"
click at [457, 219] on button "Off" at bounding box center [465, 211] width 140 height 29
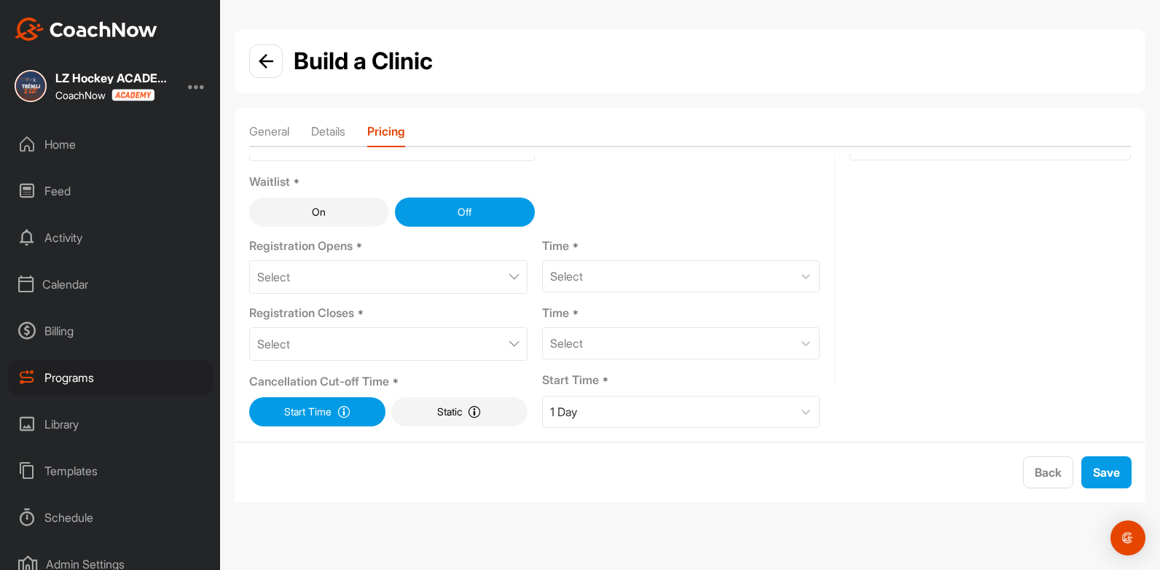
click at [338, 216] on button "On" at bounding box center [319, 211] width 140 height 29
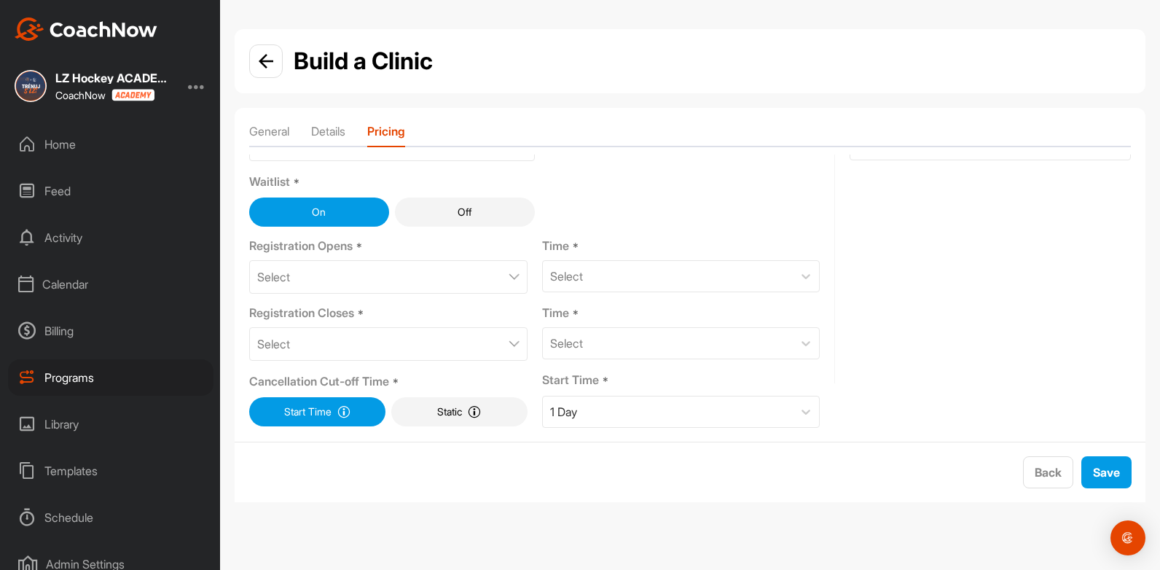
click at [495, 264] on div "Select" at bounding box center [388, 277] width 278 height 34
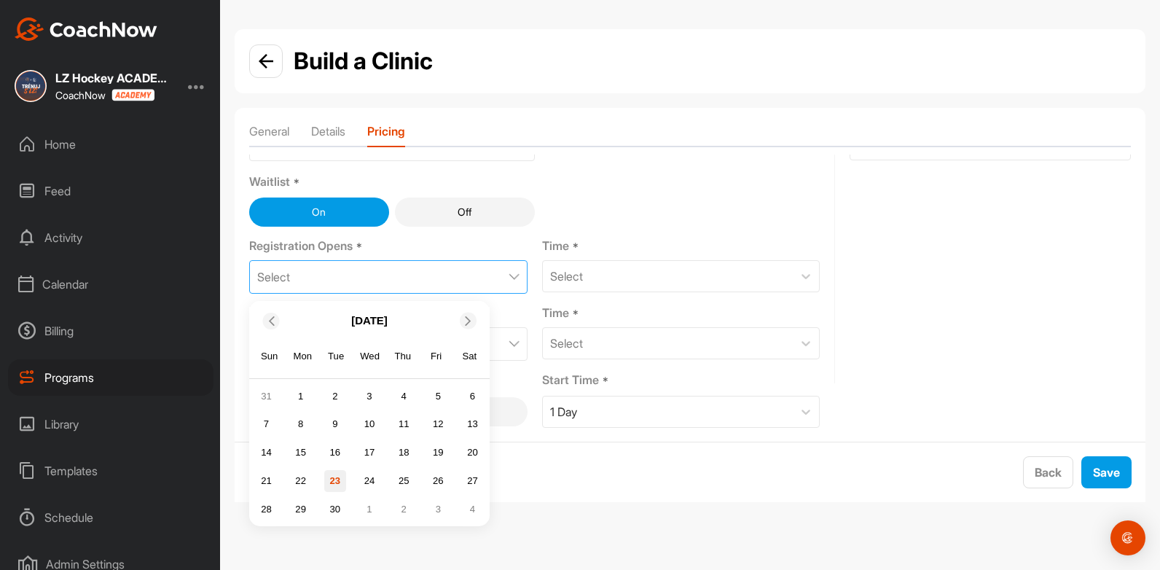
click at [340, 477] on div "23" at bounding box center [335, 481] width 22 height 22
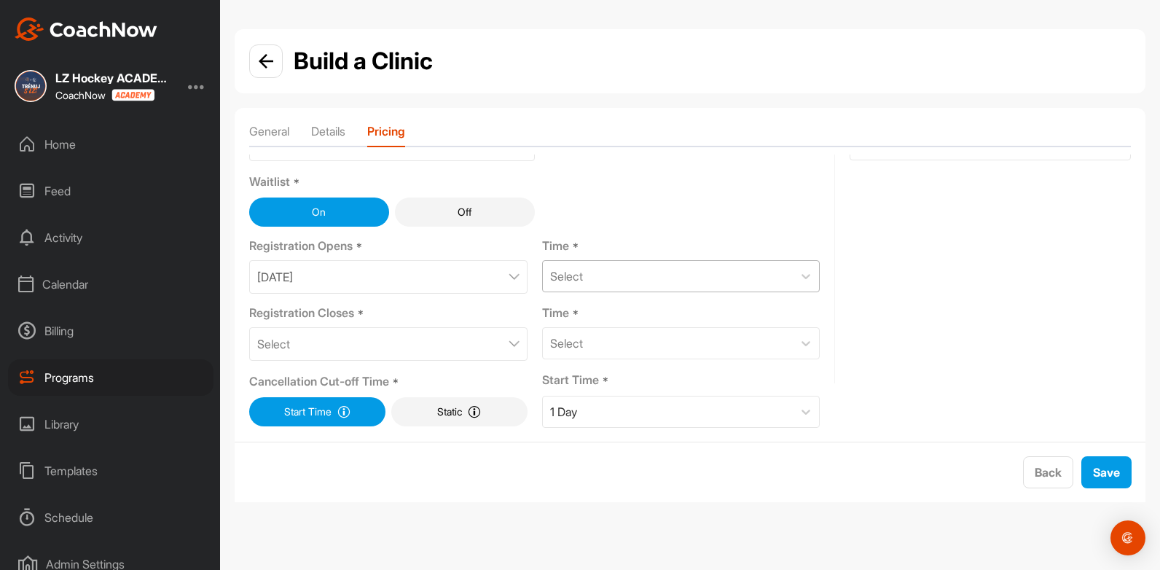
click at [611, 281] on div "Select" at bounding box center [668, 276] width 251 height 31
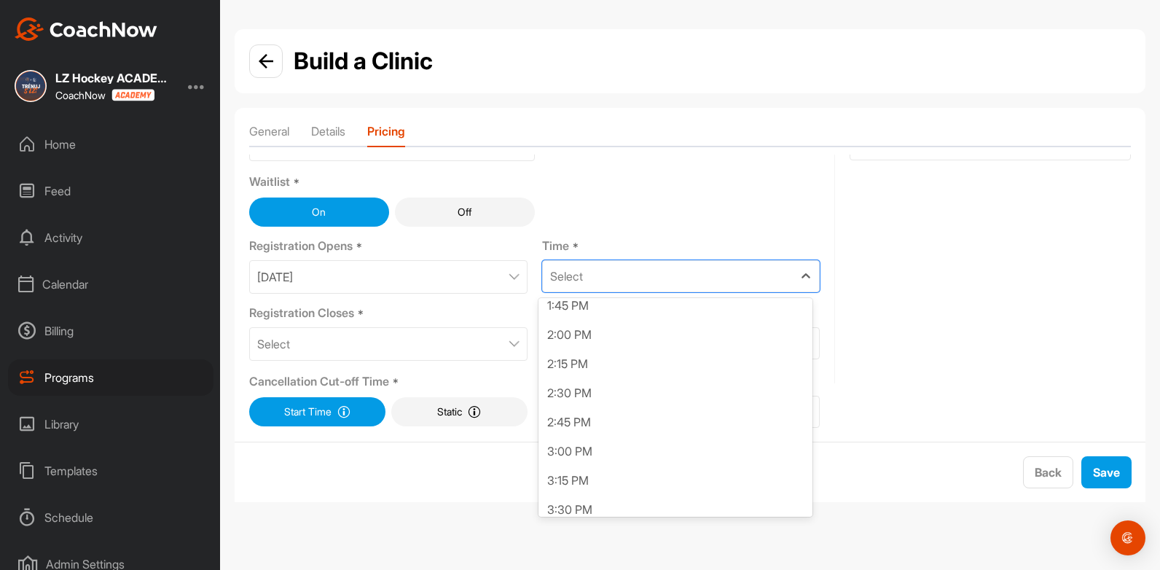
scroll to position [1602, 0]
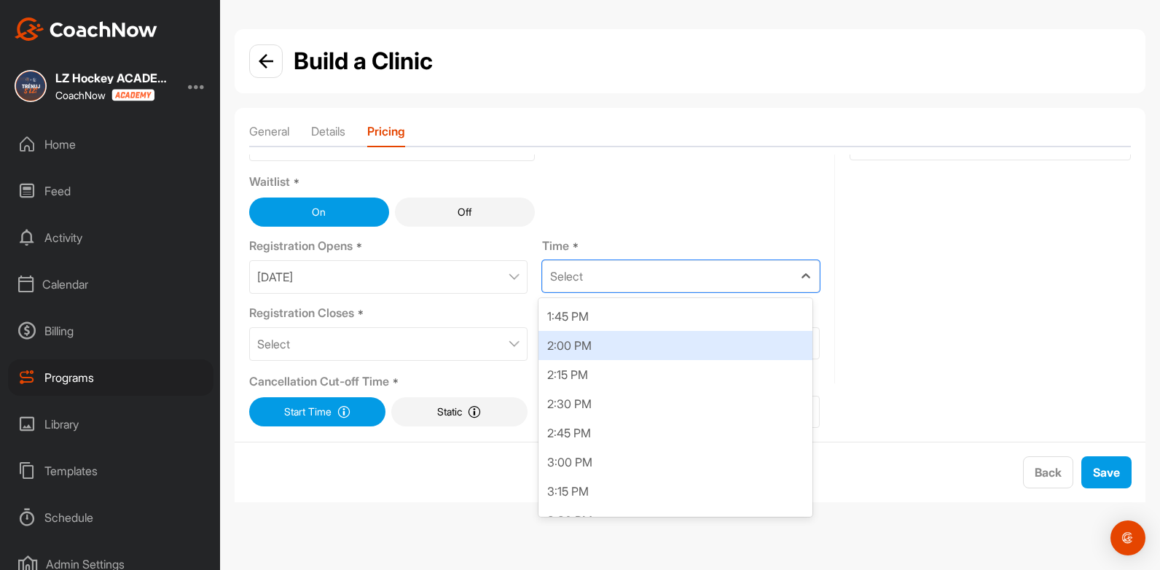
click at [585, 349] on div "2:00 PM" at bounding box center [676, 345] width 275 height 29
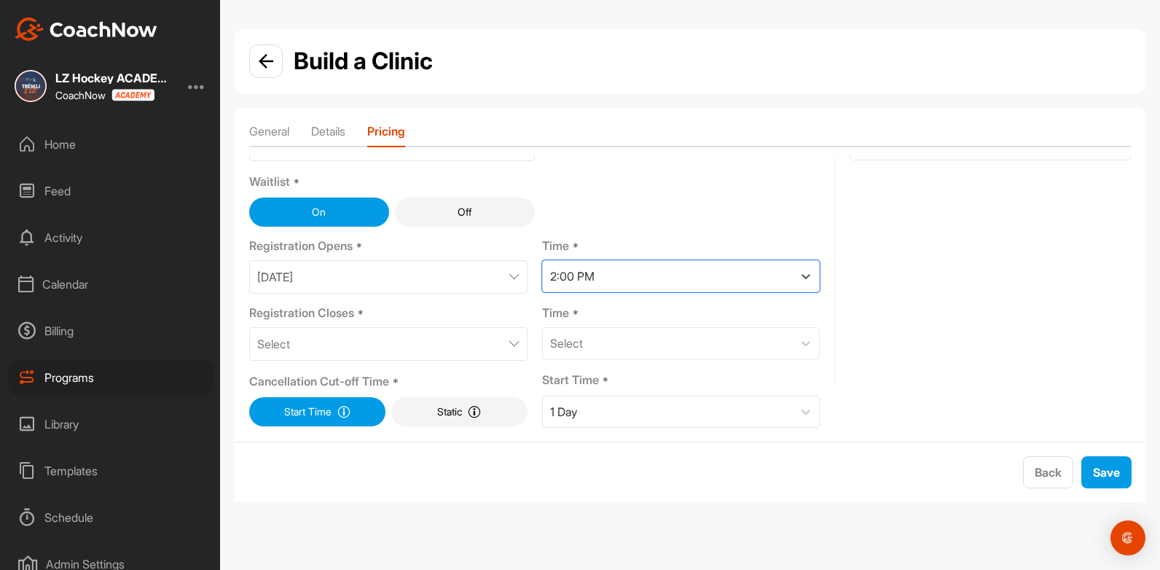
click at [493, 334] on div "Select" at bounding box center [388, 344] width 278 height 34
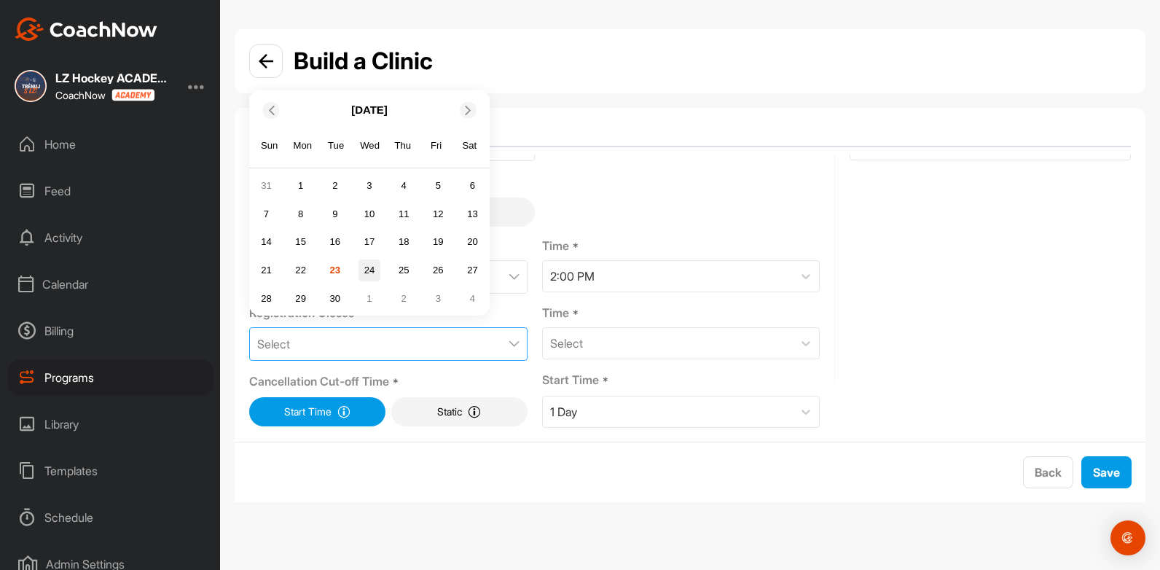
click at [367, 270] on div "24" at bounding box center [370, 270] width 22 height 22
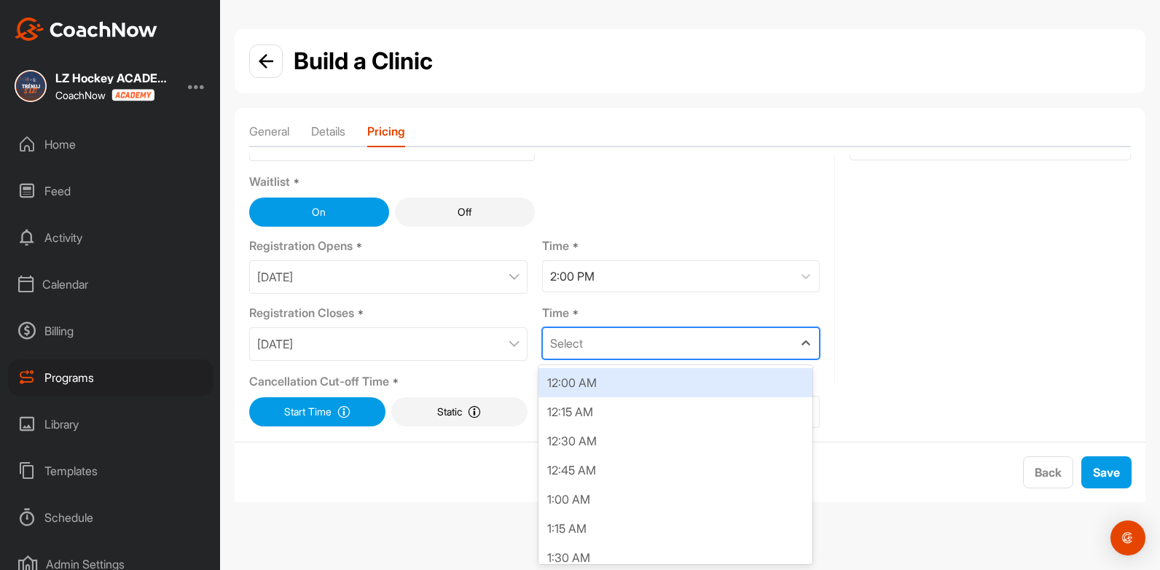
click at [729, 329] on div "Select" at bounding box center [668, 343] width 251 height 31
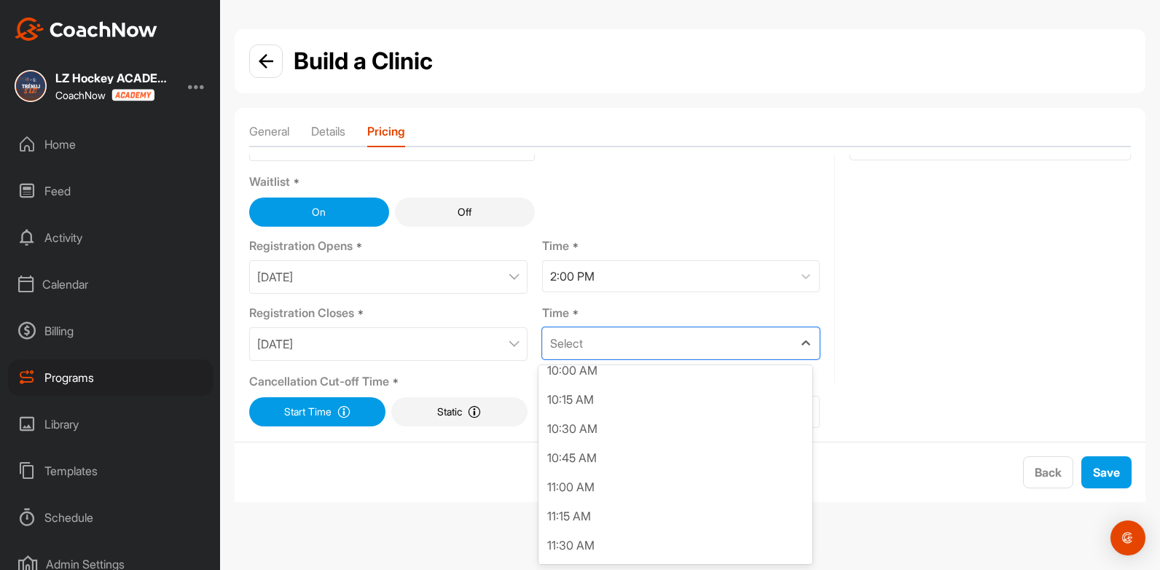
scroll to position [1203, 0]
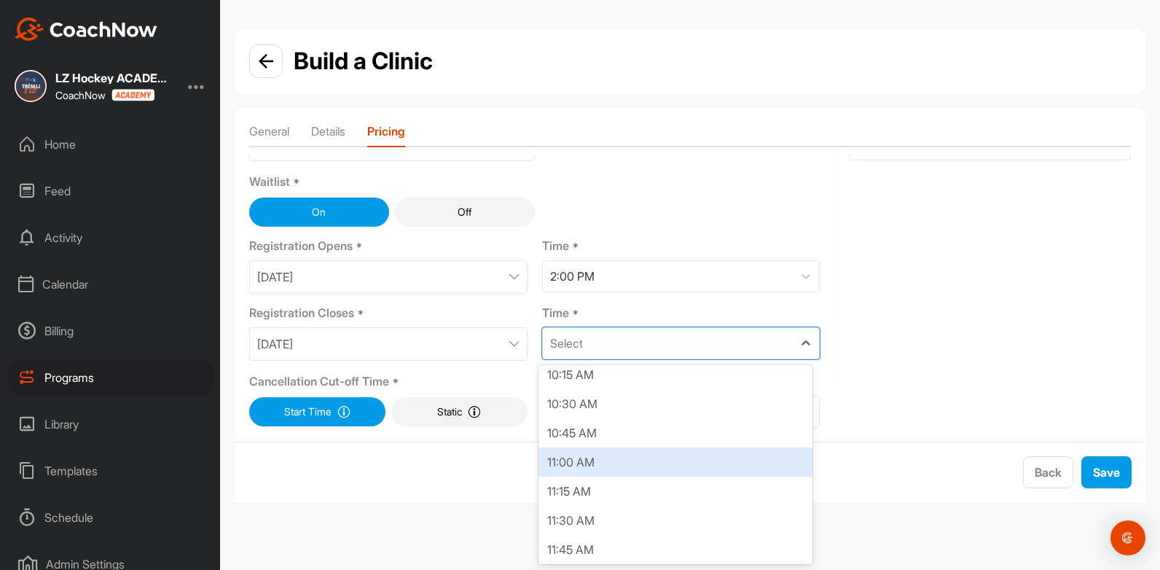
click at [625, 466] on div "11:00 AM" at bounding box center [676, 461] width 275 height 29
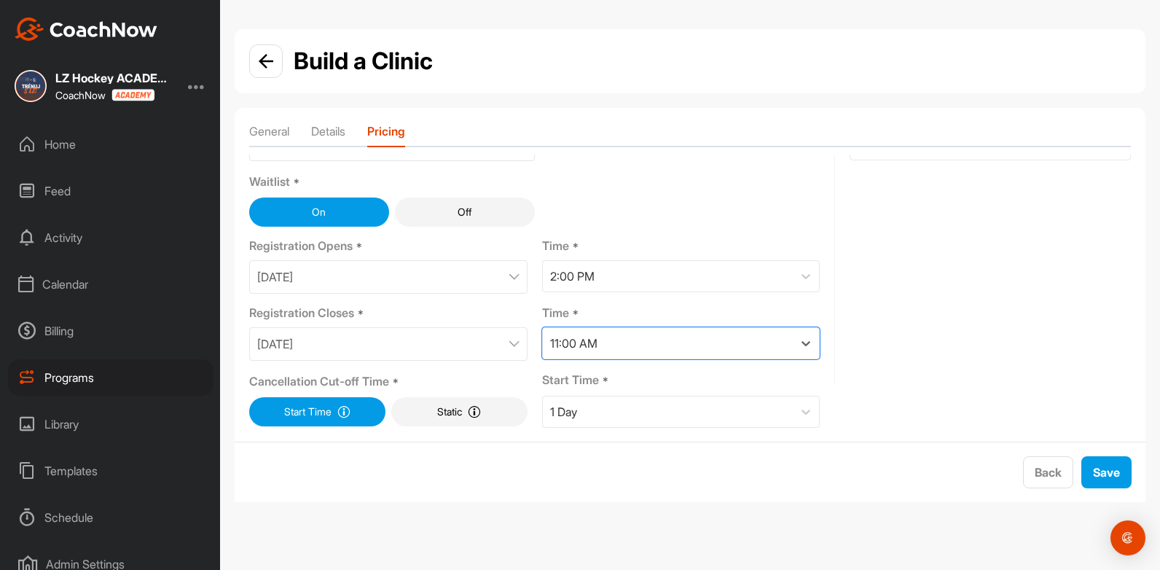
click at [360, 407] on button "Start Time Select a cut-off time based on the program's start time." at bounding box center [317, 411] width 136 height 29
click at [405, 410] on button "Static Select a cut-off time that applies to the program on a given day." at bounding box center [459, 411] width 136 height 29
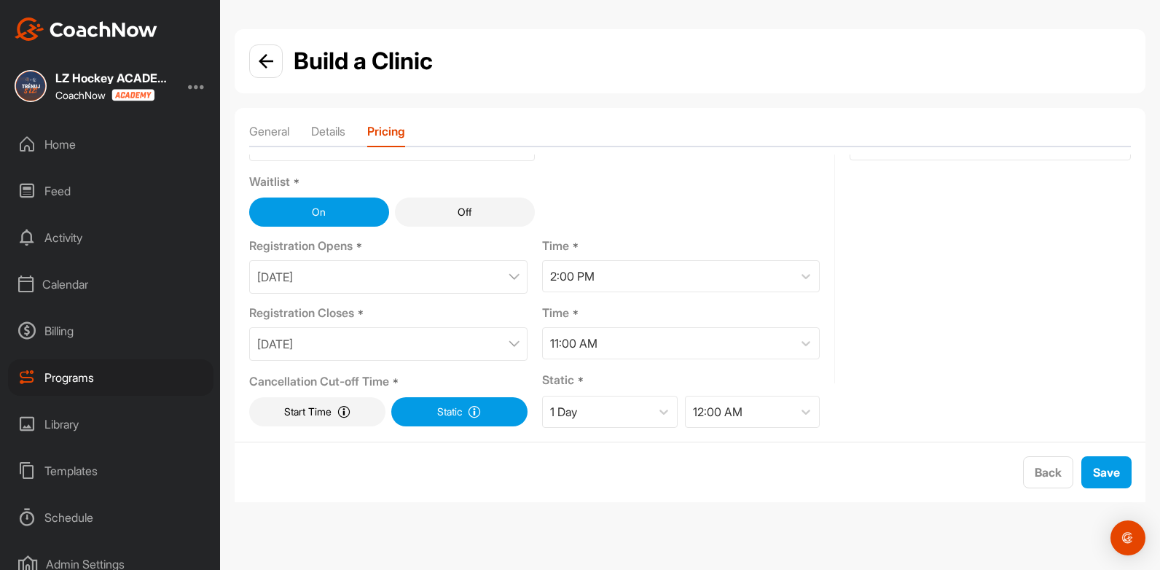
click at [329, 398] on button "Start Time Select a cut-off time based on the program's start time." at bounding box center [317, 411] width 136 height 29
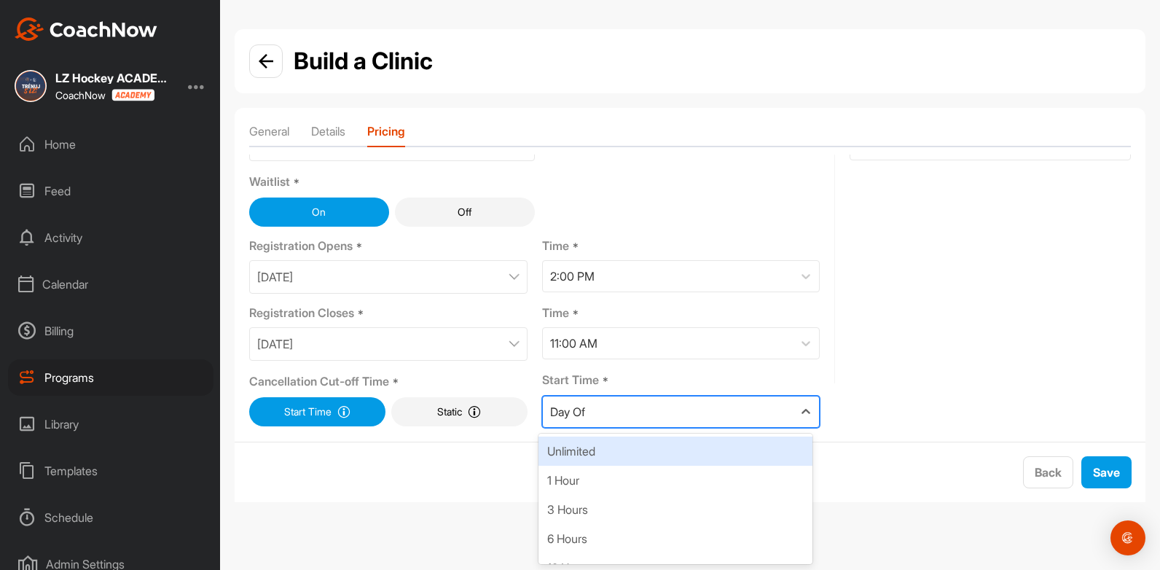
click at [701, 407] on div "Day Of" at bounding box center [668, 411] width 251 height 31
click at [635, 461] on div "Unlimited" at bounding box center [676, 450] width 275 height 29
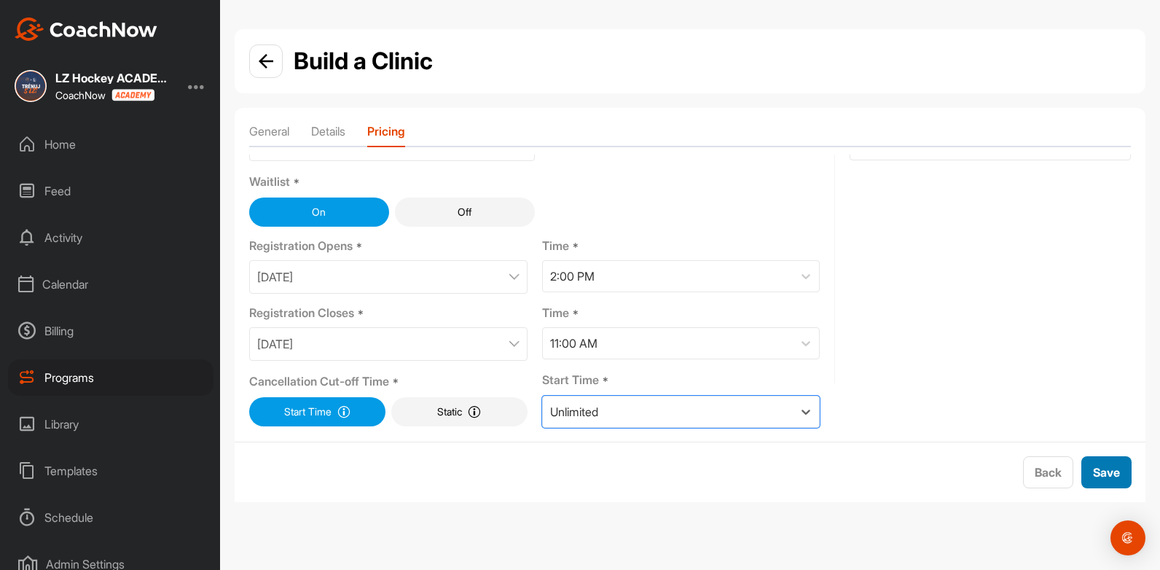
click at [1109, 465] on span "Save" at bounding box center [1106, 472] width 27 height 15
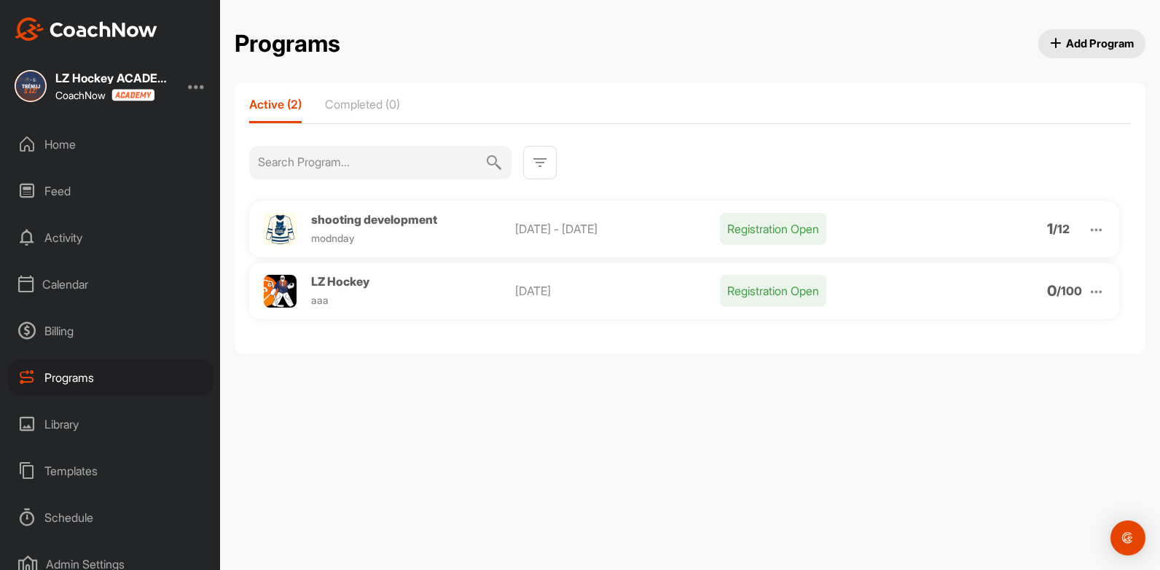
click at [68, 143] on div "Home" at bounding box center [110, 144] width 205 height 36
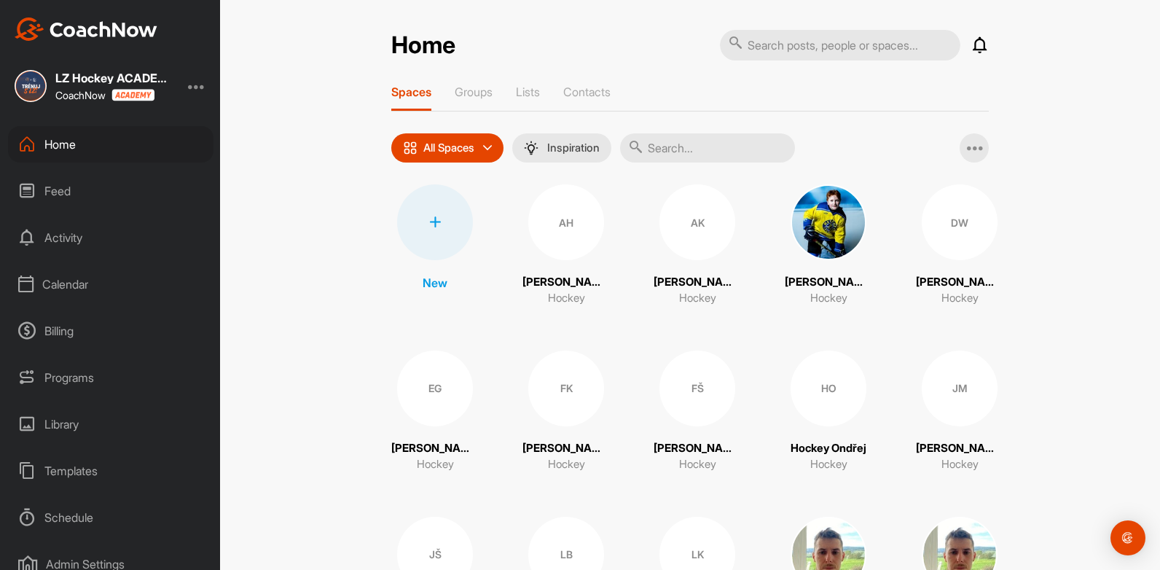
click at [80, 372] on div "Programs" at bounding box center [110, 377] width 205 height 36
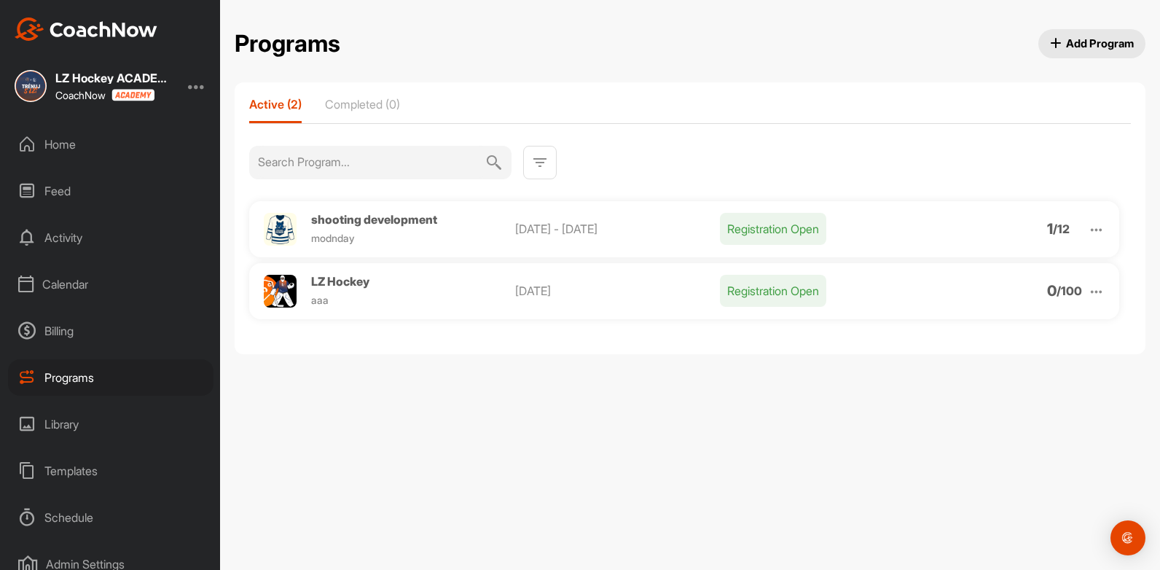
click at [745, 304] on p "Registration Open" at bounding box center [773, 291] width 106 height 32
click at [744, 295] on p "Registration Open" at bounding box center [773, 291] width 106 height 32
click at [360, 281] on span "LZ Hockey" at bounding box center [340, 281] width 58 height 15
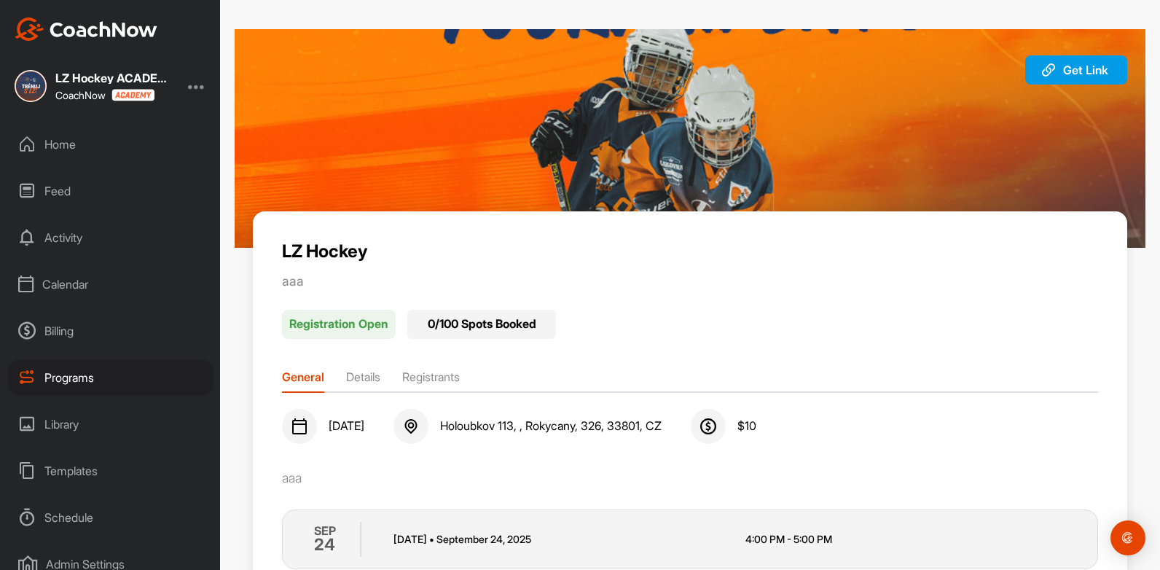
click at [241, 254] on div "LZ Hockey aaa Registration Open 0 / 100 Spots Booked General Details Registrant…" at bounding box center [690, 404] width 911 height 387
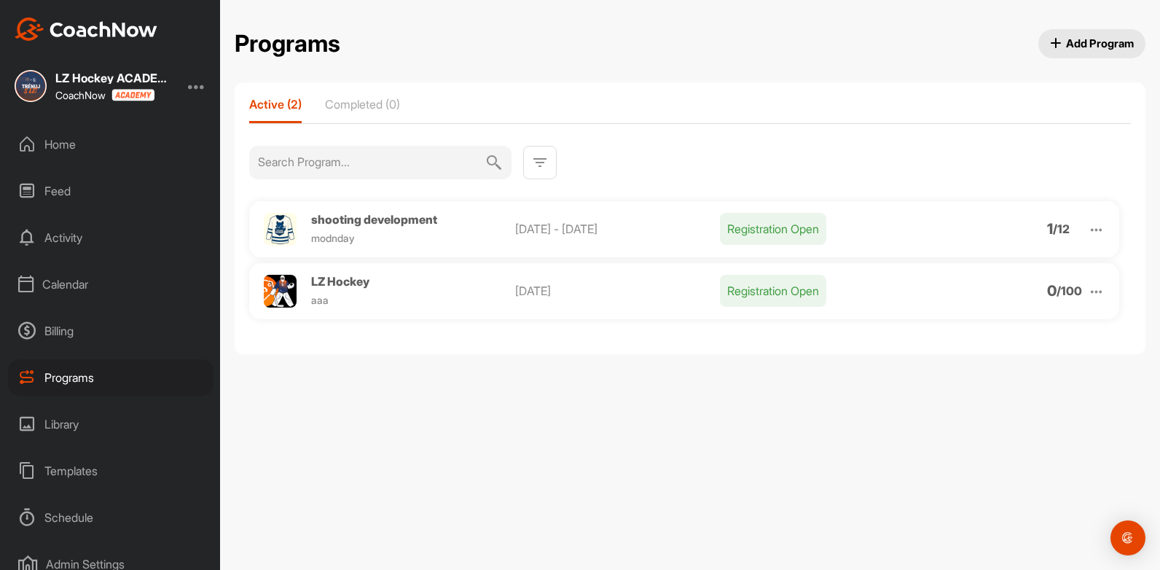
click at [64, 276] on div "Calendar" at bounding box center [110, 284] width 205 height 36
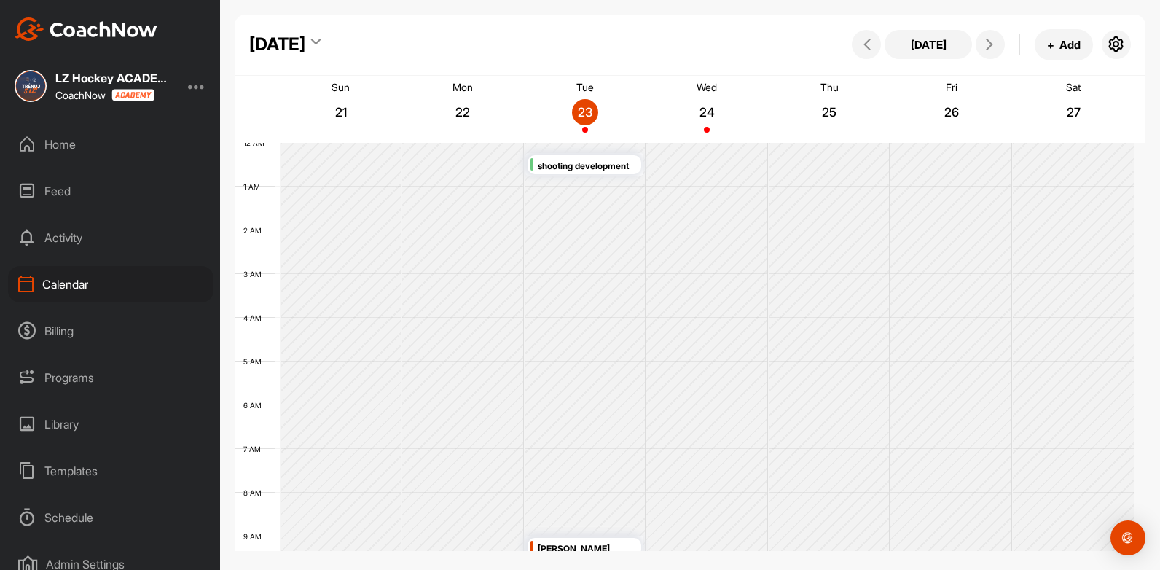
click at [87, 367] on div "Programs" at bounding box center [110, 377] width 205 height 36
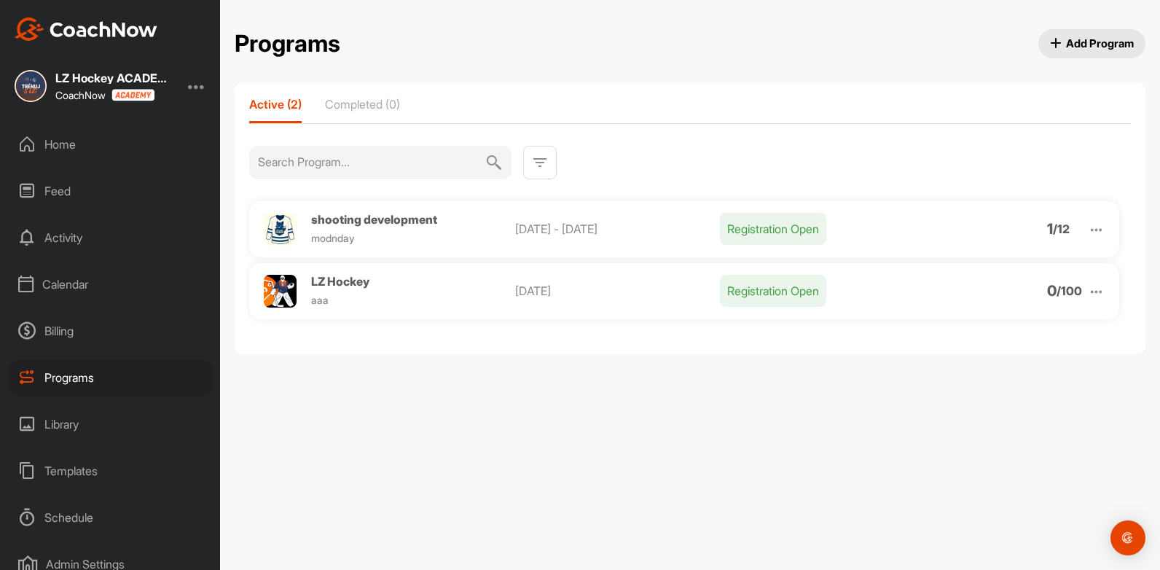
click at [316, 282] on span "LZ Hockey" at bounding box center [340, 281] width 58 height 15
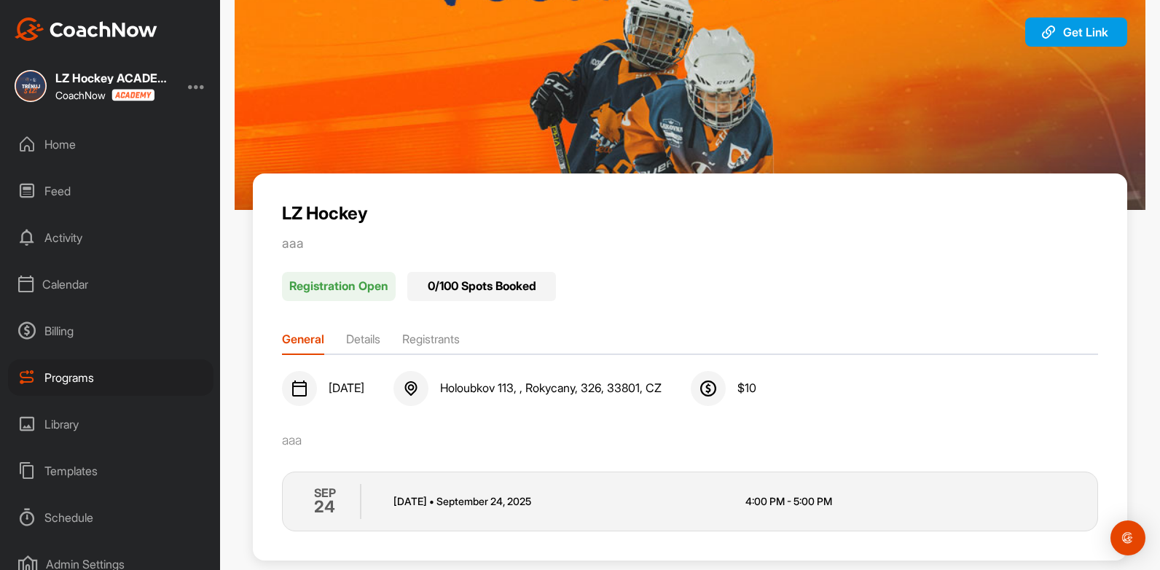
scroll to position [62, 0]
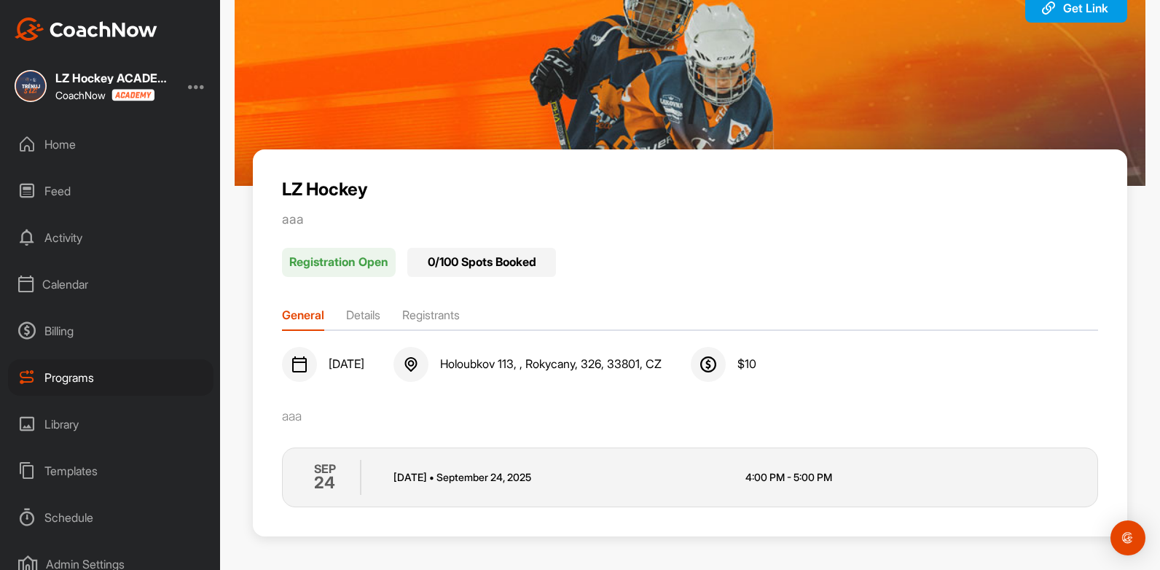
click at [367, 259] on p "Registration Open" at bounding box center [339, 262] width 114 height 29
click at [630, 300] on div "LZ Hockey aaa Registration Open 0 / 100 Spots Booked General Details Registrant…" at bounding box center [690, 342] width 874 height 387
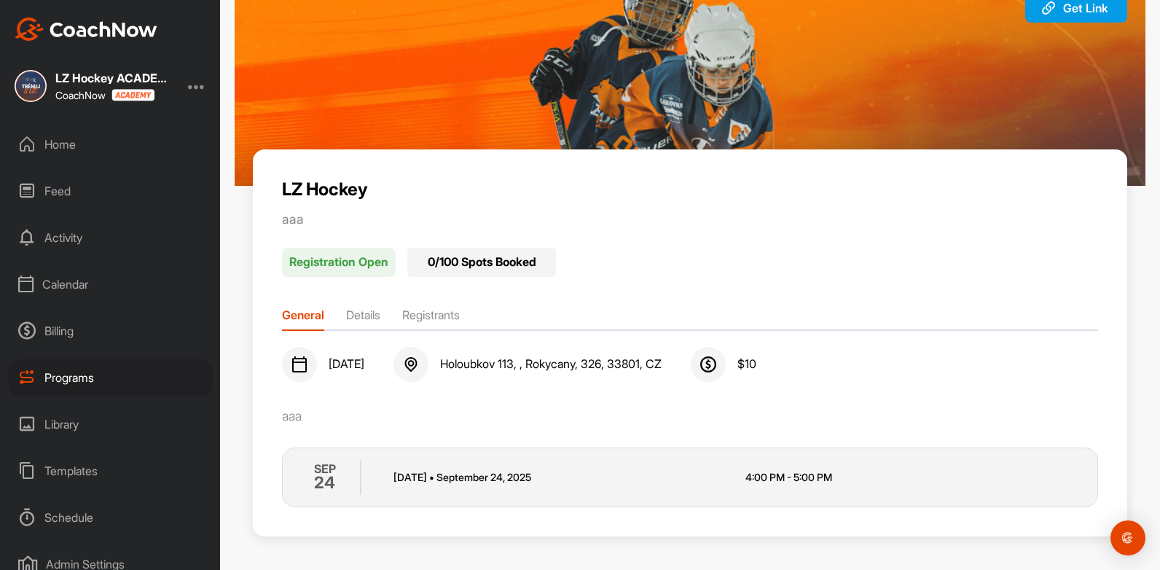
click at [457, 315] on li "Registrants" at bounding box center [431, 317] width 58 height 23
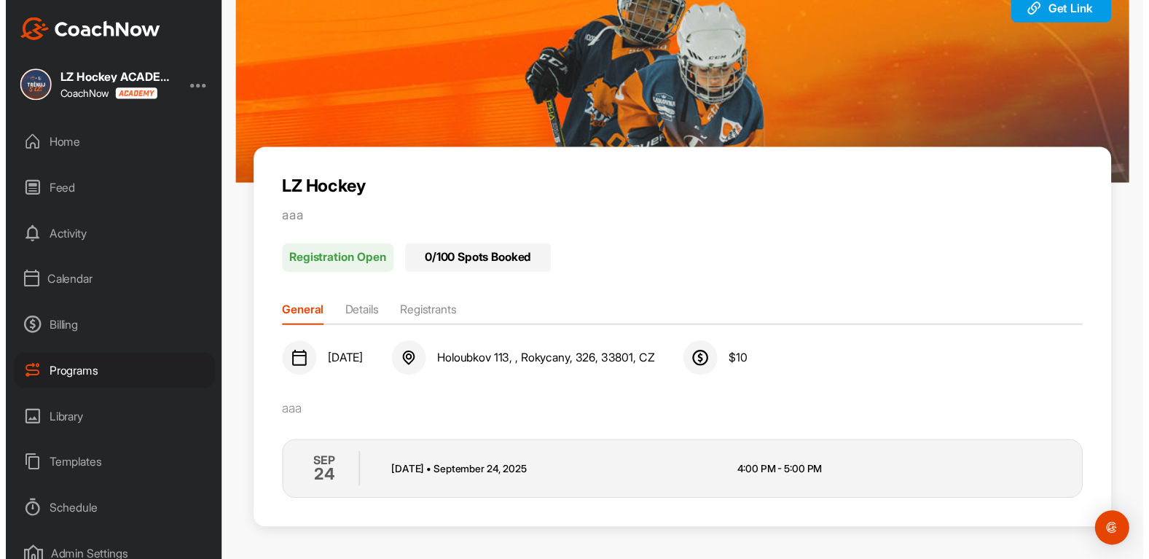
scroll to position [0, 0]
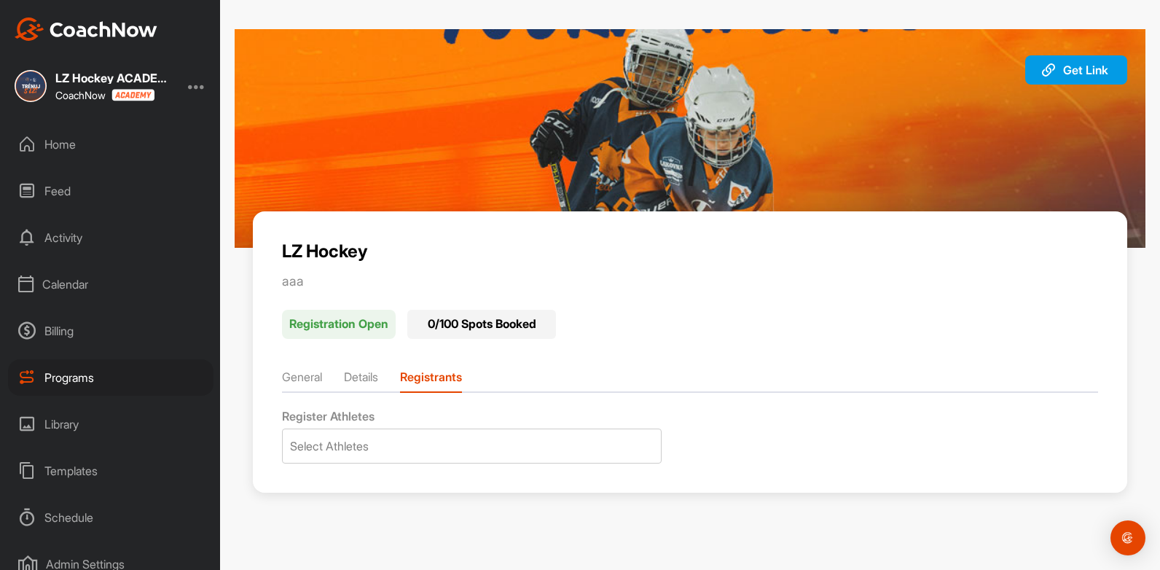
click at [457, 315] on div "0 / 100 Spots Booked" at bounding box center [481, 324] width 149 height 29
click at [434, 447] on div "Select Athletes" at bounding box center [472, 446] width 378 height 34
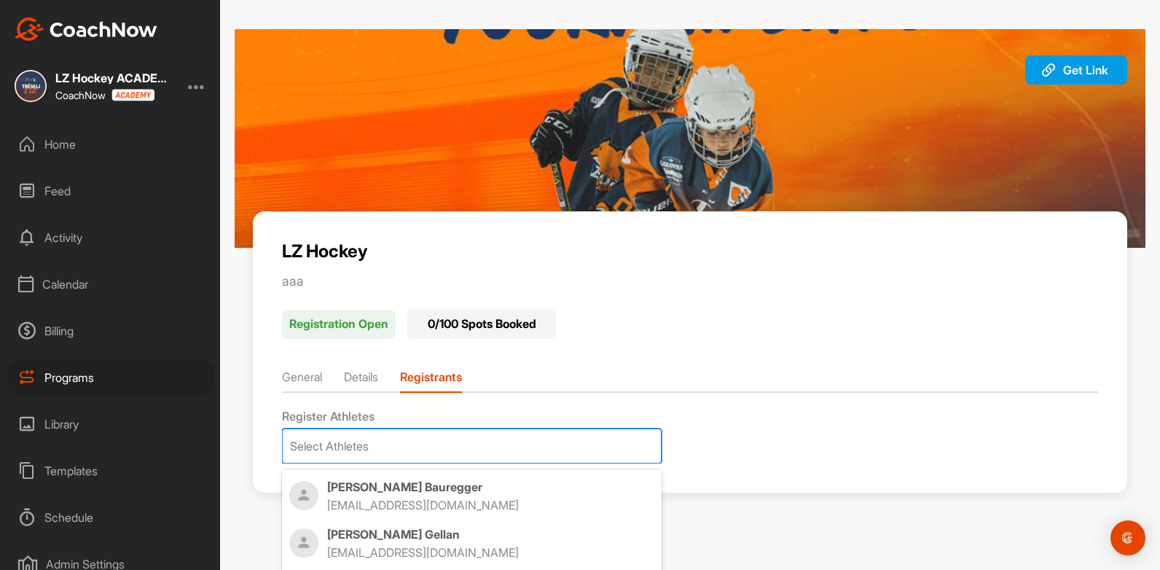
click at [300, 239] on div "LZ Hockey aaa Registration Open 0 / 100 Spots Booked General Details Registrant…" at bounding box center [690, 351] width 874 height 281
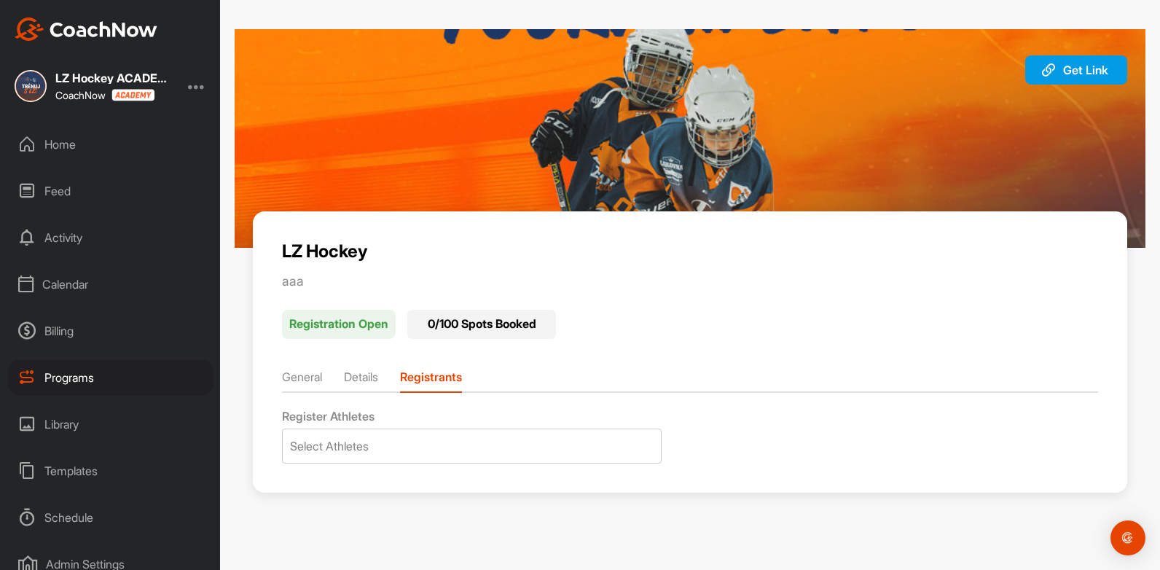
click at [305, 375] on li "General" at bounding box center [302, 379] width 40 height 23
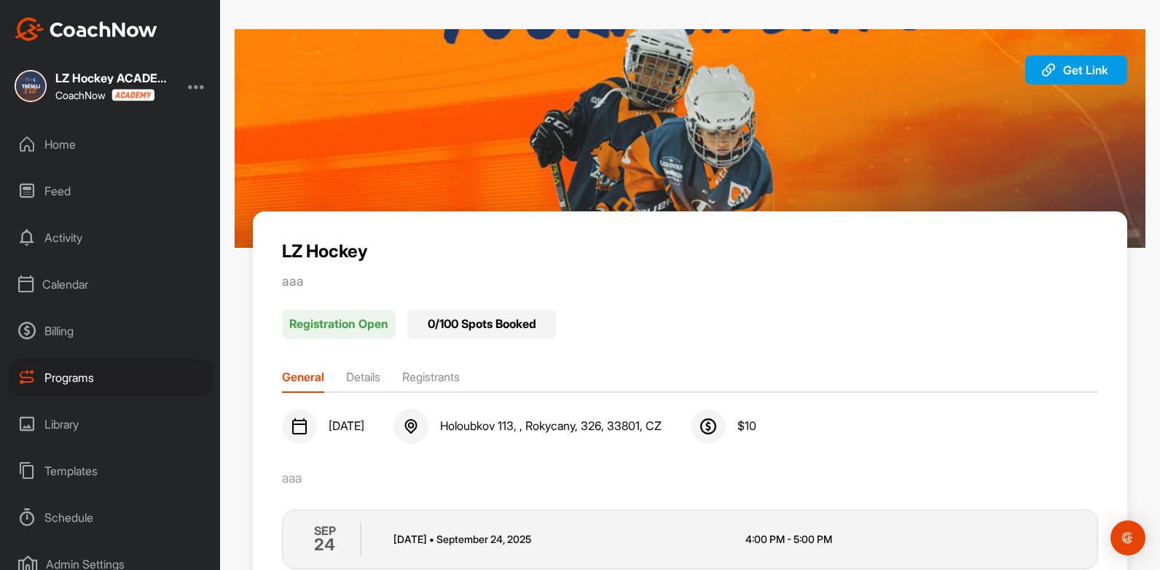
scroll to position [62, 0]
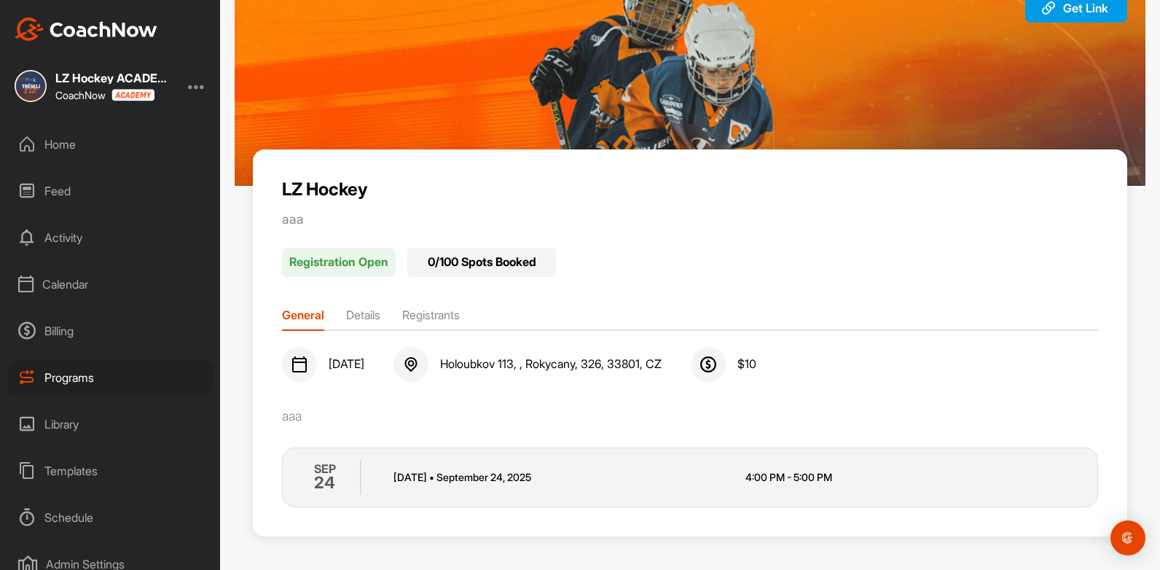
click at [364, 314] on li "Details" at bounding box center [363, 317] width 34 height 23
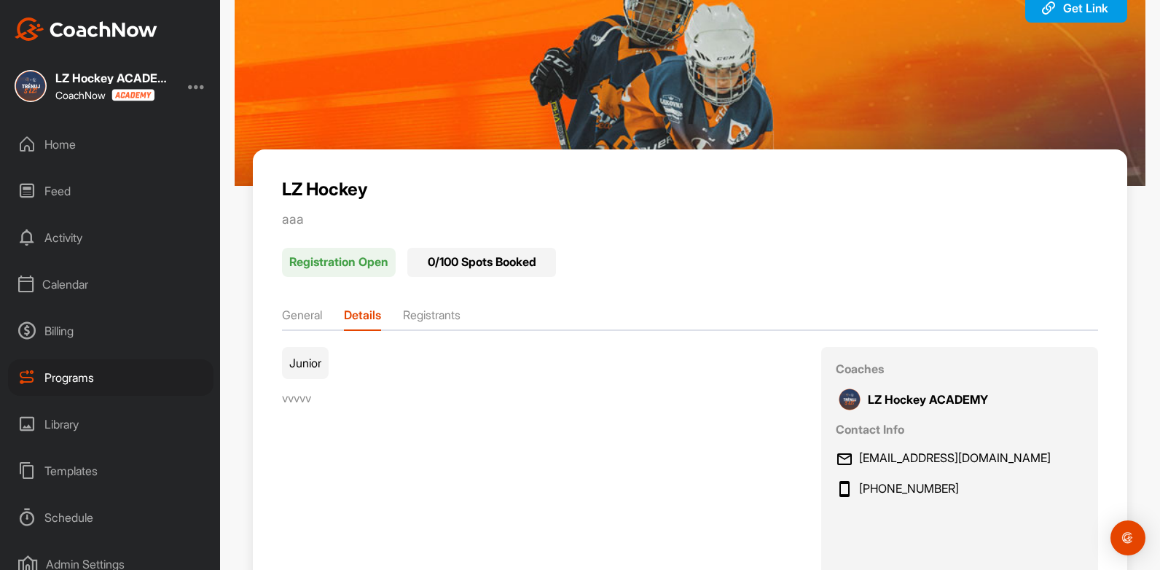
click at [434, 312] on li "Registrants" at bounding box center [432, 317] width 58 height 23
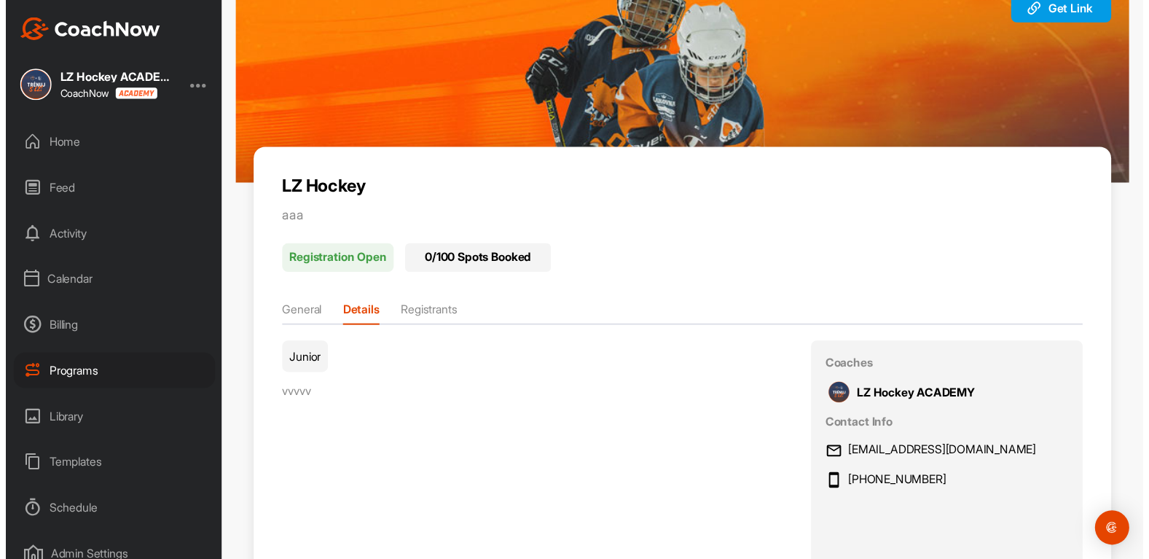
scroll to position [0, 0]
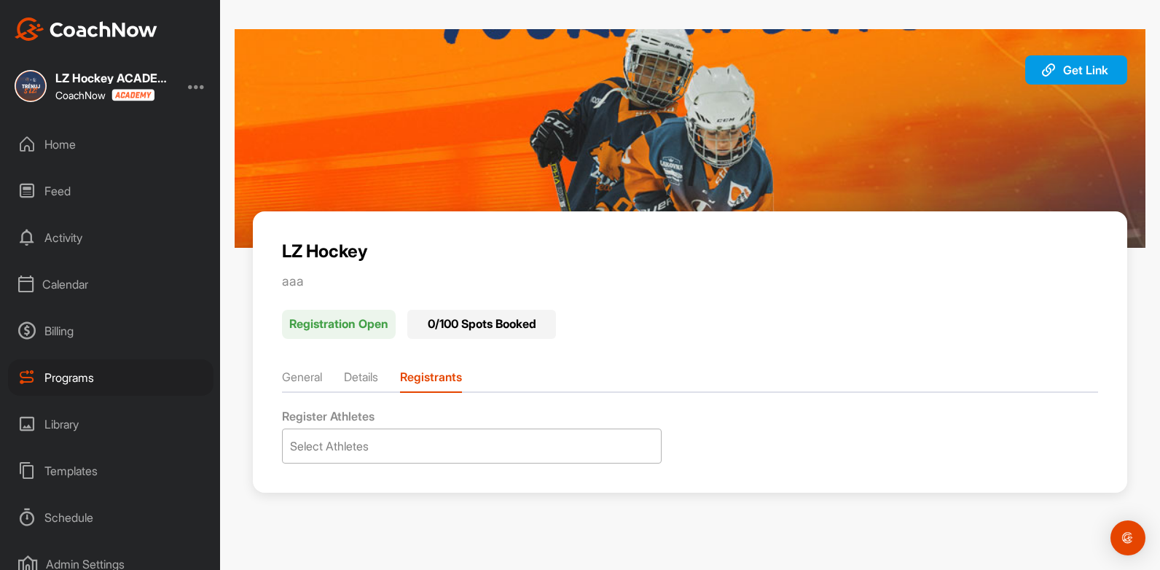
click at [340, 432] on div "Select Athletes" at bounding box center [472, 446] width 378 height 34
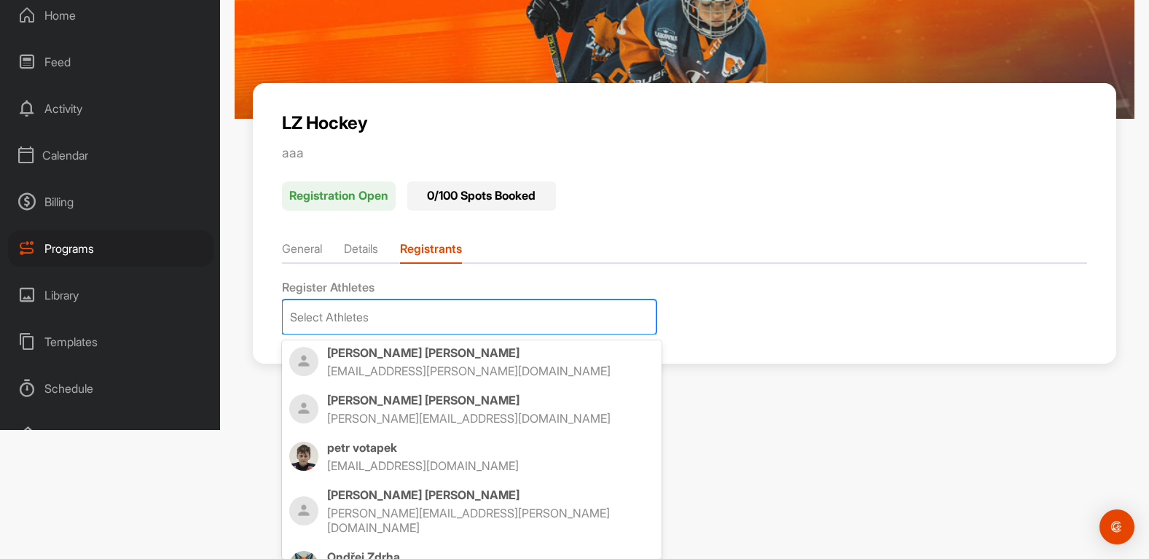
scroll to position [778, 0]
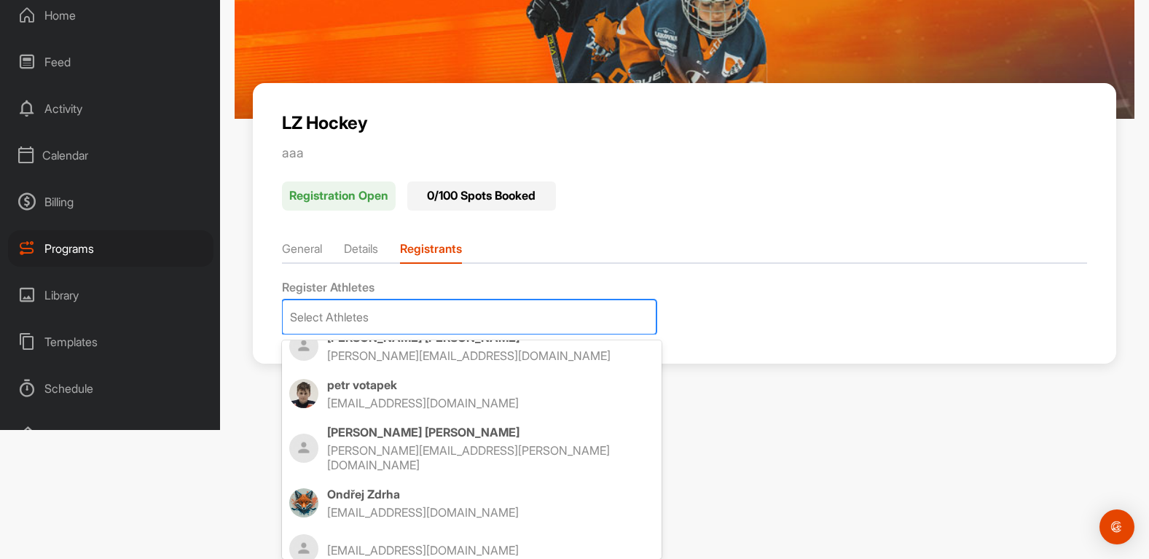
click at [385, 505] on p "lzhokejkemp@seznam.cz" at bounding box center [476, 512] width 298 height 15
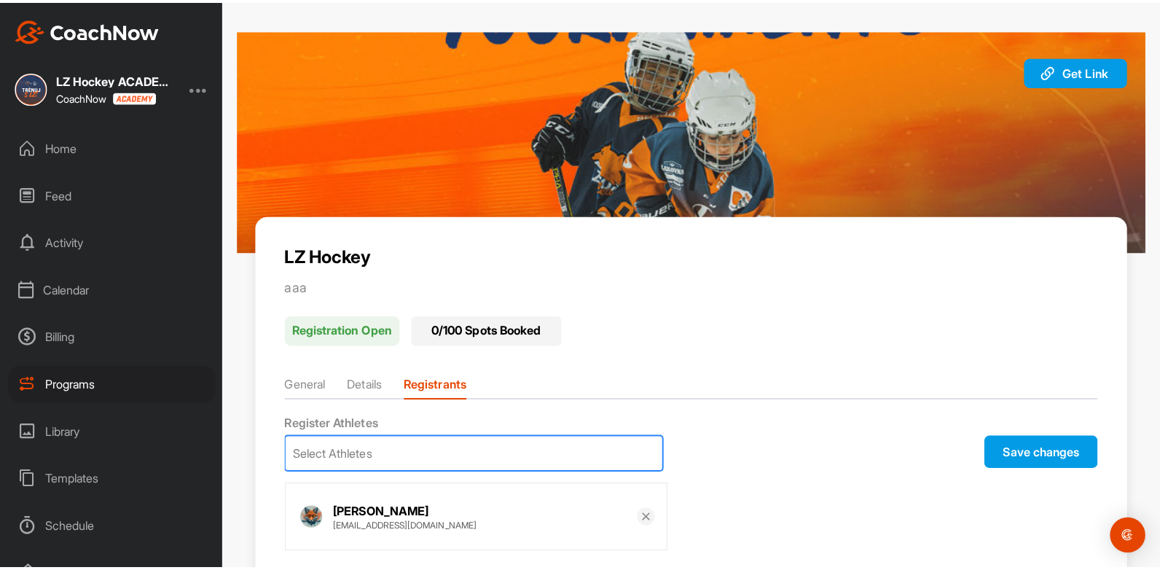
scroll to position [0, 0]
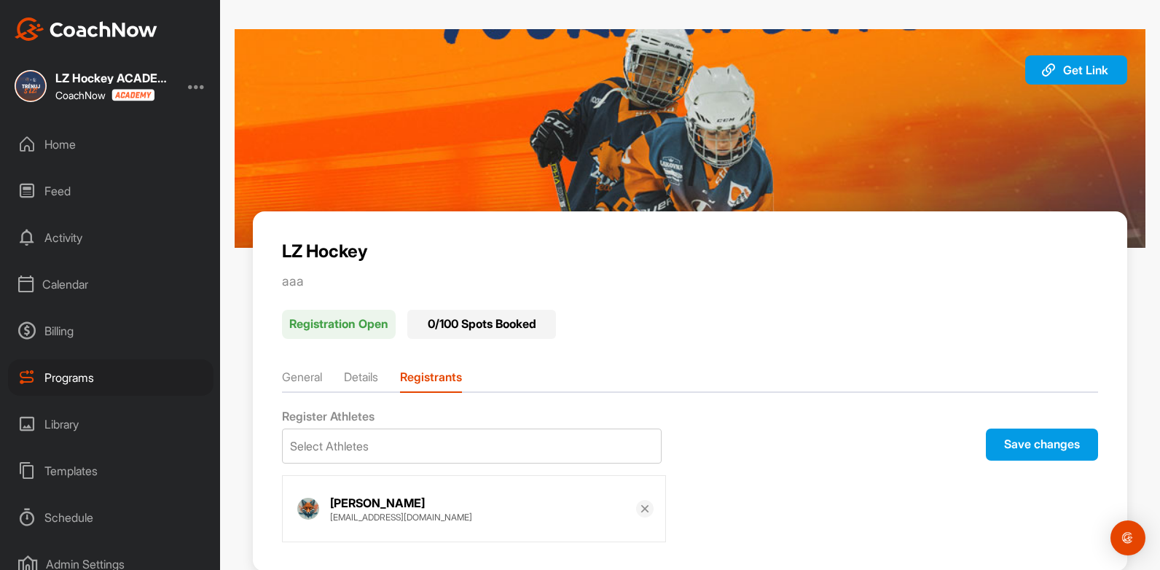
click at [1014, 442] on button "Save changes" at bounding box center [1042, 444] width 112 height 32
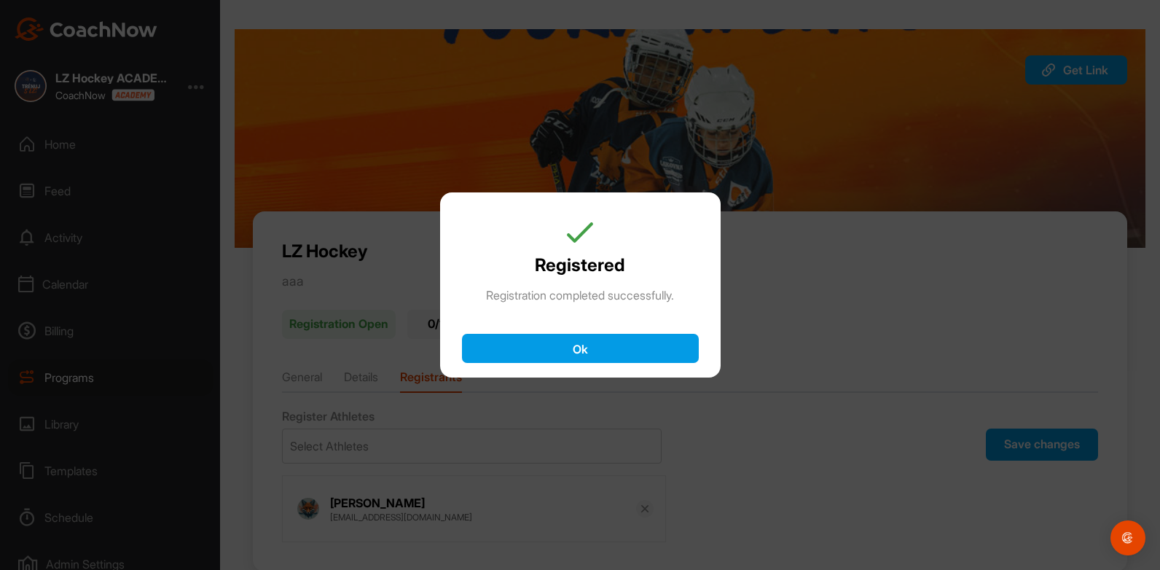
click at [618, 344] on button "Ok" at bounding box center [580, 348] width 237 height 29
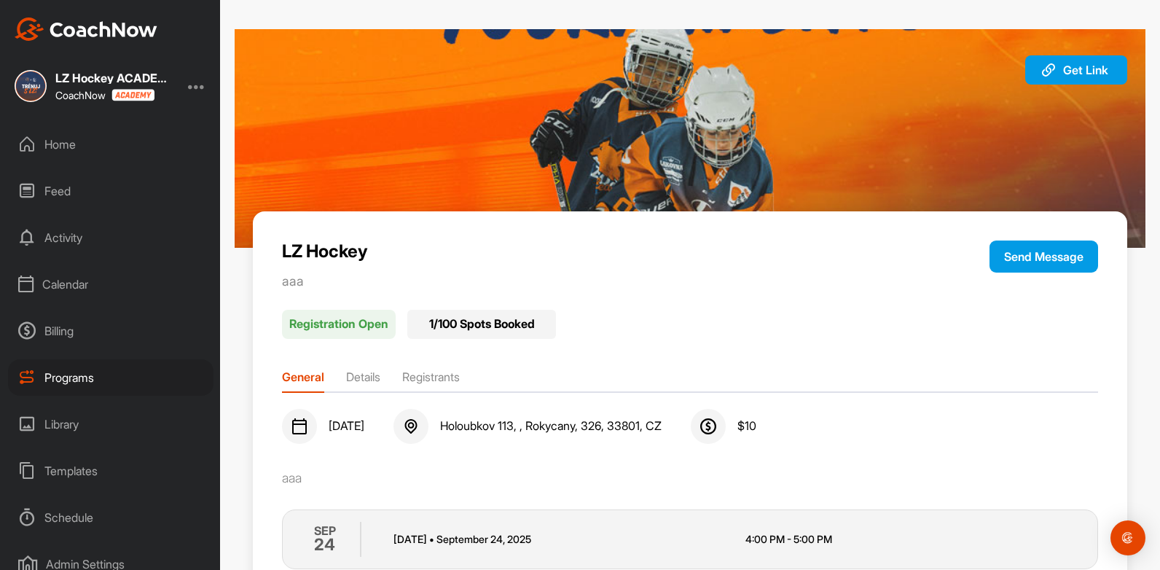
scroll to position [62, 0]
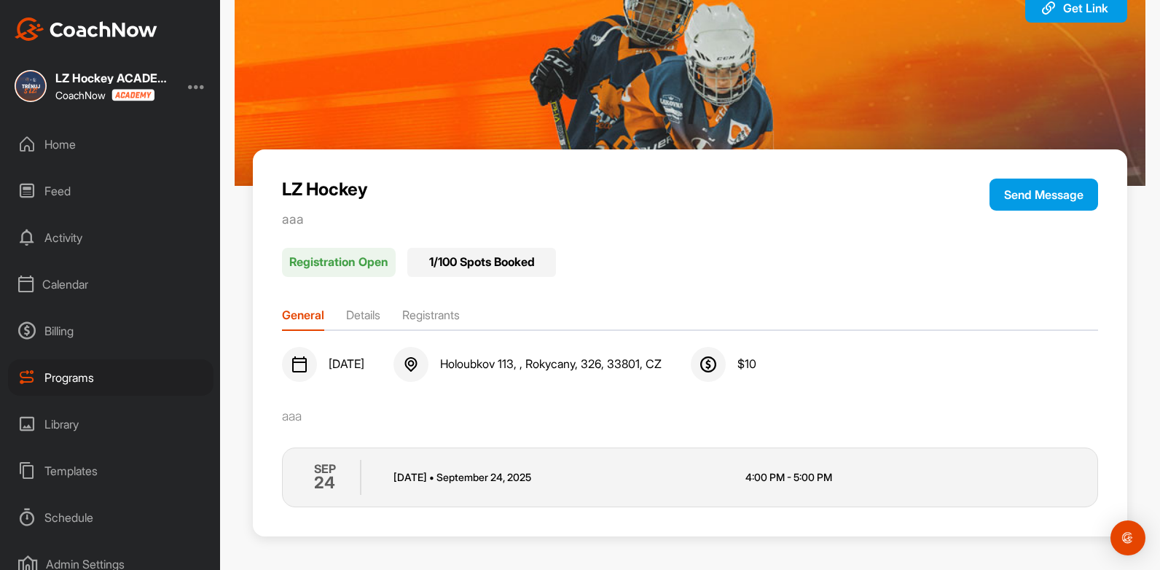
click at [437, 316] on li "Registrants" at bounding box center [431, 317] width 58 height 23
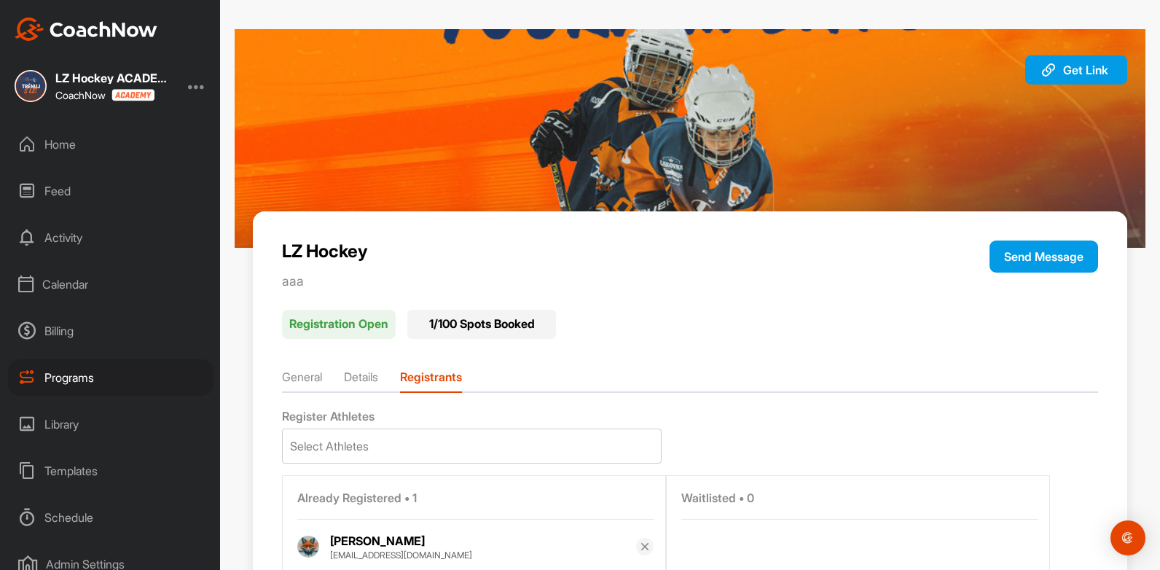
scroll to position [73, 0]
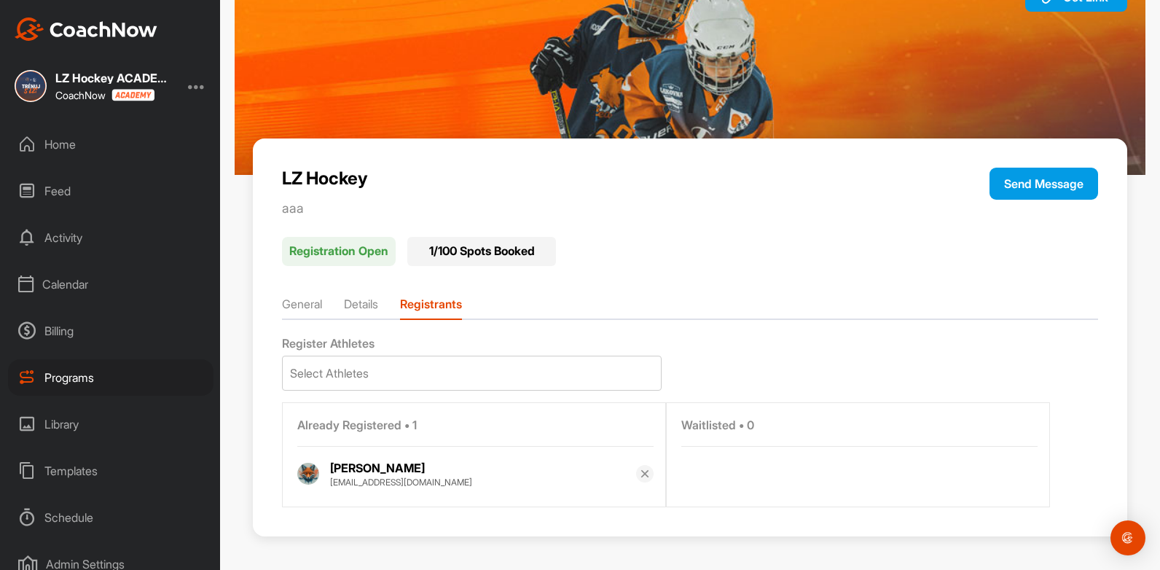
click at [375, 304] on li "Details" at bounding box center [361, 306] width 34 height 23
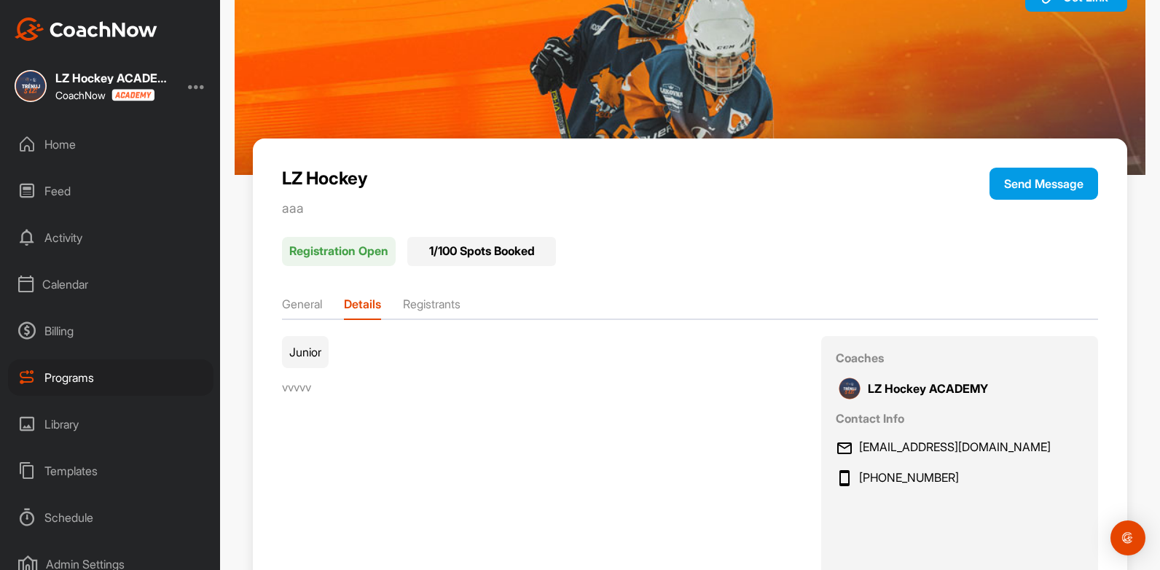
click at [291, 311] on li "General" at bounding box center [302, 306] width 40 height 23
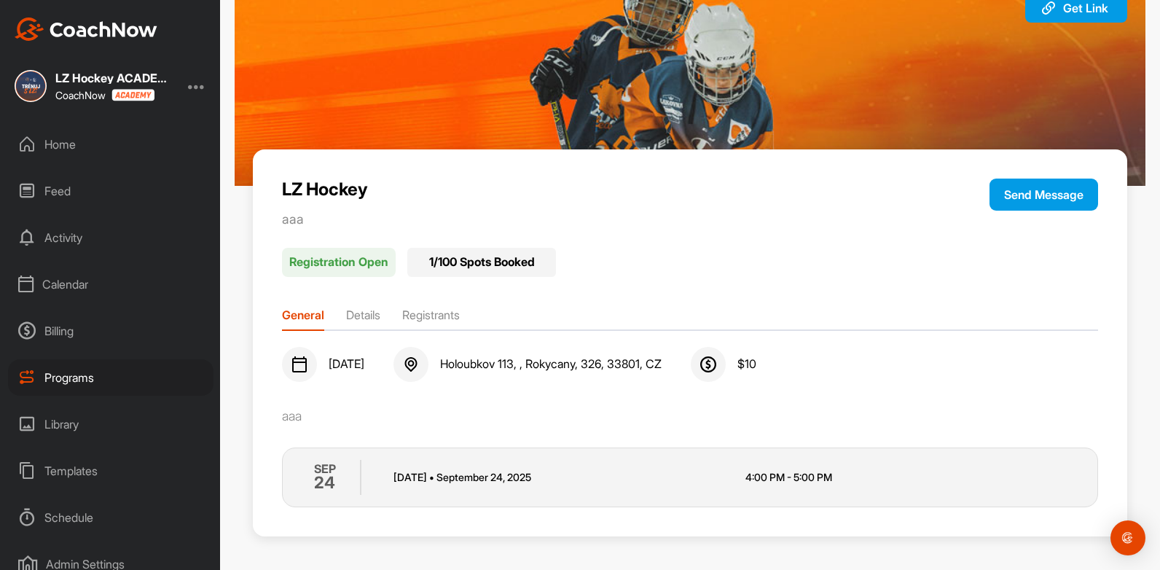
scroll to position [62, 0]
click at [294, 372] on img at bounding box center [299, 364] width 17 height 17
click at [998, 184] on button "Send Message" at bounding box center [1044, 195] width 109 height 32
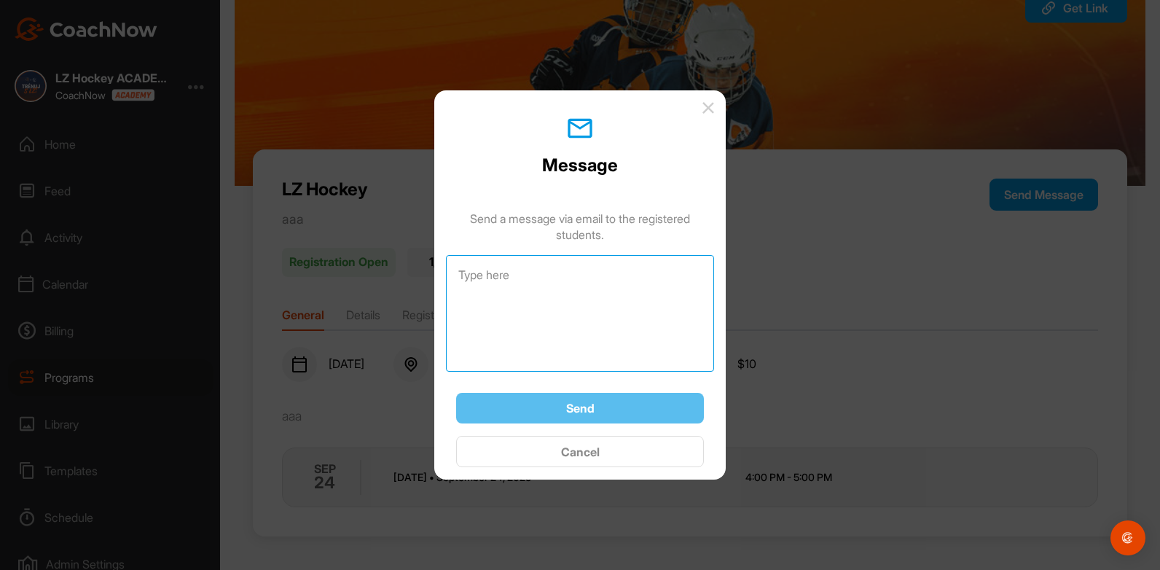
click at [554, 294] on textarea at bounding box center [580, 313] width 268 height 117
click at [712, 106] on img at bounding box center [708, 108] width 12 height 12
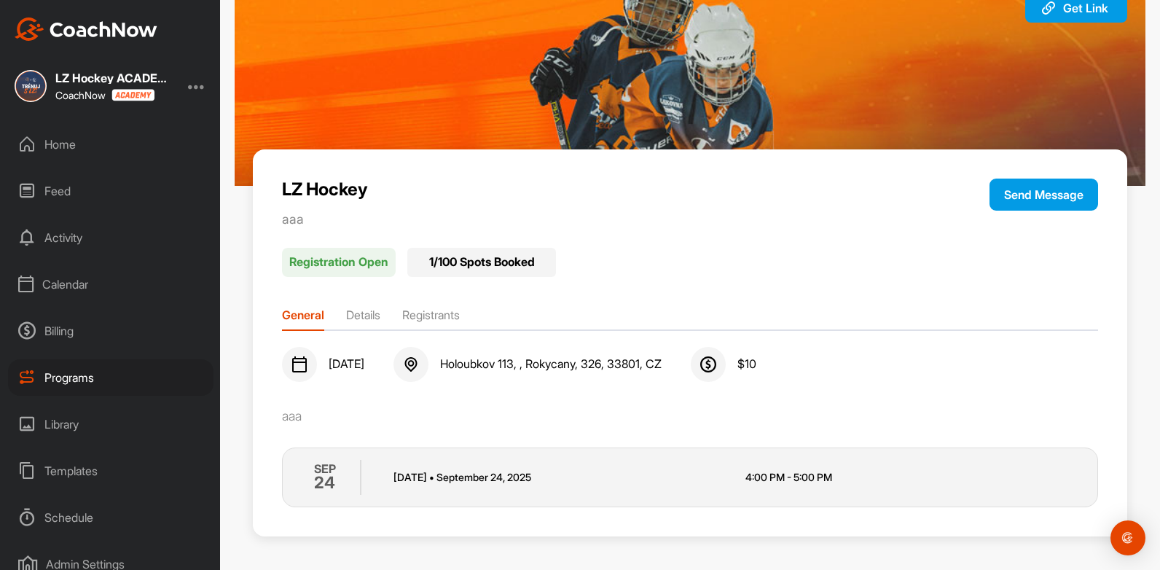
click at [378, 310] on li "Details" at bounding box center [363, 317] width 34 height 23
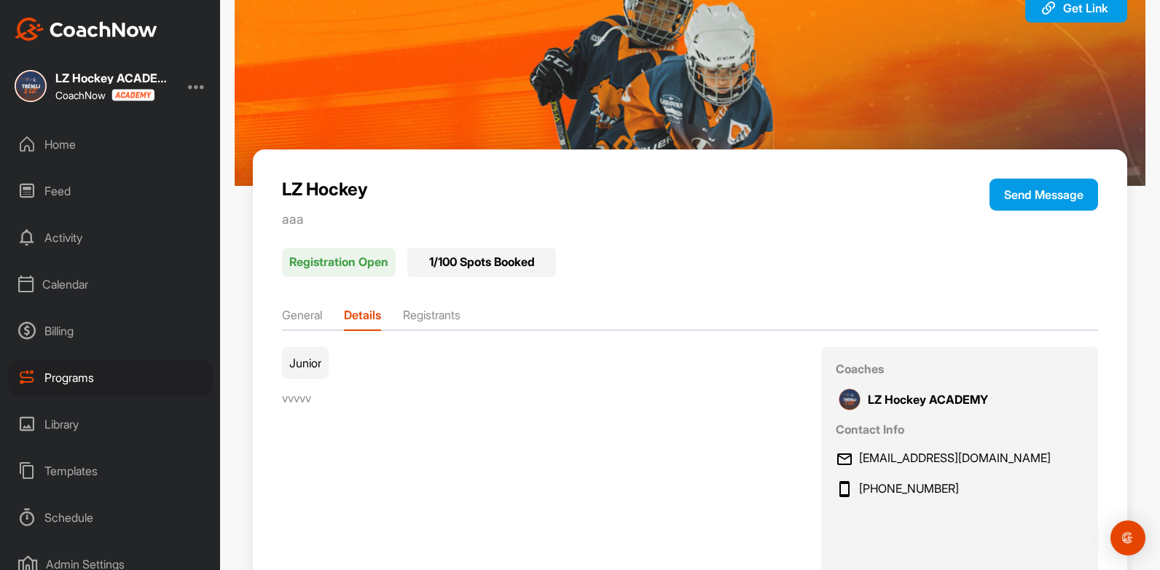
click at [441, 316] on li "Registrants" at bounding box center [432, 317] width 58 height 23
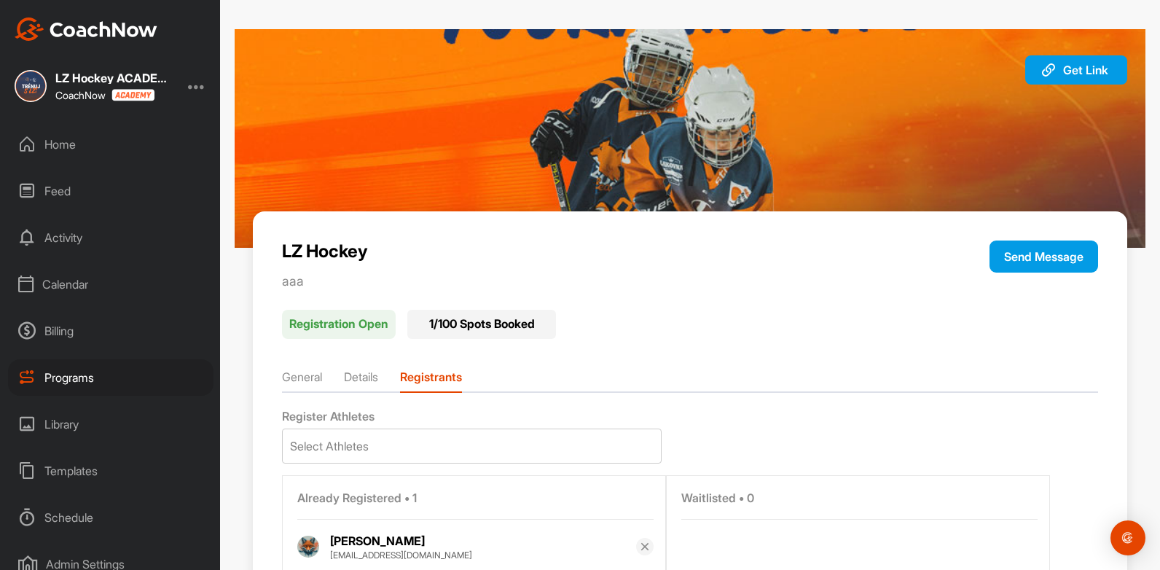
scroll to position [73, 0]
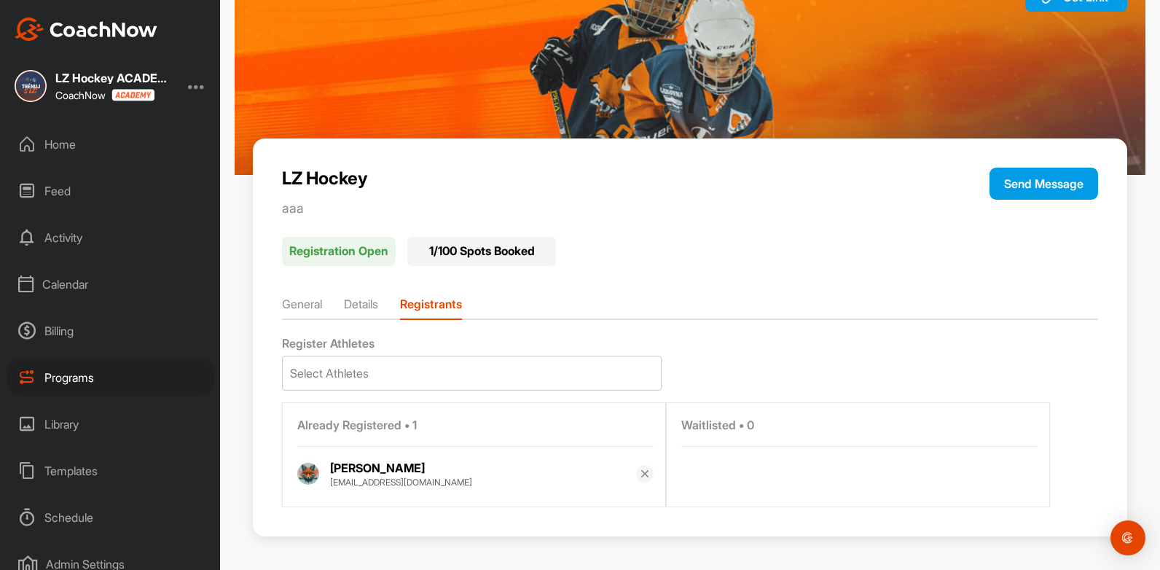
click at [306, 309] on li "General" at bounding box center [302, 306] width 40 height 23
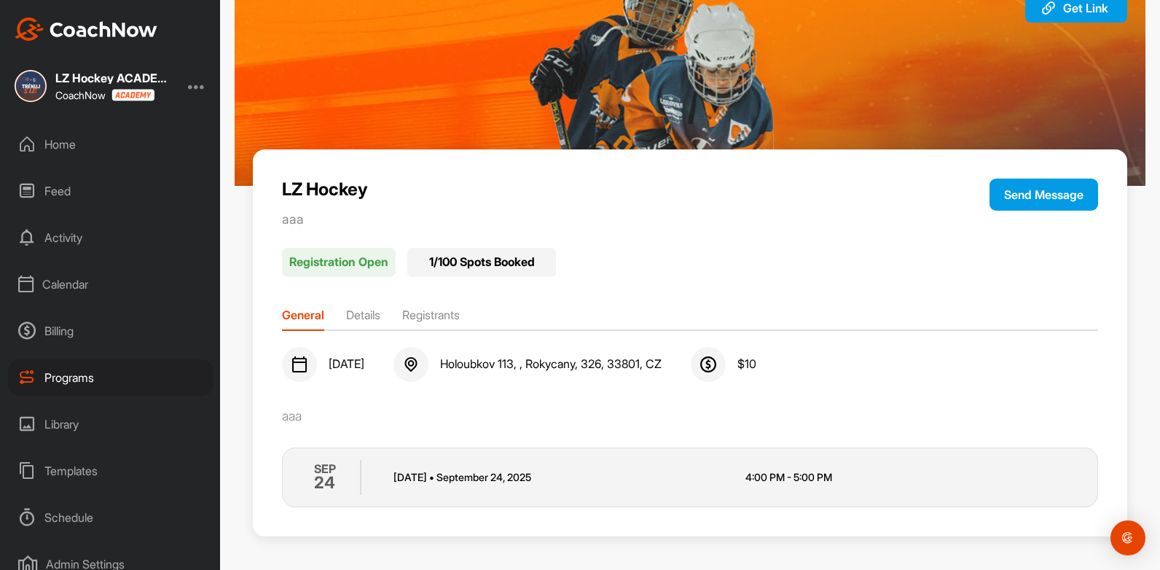
scroll to position [62, 0]
click at [359, 316] on li "Details" at bounding box center [363, 317] width 34 height 23
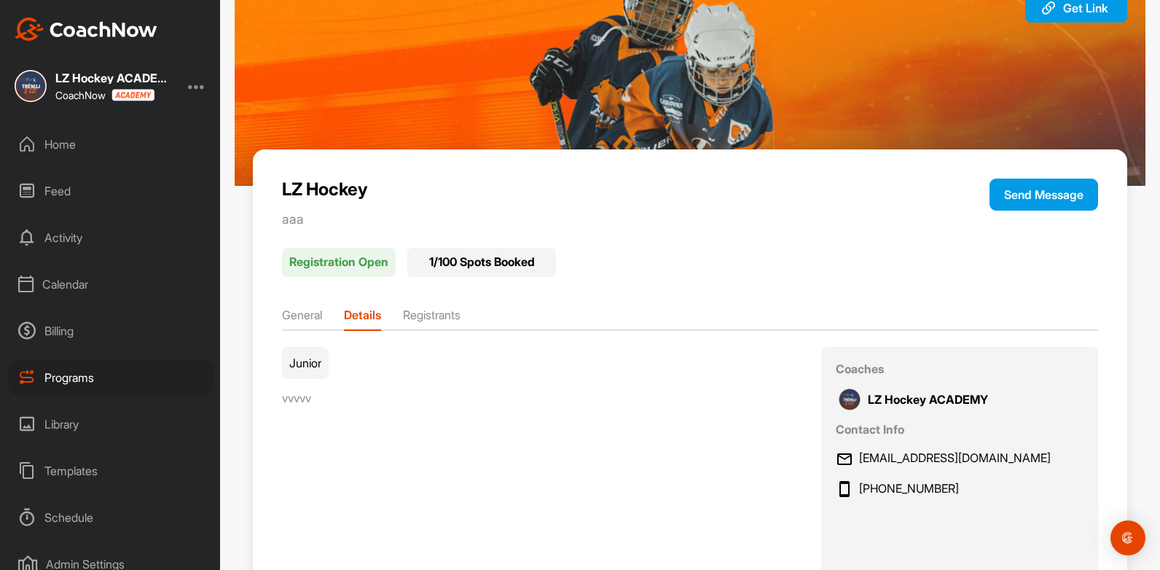
scroll to position [73, 0]
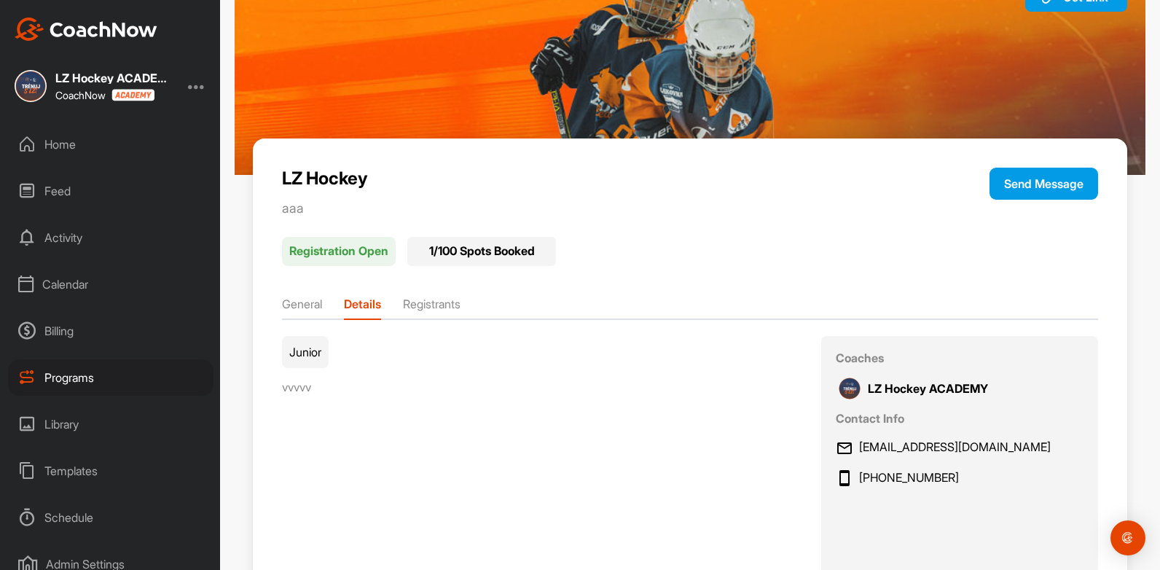
click at [436, 313] on li "Registrants" at bounding box center [432, 306] width 58 height 23
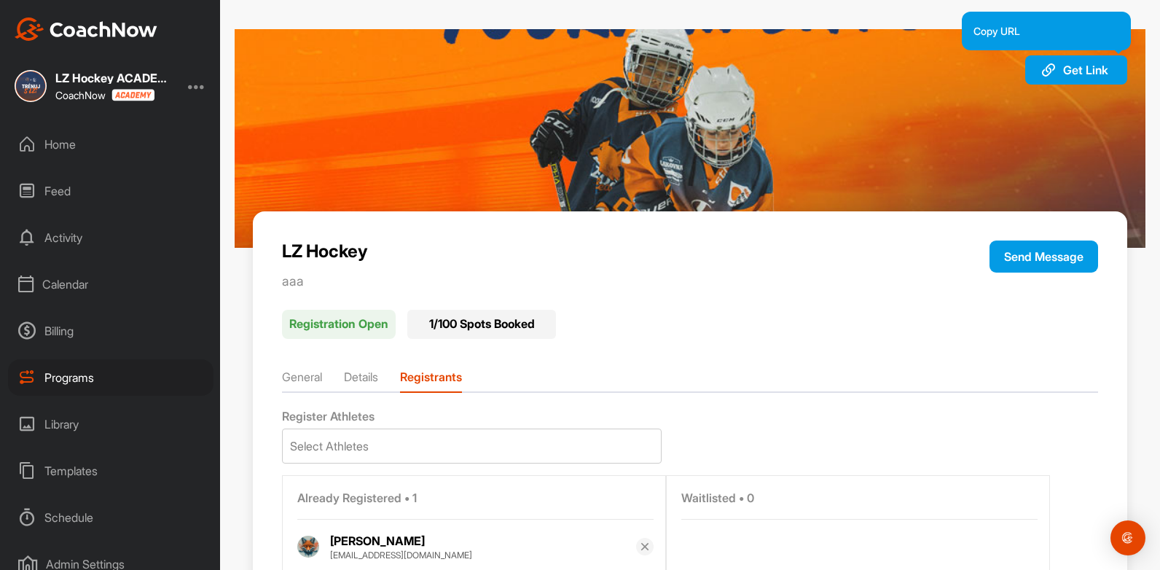
click at [1068, 63] on span "Get Link" at bounding box center [1085, 70] width 45 height 15
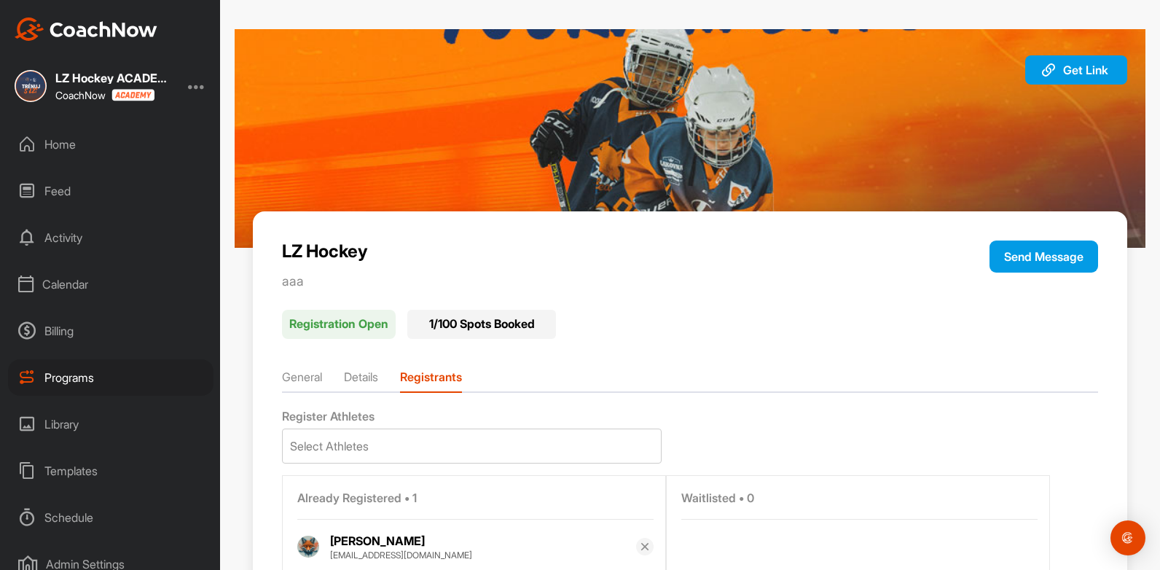
click at [1041, 80] on div "Get Link Copy URL" at bounding box center [1076, 69] width 102 height 29
click at [1040, 67] on img at bounding box center [1048, 69] width 17 height 17
click at [39, 152] on div "Home" at bounding box center [110, 144] width 205 height 36
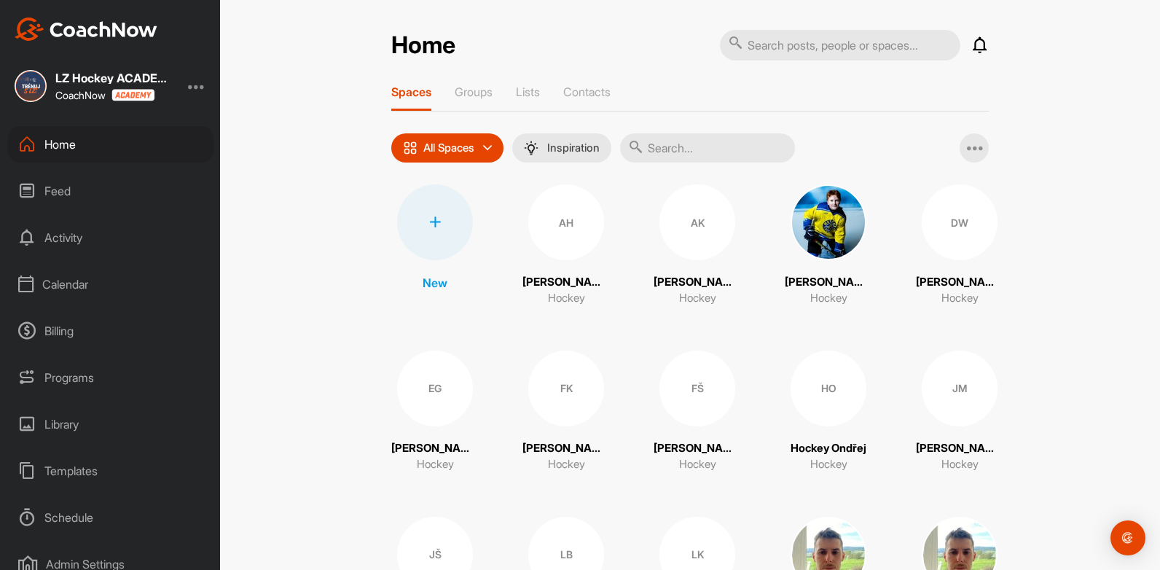
click at [65, 283] on div "Calendar" at bounding box center [110, 284] width 205 height 36
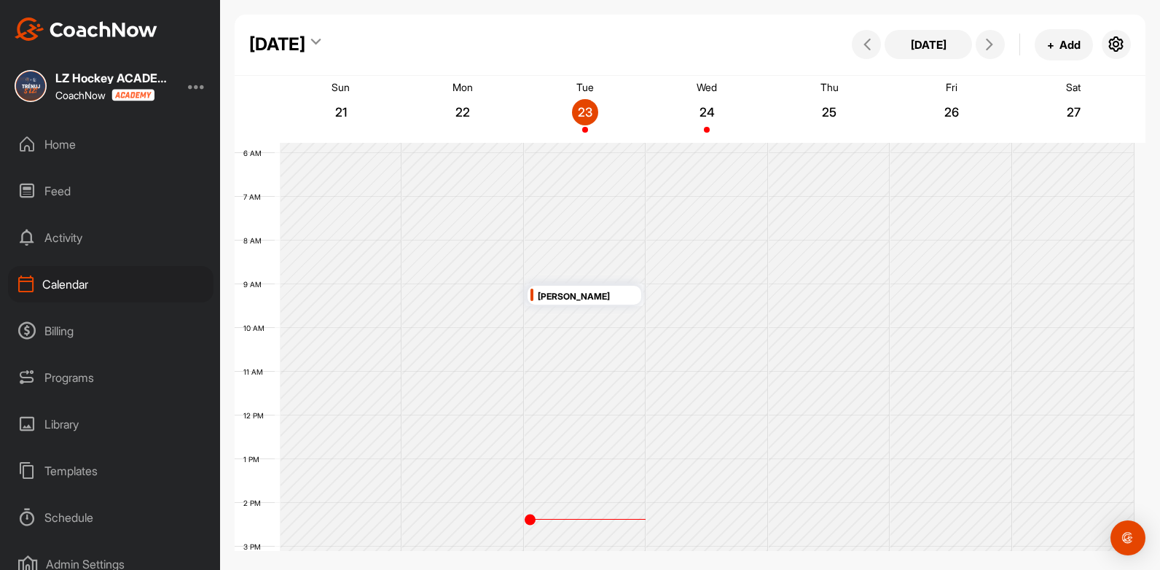
scroll to position [641, 0]
click at [698, 219] on div "LZ Hockey" at bounding box center [709, 213] width 101 height 17
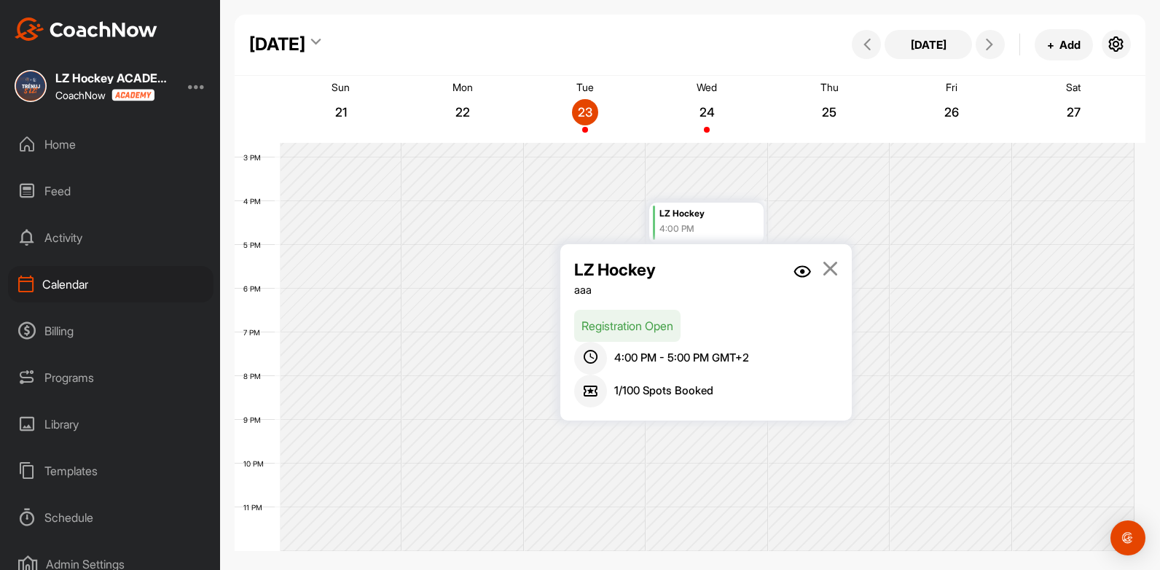
click at [640, 318] on p "Registration Open" at bounding box center [627, 326] width 106 height 32
click at [806, 274] on img at bounding box center [802, 271] width 17 height 12
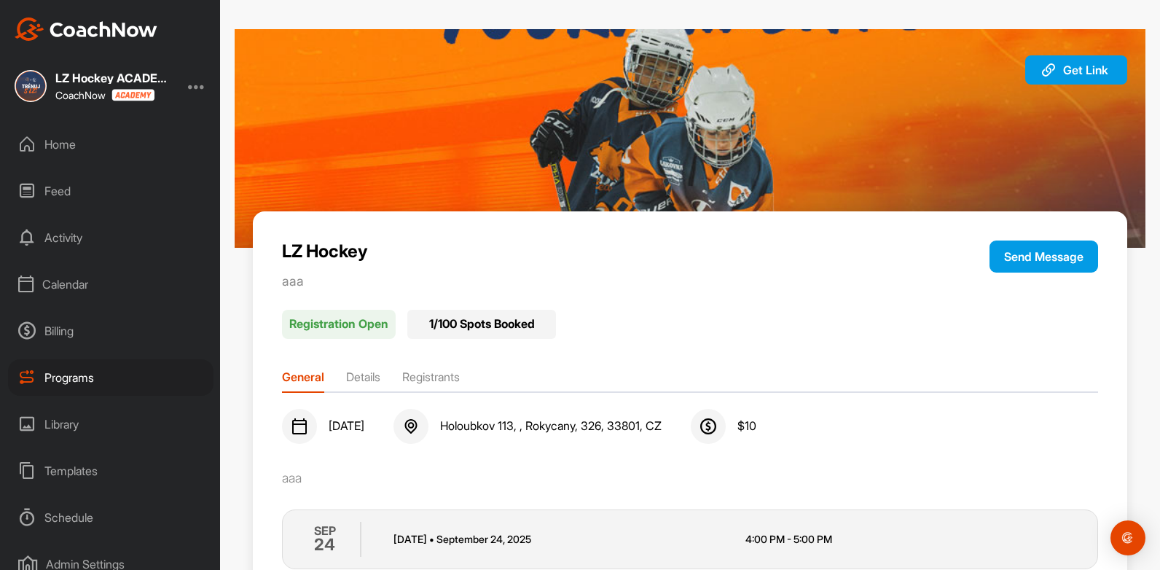
scroll to position [62, 0]
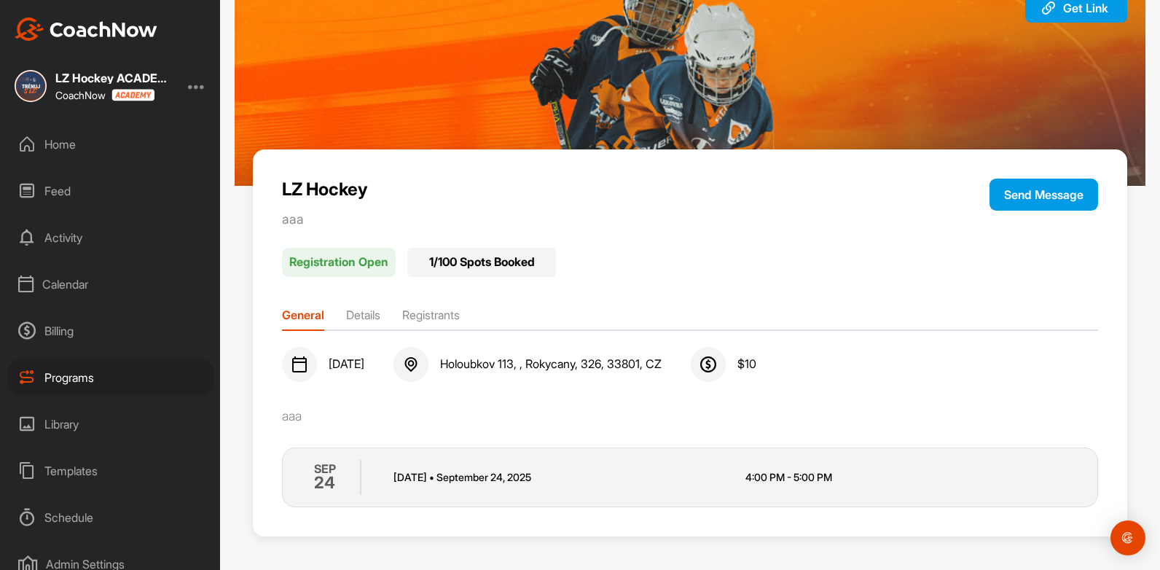
click at [365, 322] on li "Details" at bounding box center [363, 317] width 34 height 23
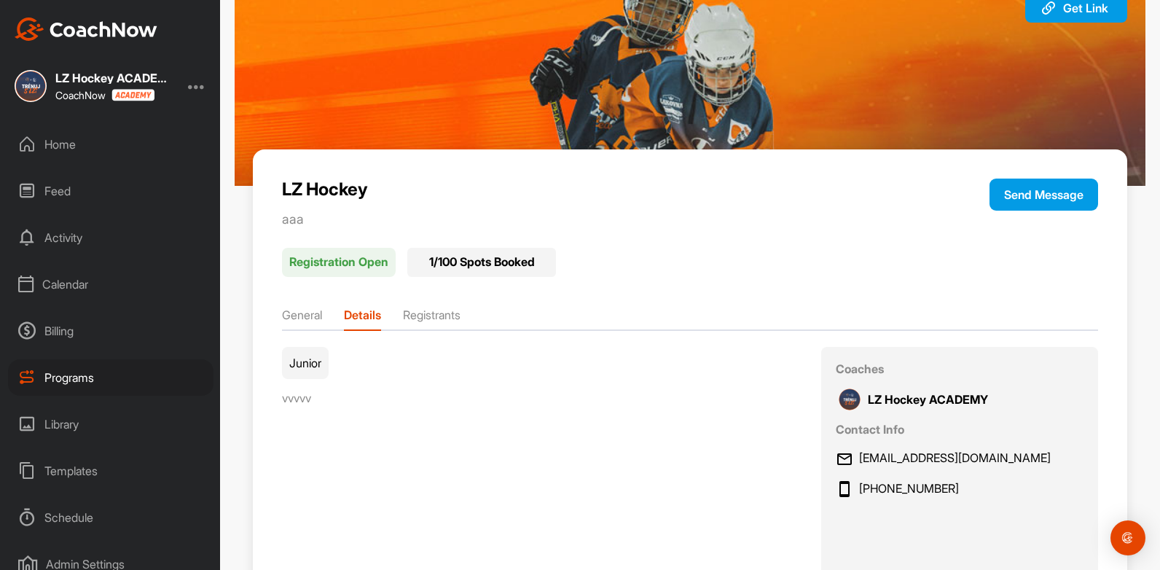
click at [294, 321] on li "General" at bounding box center [302, 317] width 40 height 23
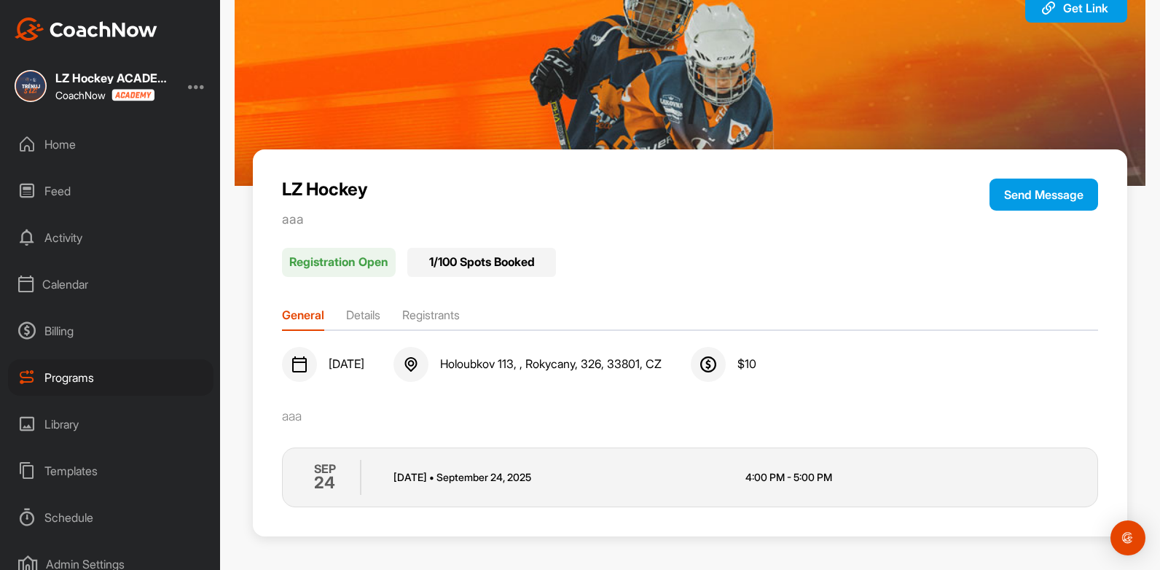
click at [433, 310] on li "Registrants" at bounding box center [431, 317] width 58 height 23
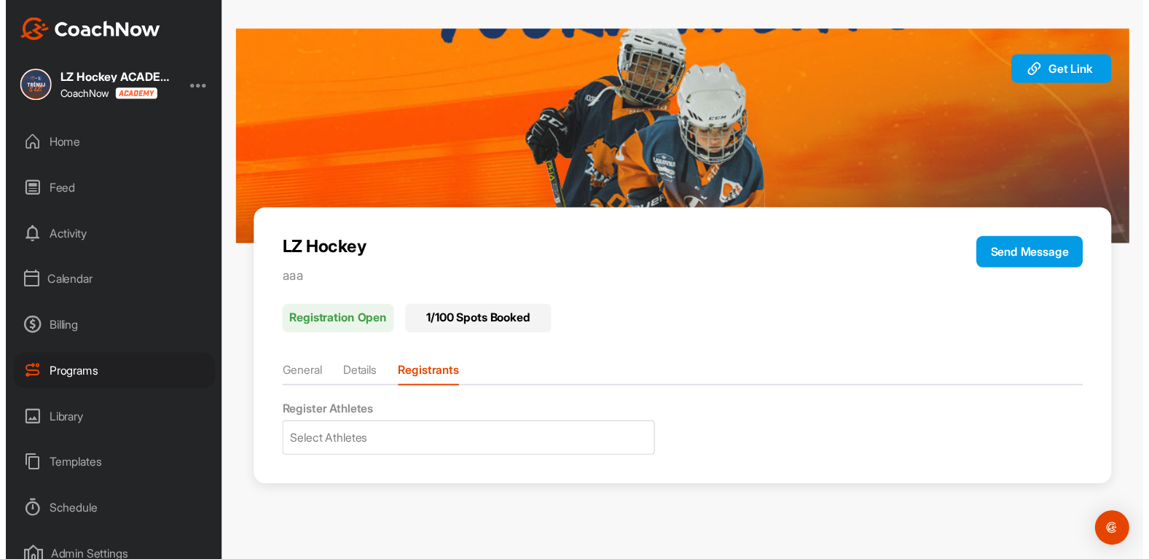
scroll to position [0, 0]
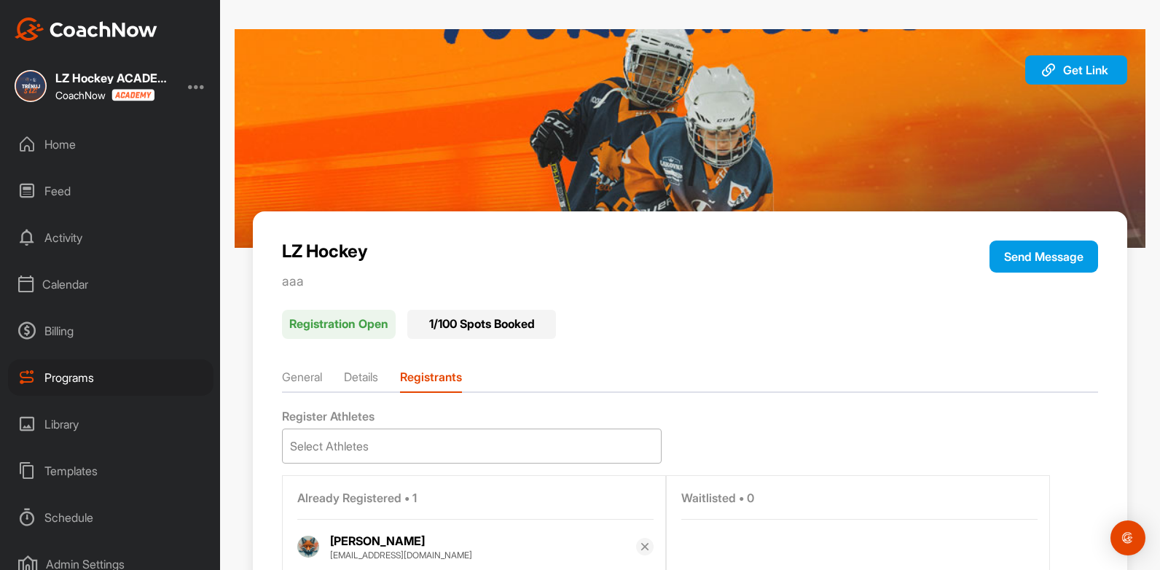
click at [452, 436] on div "Select Athletes" at bounding box center [472, 446] width 378 height 34
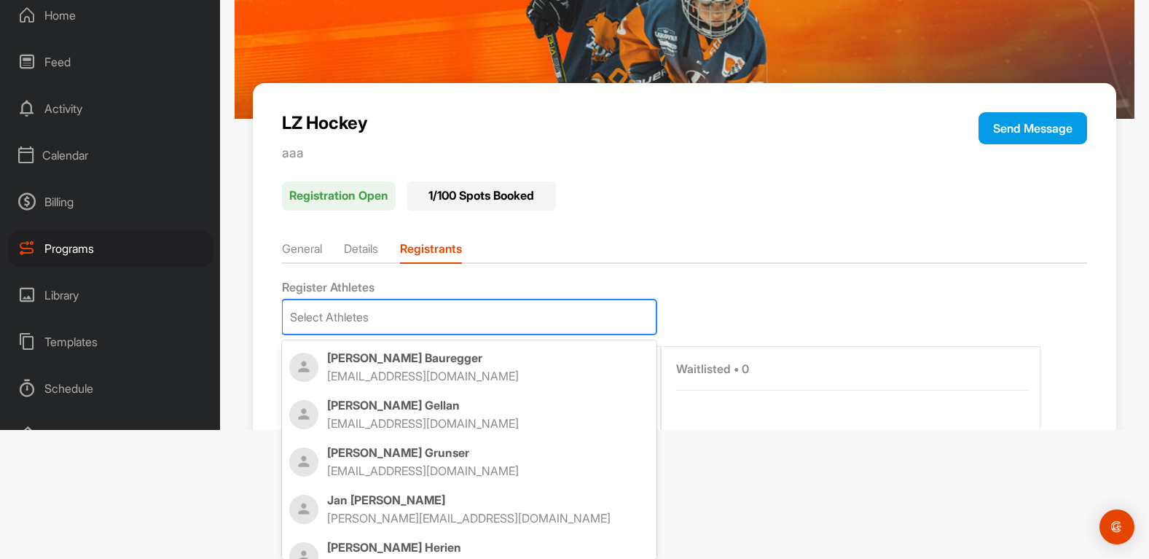
click at [633, 282] on div "LZ Hockey aaa Send Message Registration Open 1 / 100 Spots Booked General Detai…" at bounding box center [685, 282] width 864 height 398
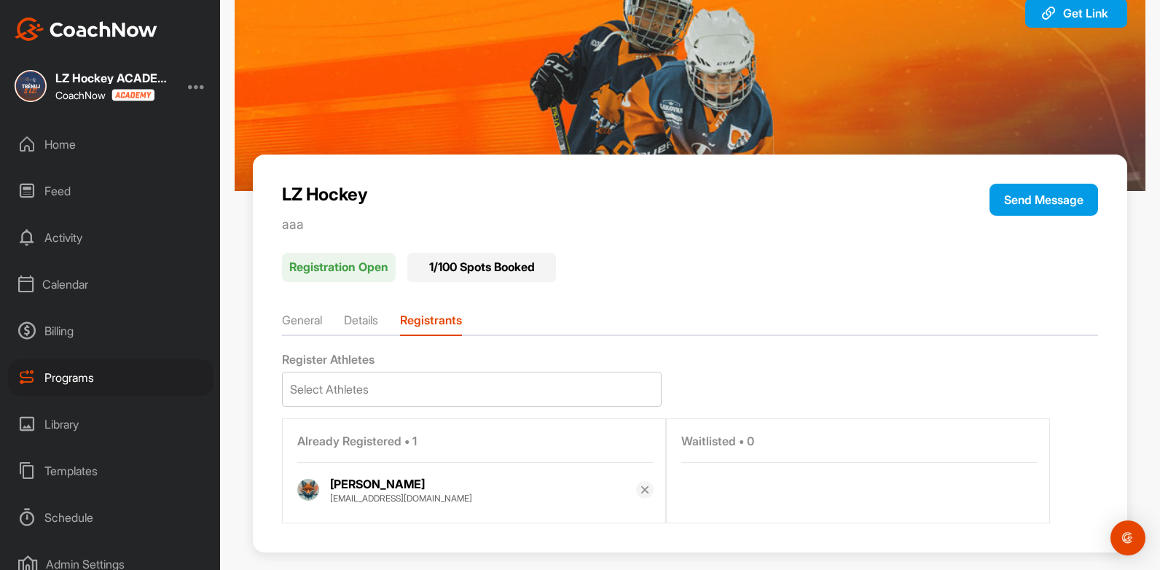
scroll to position [73, 0]
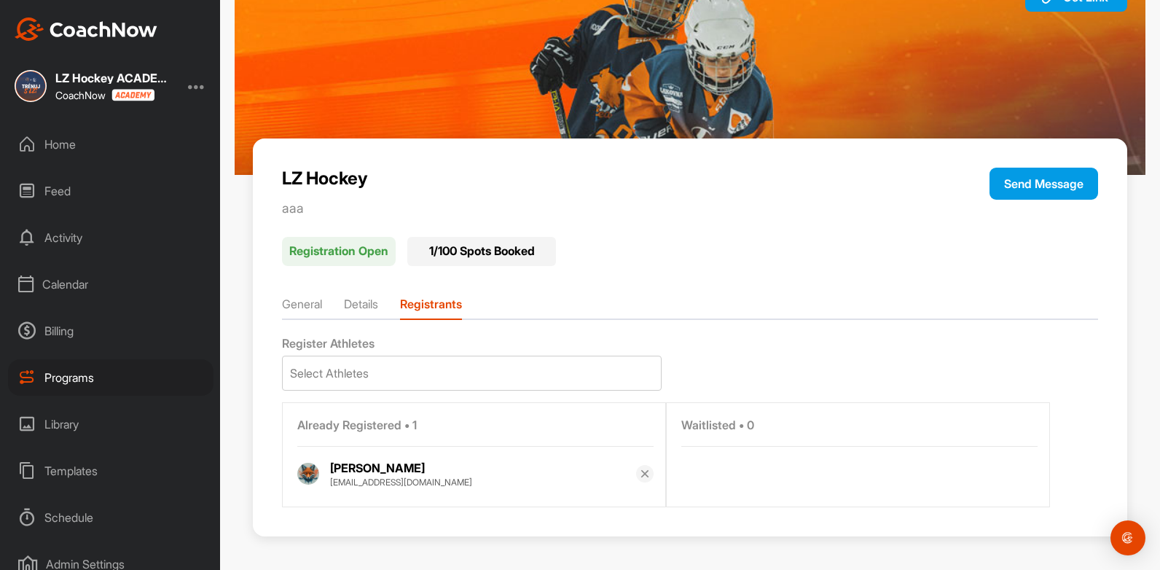
click at [742, 437] on div at bounding box center [864, 446] width 367 height 18
click at [390, 358] on div "Select Athletes" at bounding box center [472, 373] width 378 height 34
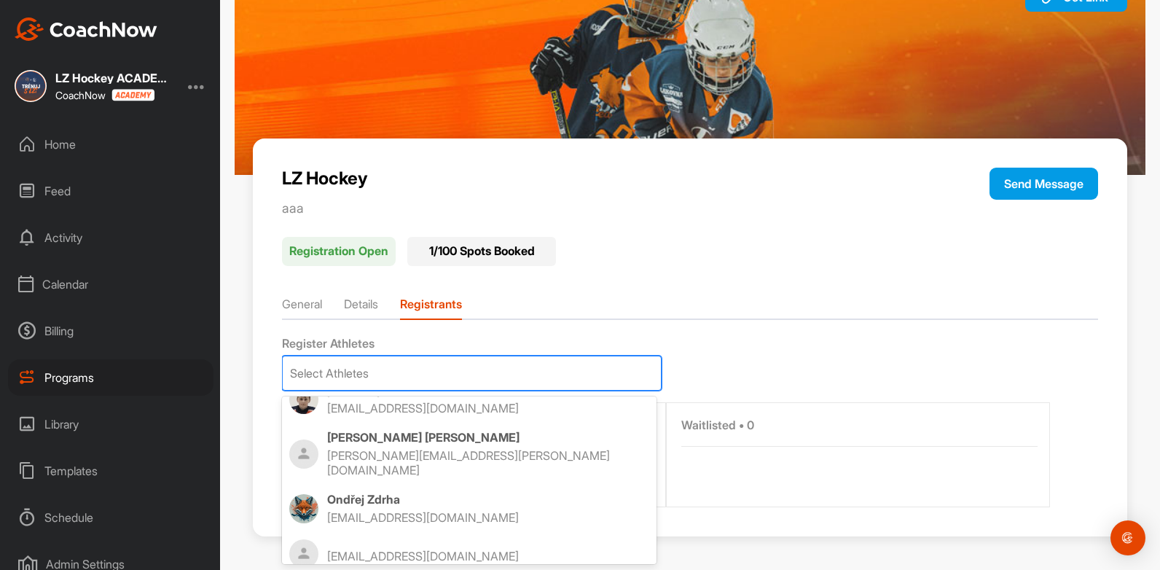
scroll to position [0, 0]
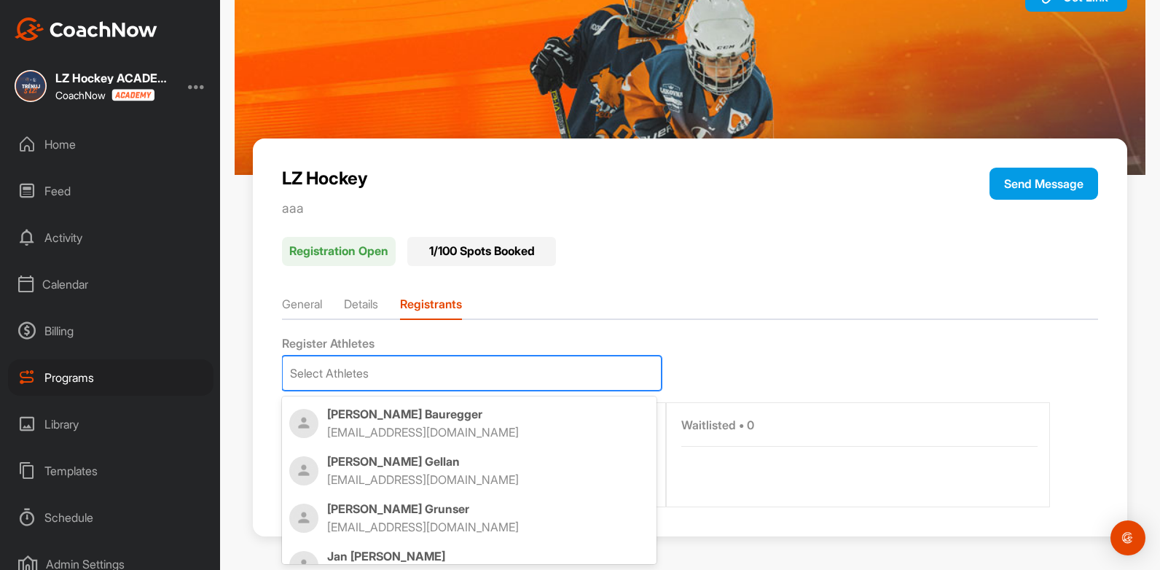
click at [697, 232] on div "Registration Open 1 / 100 Spots Booked" at bounding box center [690, 247] width 816 height 38
